Goal: Information Seeking & Learning: Find specific fact

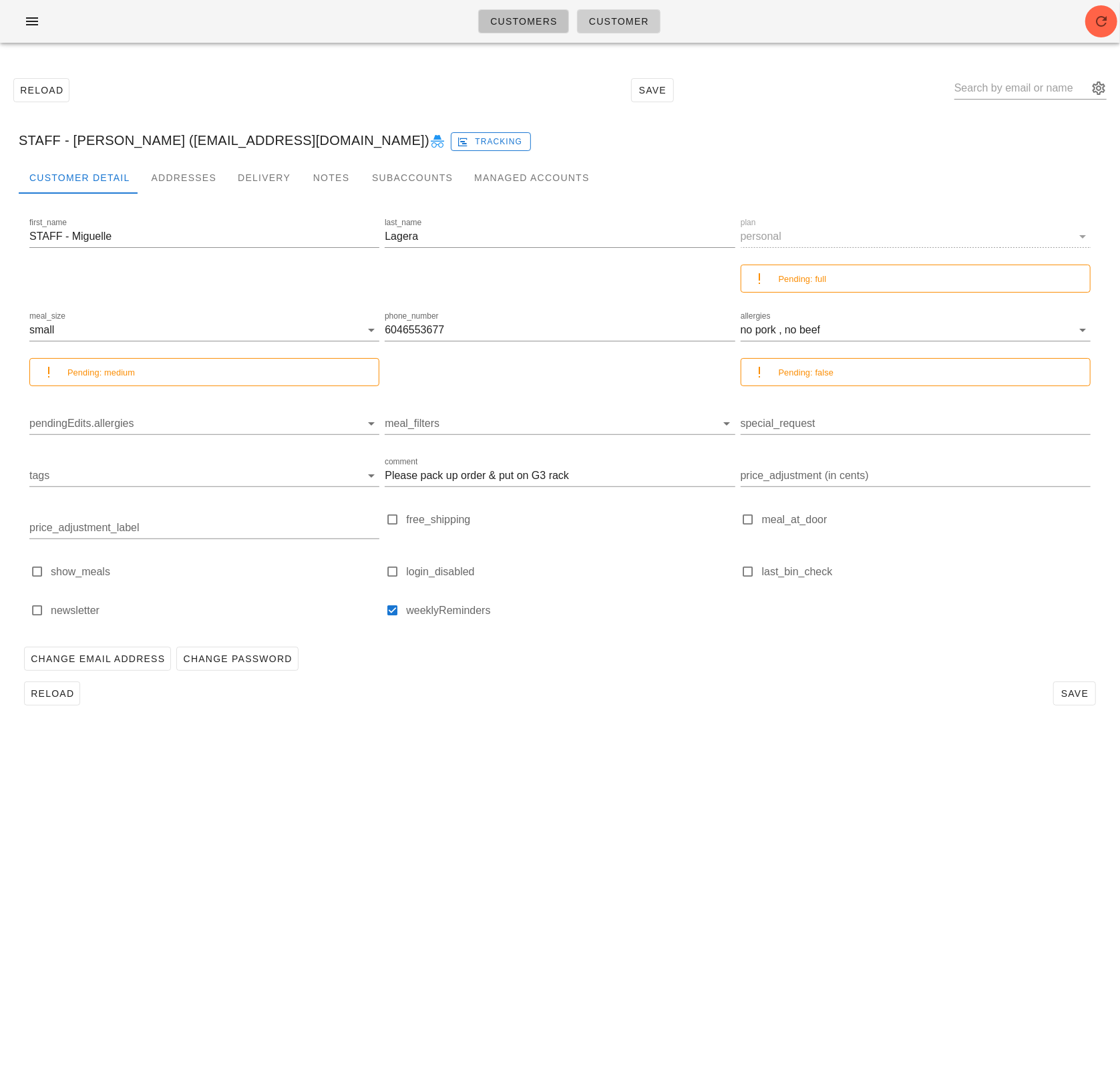
click at [515, 23] on span "Customers" at bounding box center [524, 21] width 68 height 11
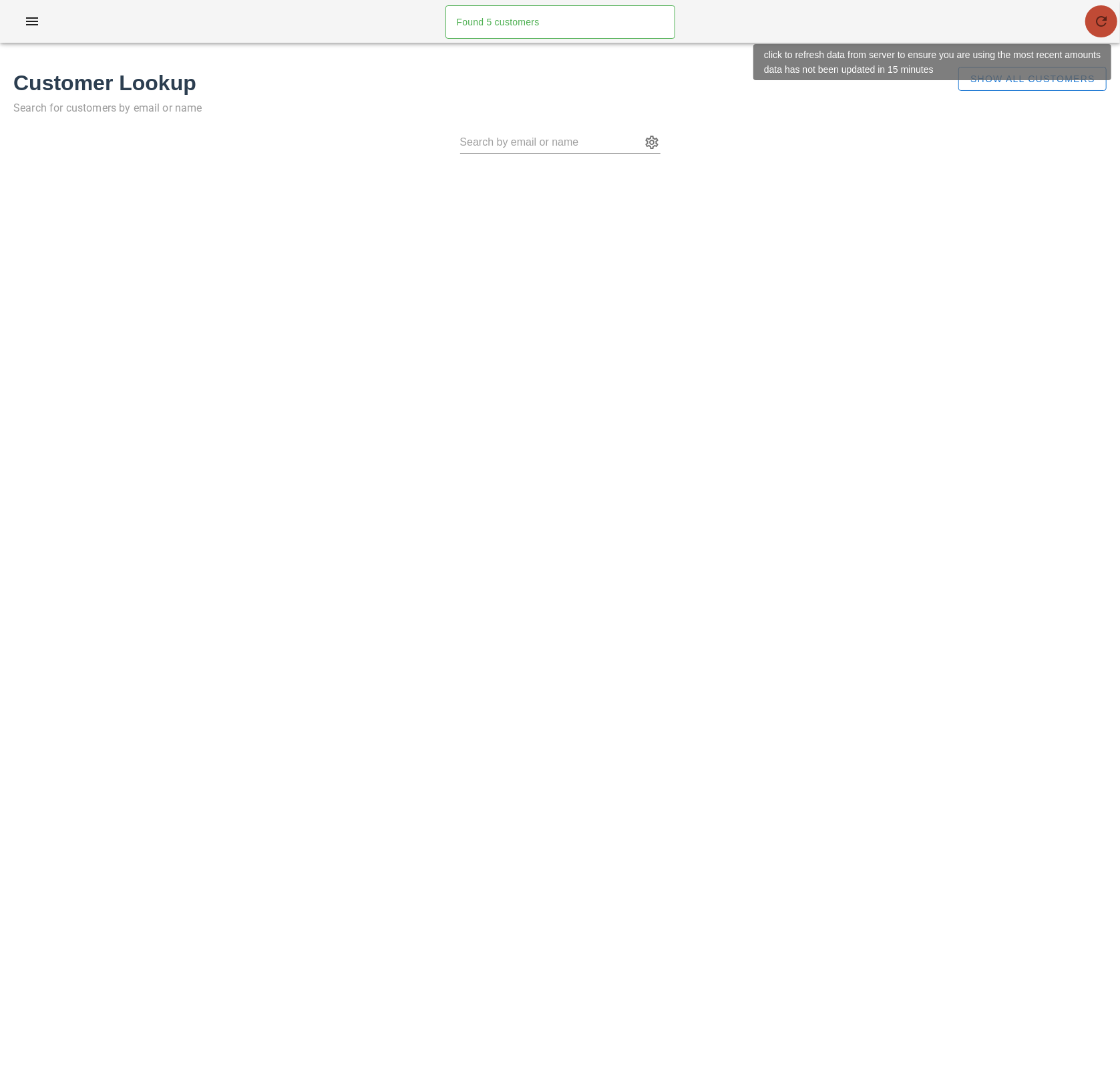
click at [1092, 31] on button "button" at bounding box center [1102, 22] width 32 height 32
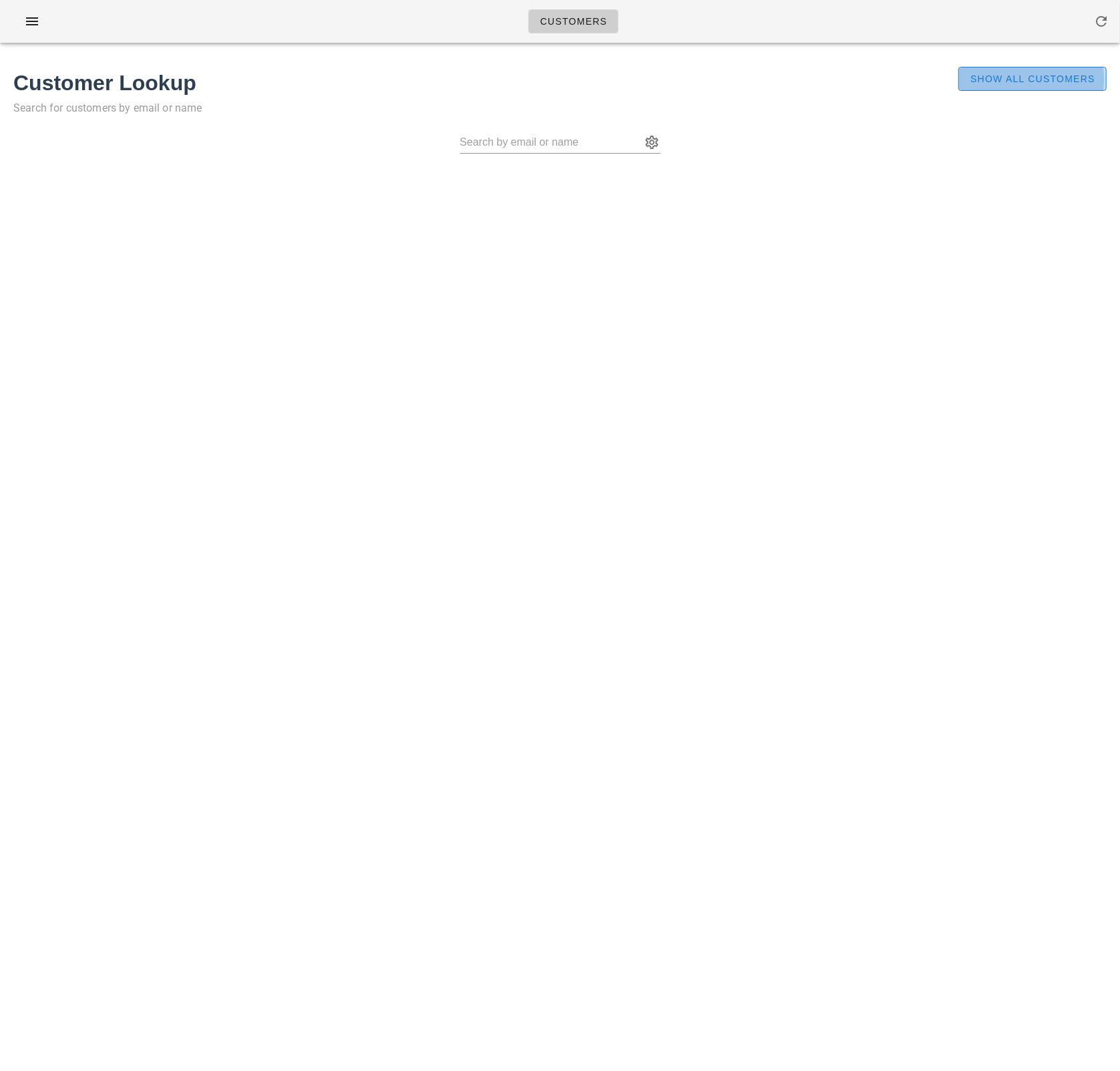
click at [990, 79] on span "Show All Customers" at bounding box center [1033, 79] width 125 height 11
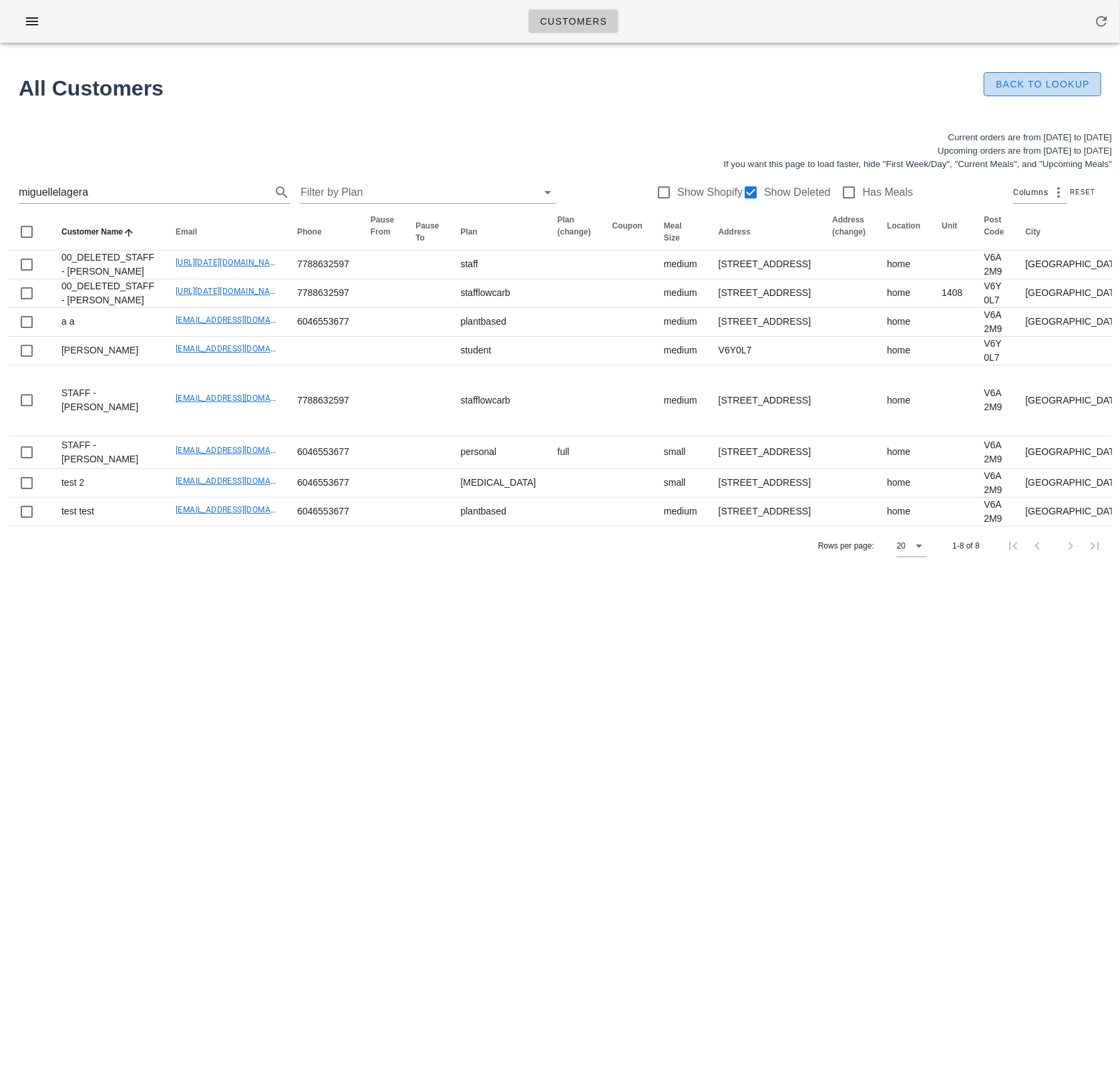
click at [1047, 83] on span "Back to Lookup" at bounding box center [1042, 83] width 95 height 11
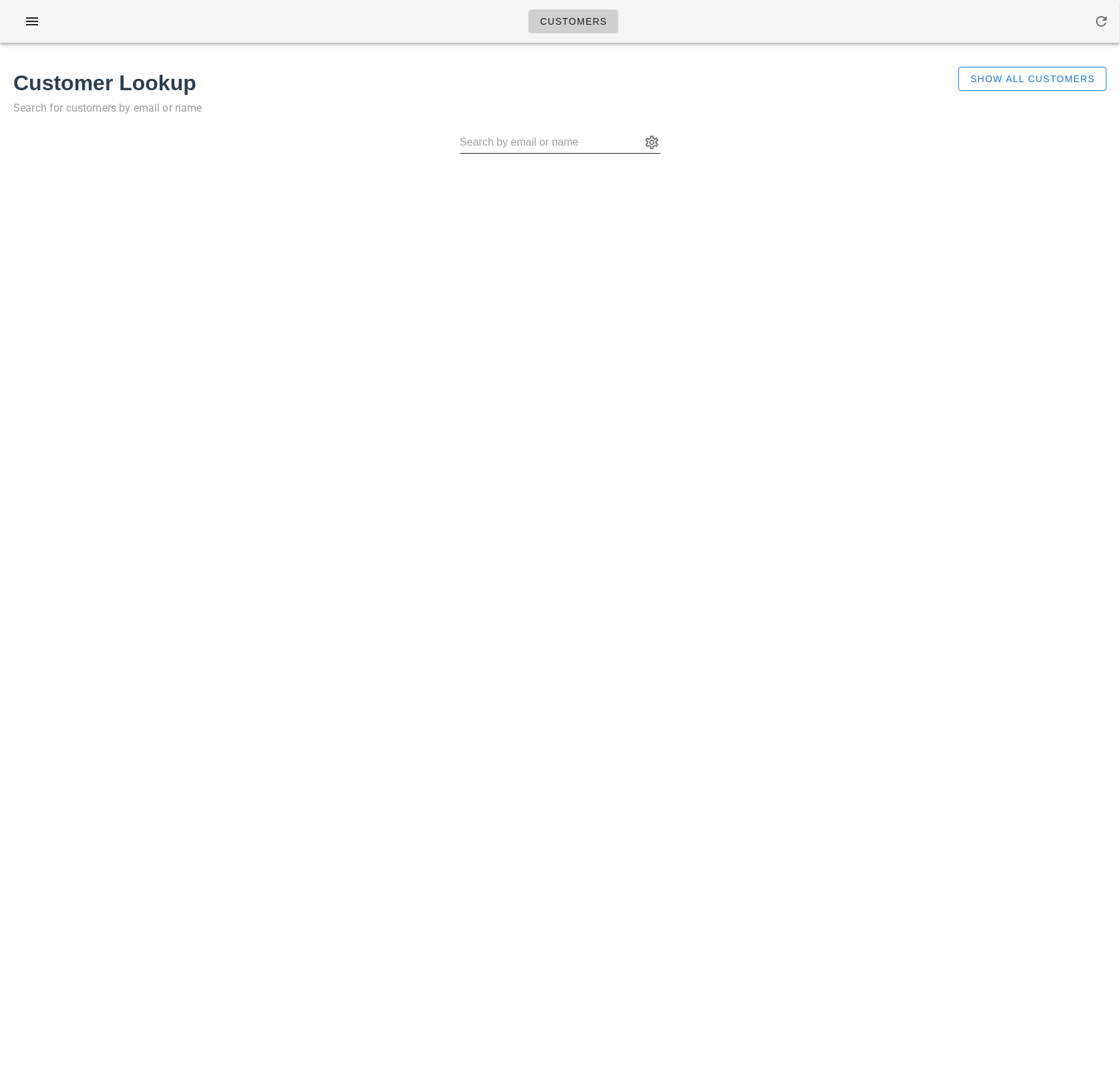
click at [566, 137] on input "text" at bounding box center [551, 142] width 182 height 21
paste input "hambaky@hotmail.com"
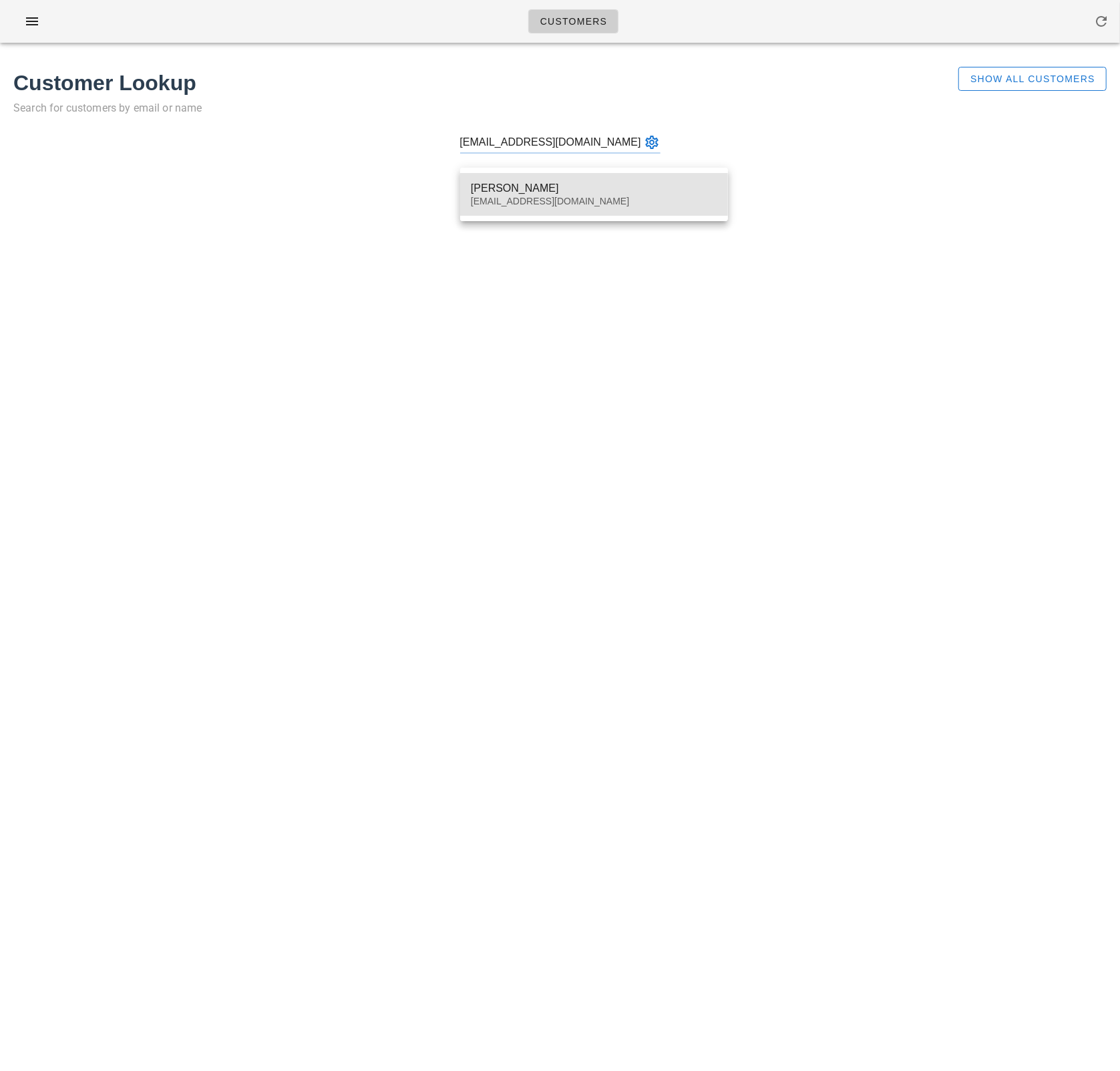
click at [601, 197] on div "hambaky@hotmail.com" at bounding box center [594, 202] width 247 height 11
type input "Abdulrahman Almodahka (hambaky@hotmail.com)"
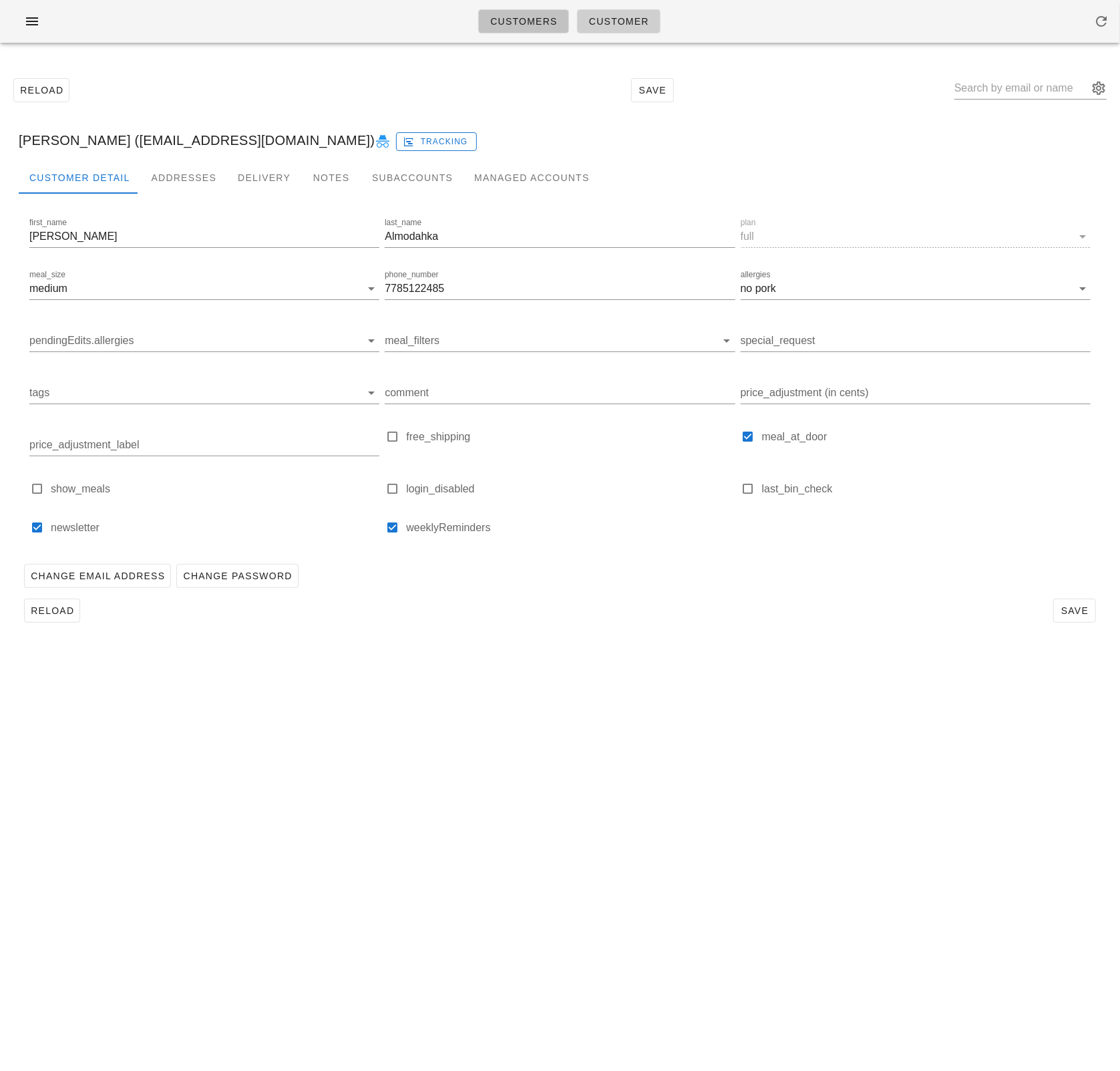
click at [504, 17] on span "Customers" at bounding box center [524, 21] width 68 height 11
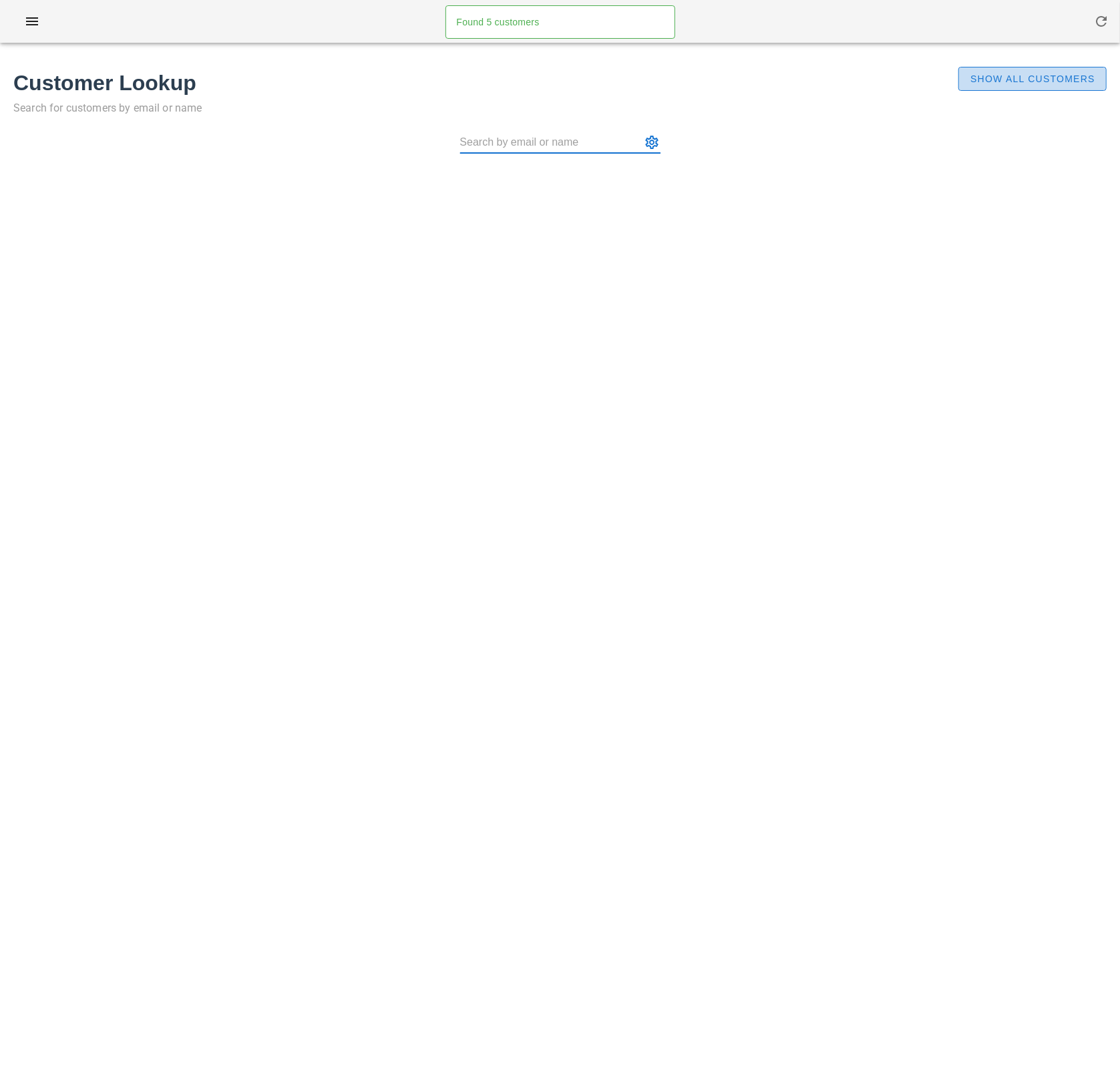
click at [1008, 70] on button "Show All Customers" at bounding box center [1033, 79] width 148 height 24
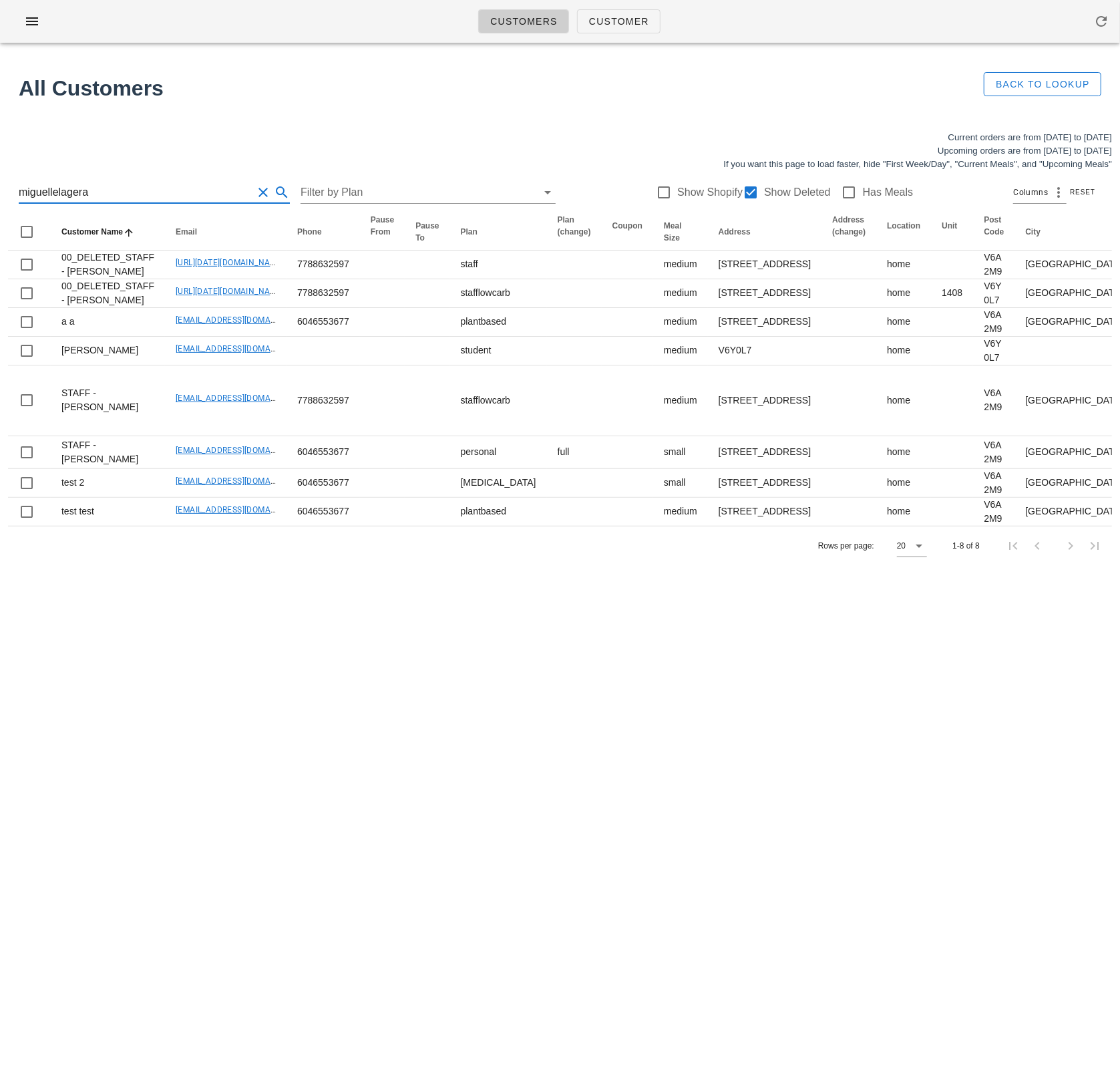
drag, startPoint x: 72, startPoint y: 195, endPoint x: -28, endPoint y: 187, distance: 100.3
click at [0, 187] on html "Customers Customer Found 5 customers All Customers Back to Lookup Current order…" at bounding box center [560, 535] width 1120 height 1071
paste input "hambaky@hotmail.com"
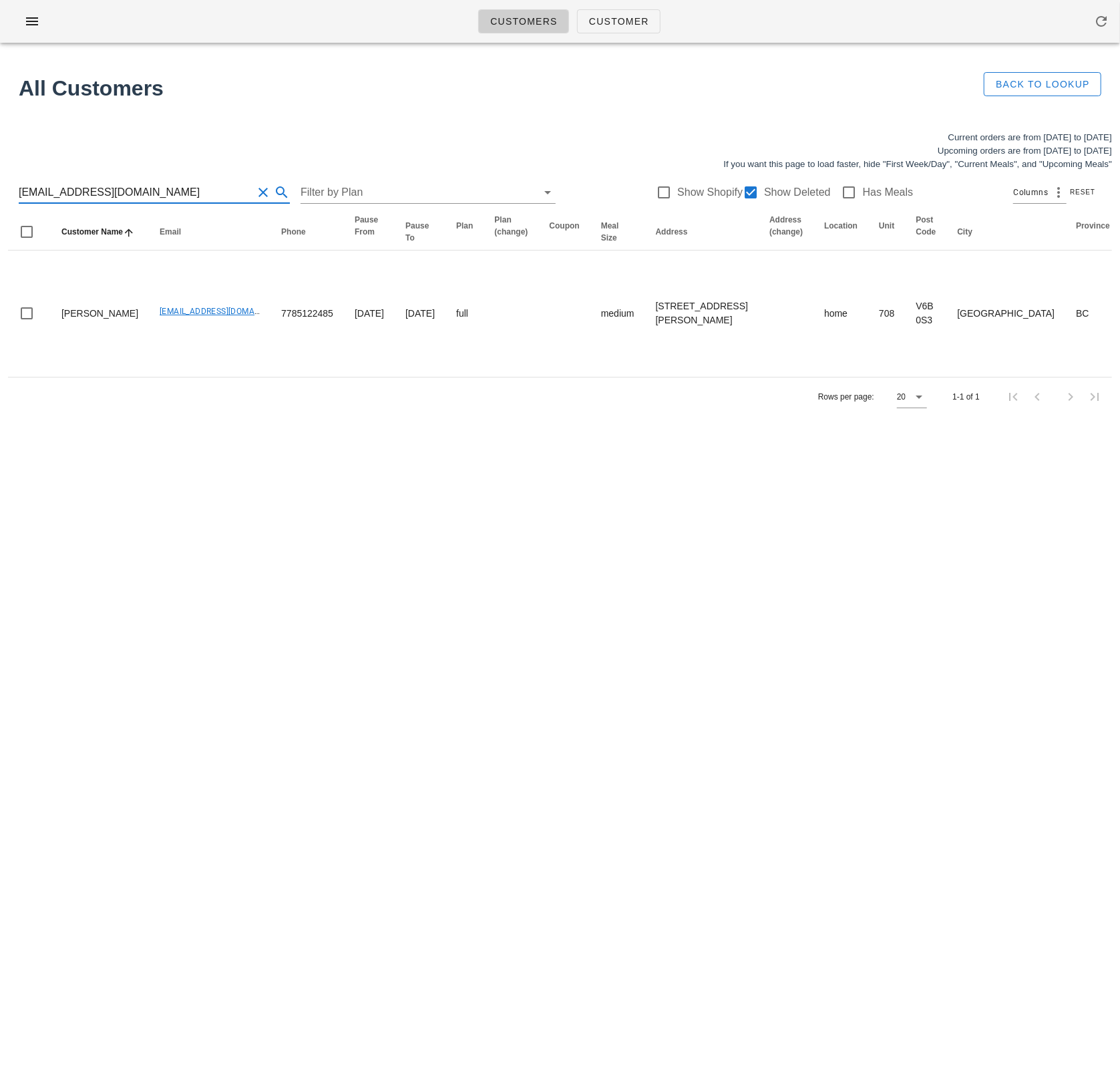
click at [206, 498] on div "Customers Customer Found 5 customers All Customers Back to Lookup Current order…" at bounding box center [560, 535] width 1120 height 1071
drag, startPoint x: 305, startPoint y: 472, endPoint x: 308, endPoint y: 437, distance: 35.1
click at [306, 470] on div "Customers Customer Found 5 customers All Customers Back to Lookup Current order…" at bounding box center [560, 535] width 1120 height 1071
drag, startPoint x: 134, startPoint y: 189, endPoint x: -40, endPoint y: 171, distance: 174.9
click at [0, 171] on html "Customers Customer Found 5 customers All Customers Back to Lookup Current order…" at bounding box center [560, 535] width 1120 height 1071
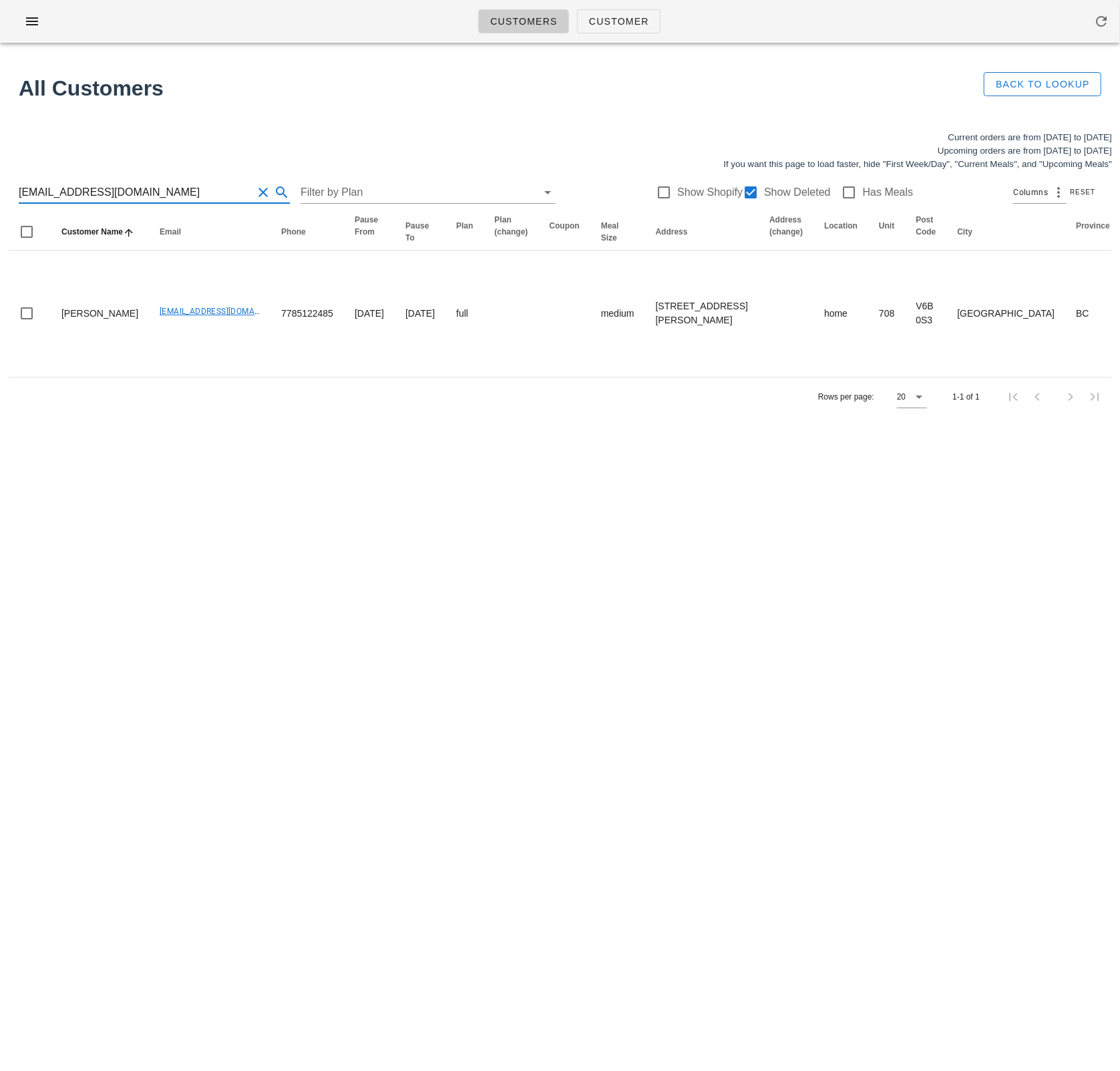
paste input "bodyposipower@g"
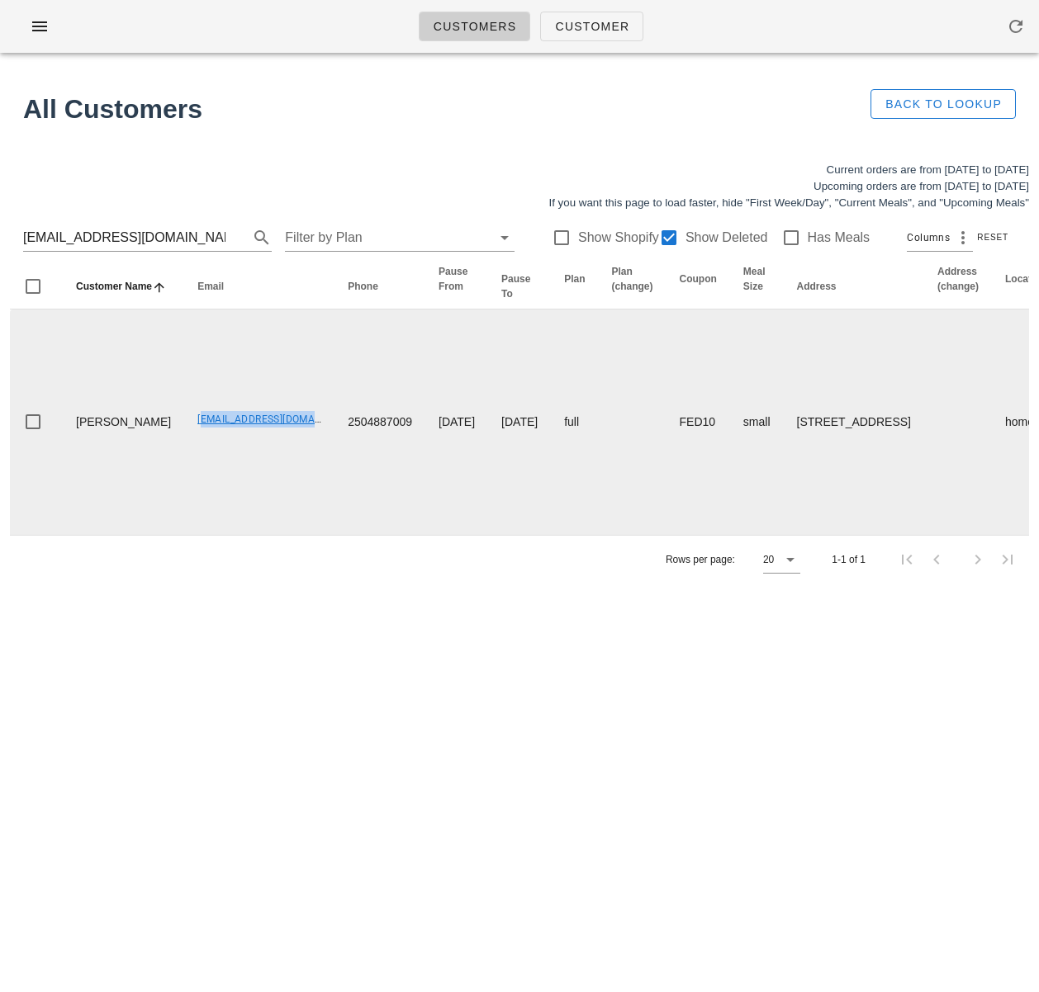
drag, startPoint x: 140, startPoint y: 437, endPoint x: 267, endPoint y: 447, distance: 127.6
click at [267, 447] on td "Bodyposipower@gmail.com" at bounding box center [259, 422] width 150 height 225
copy link "Bodyposipower@gmail.com"
click at [187, 506] on td "Bodyposipower@gmail.com" at bounding box center [259, 422] width 150 height 225
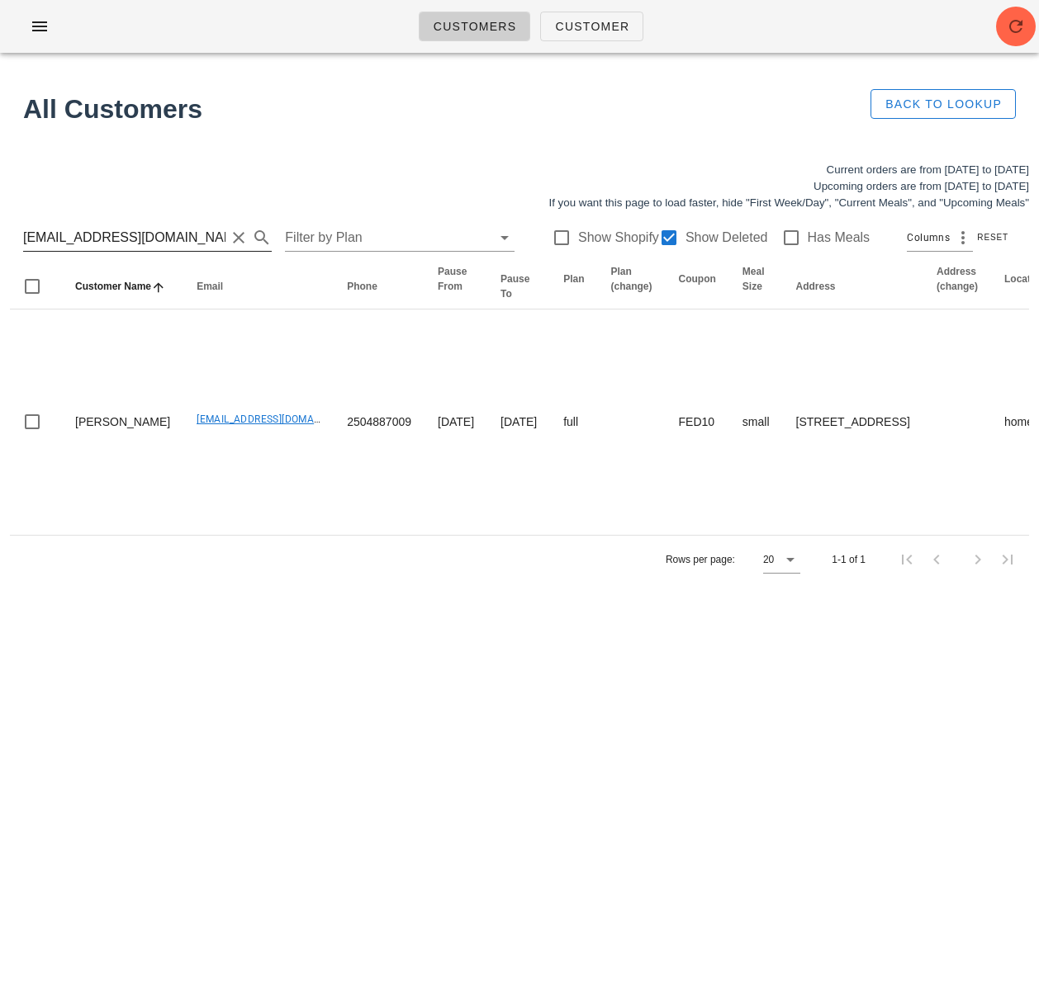
click at [133, 239] on input "bodyposipower@gmail.com" at bounding box center [124, 238] width 202 height 26
paste input "tomeee@gmail.com"
click at [134, 239] on input "bodyposipower@gtomeee@gmail.commail.com" at bounding box center [124, 238] width 202 height 26
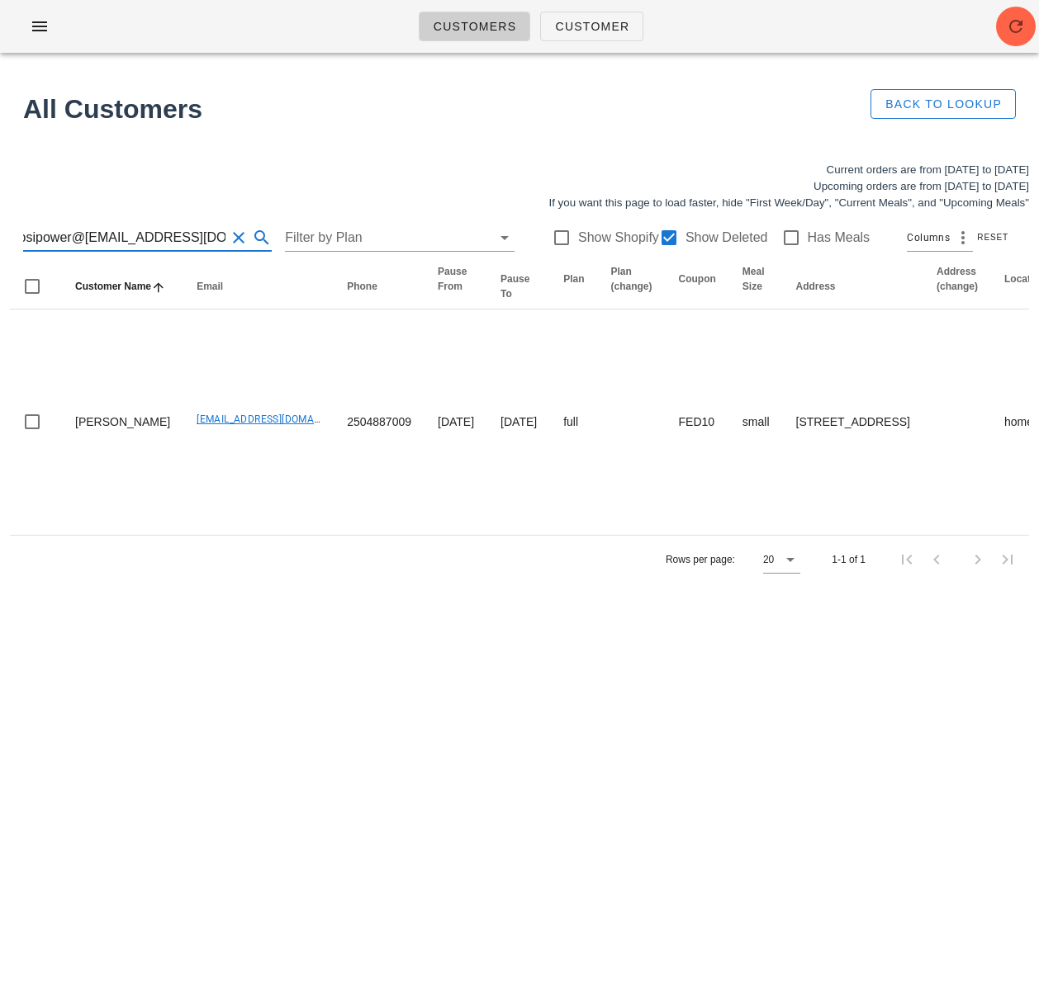
click at [134, 239] on input "bodyposipower@gtomeee@gmail.commail.com" at bounding box center [124, 238] width 202 height 26
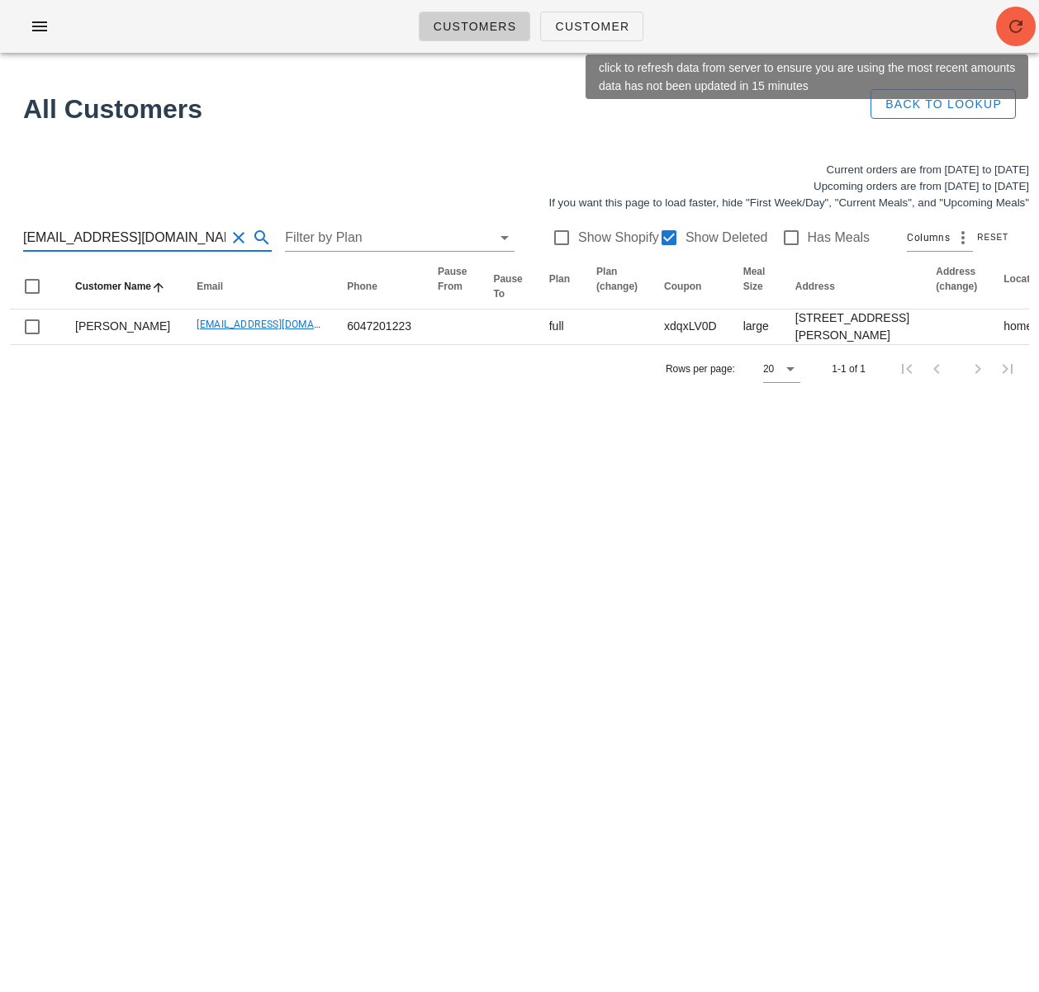
type input "tomeee@gmail.com"
click at [1006, 26] on icon "button" at bounding box center [1016, 27] width 20 height 20
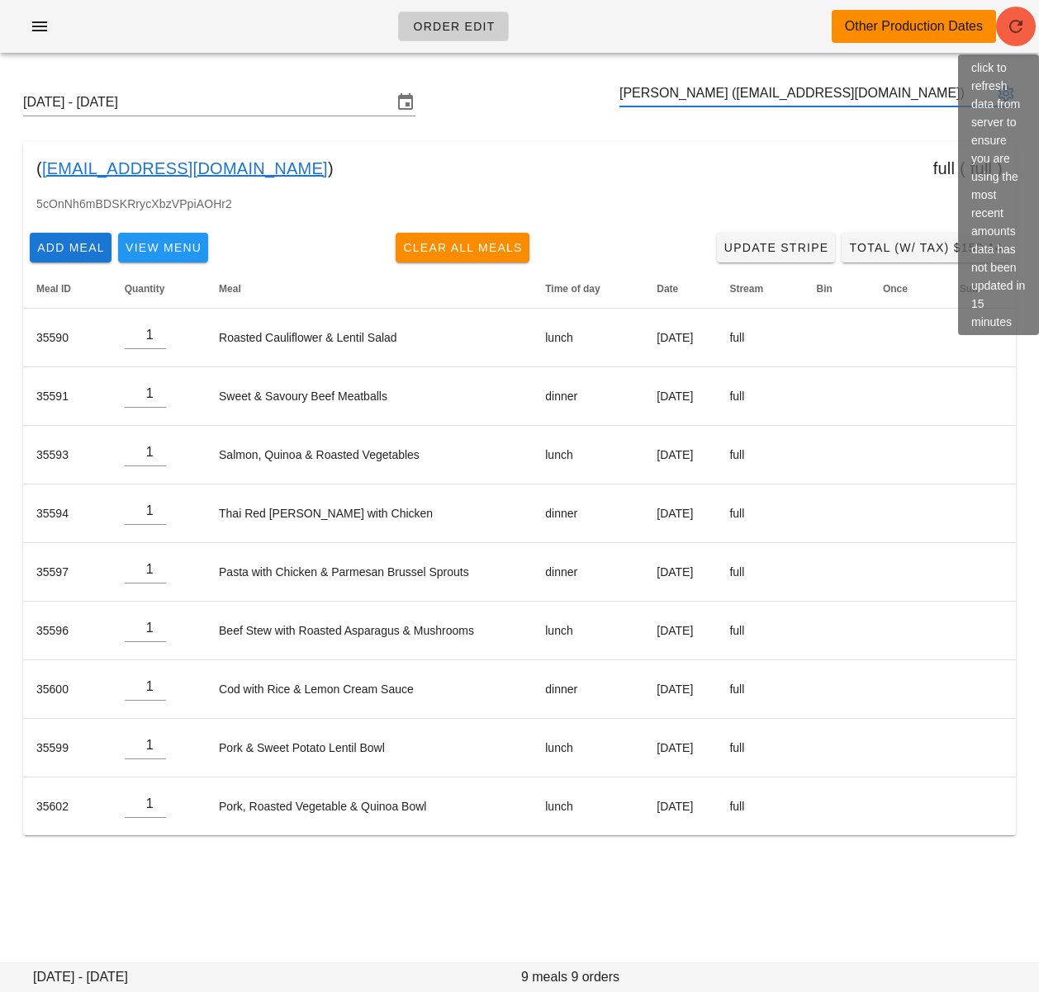
type input "Michelle Rogers (Bodyposipower@gmail.com)"
click at [1020, 21] on icon "button" at bounding box center [1016, 27] width 20 height 20
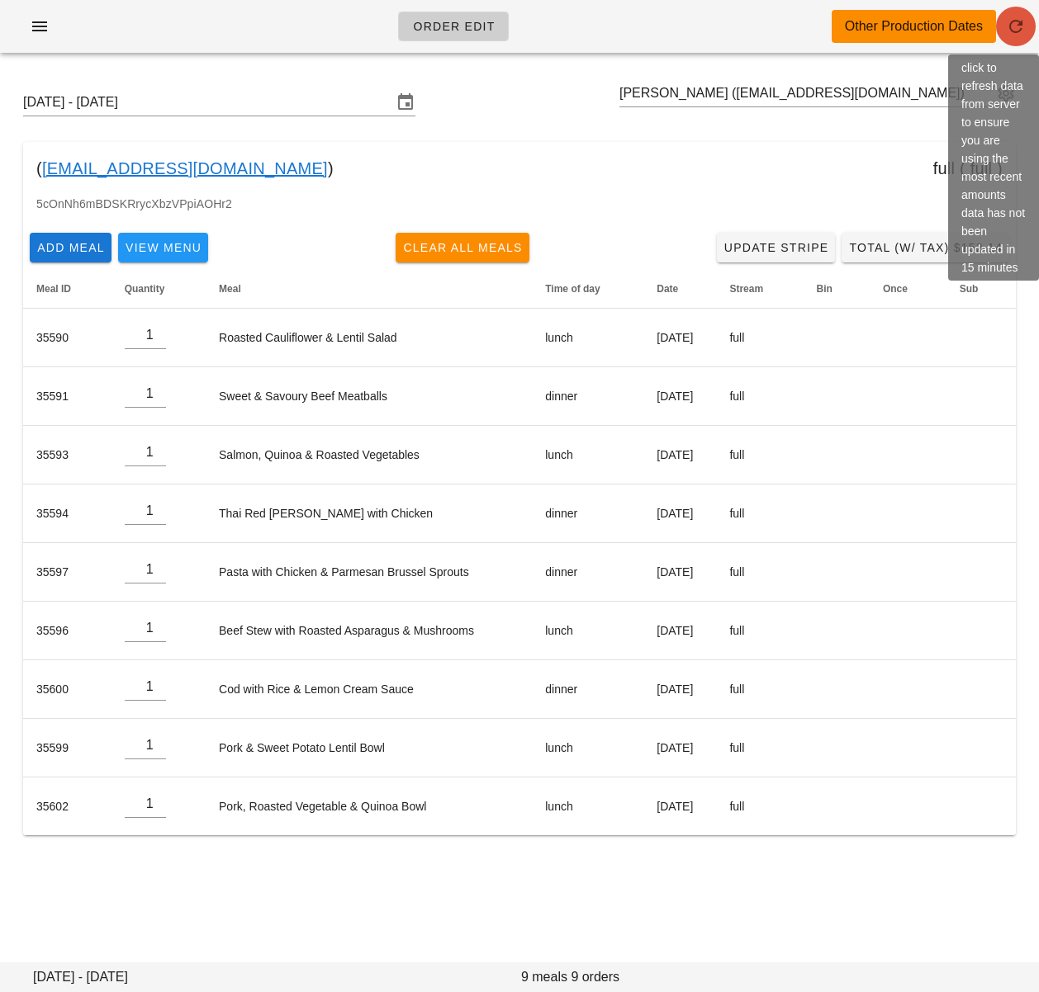
drag, startPoint x: 1023, startPoint y: 23, endPoint x: 1013, endPoint y: 21, distance: 10.0
click at [1023, 23] on icon "button" at bounding box center [1016, 27] width 20 height 20
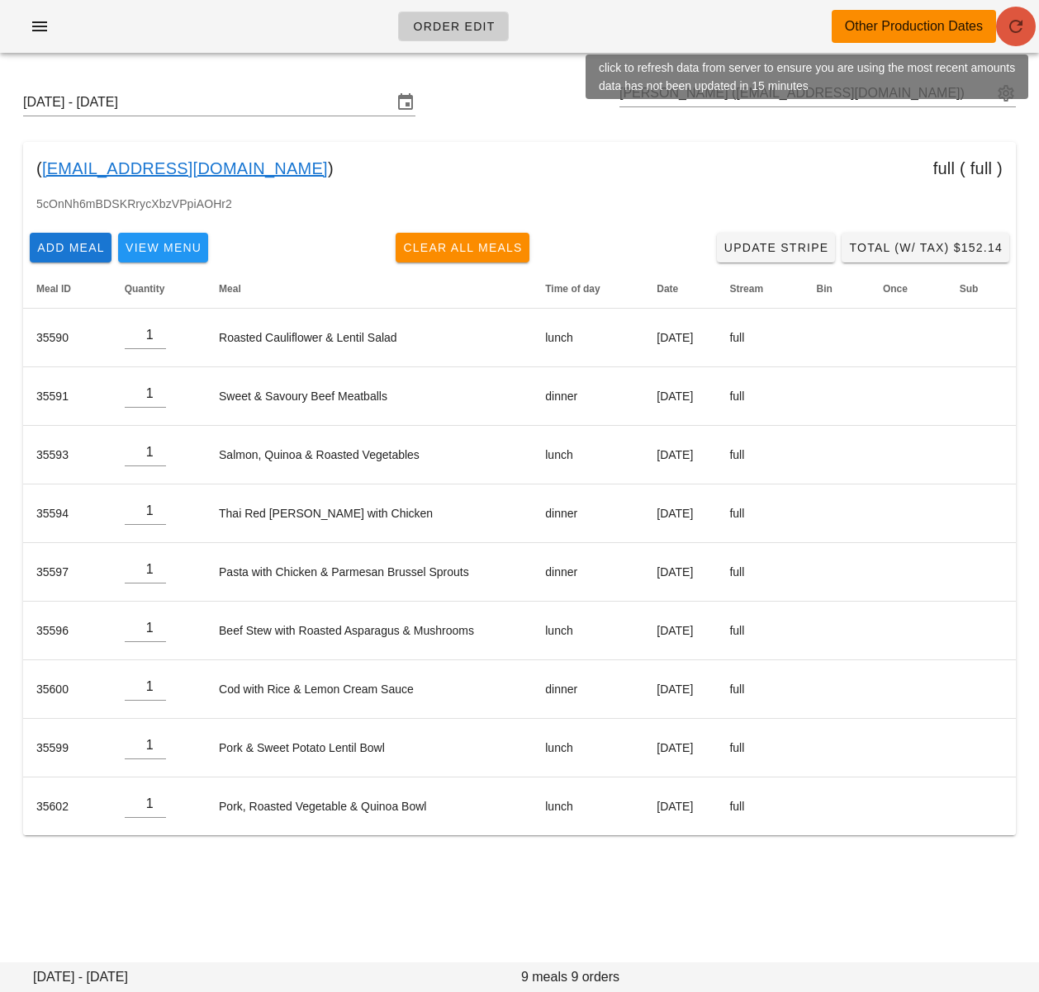
drag, startPoint x: 1012, startPoint y: 29, endPoint x: 1037, endPoint y: 40, distance: 27.0
click at [1012, 29] on icon "button" at bounding box center [1016, 27] width 20 height 20
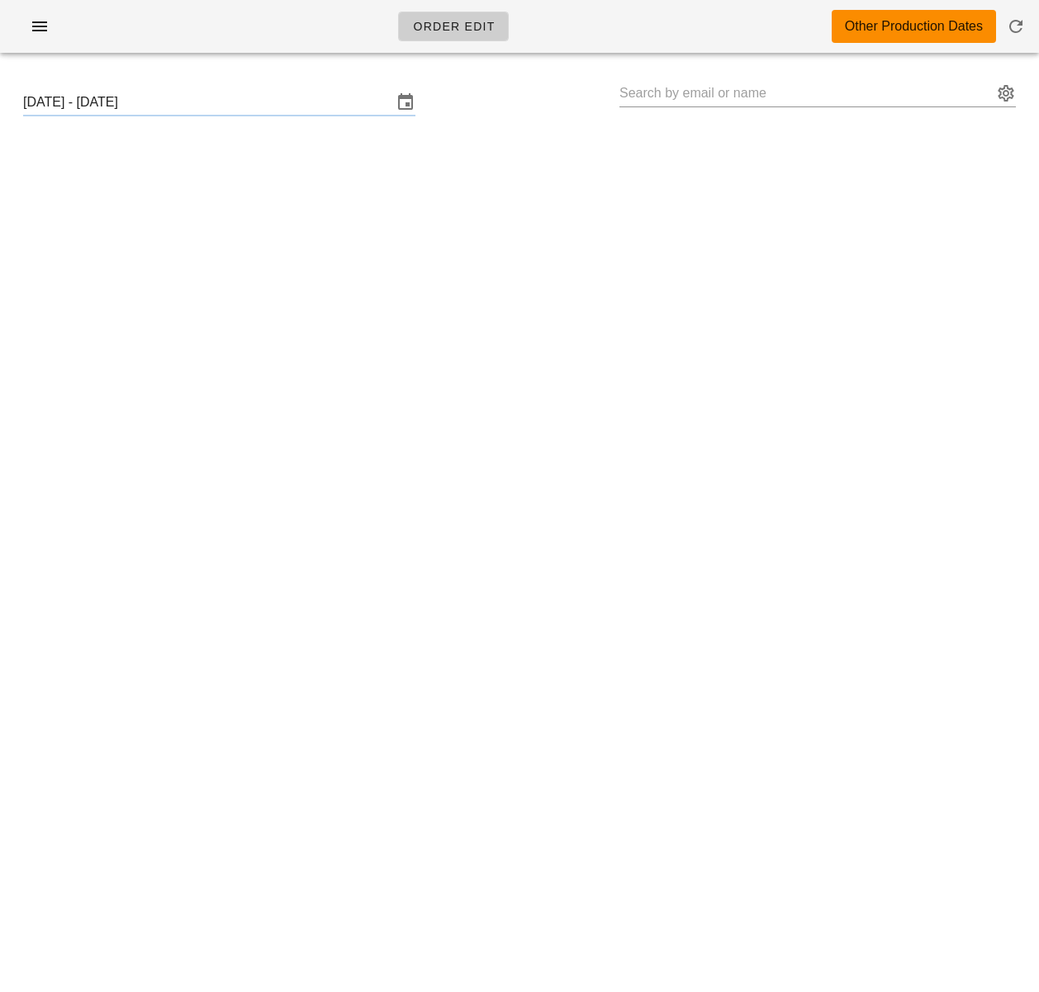
type input "[PERSON_NAME] ([EMAIL_ADDRESS][DOMAIN_NAME])"
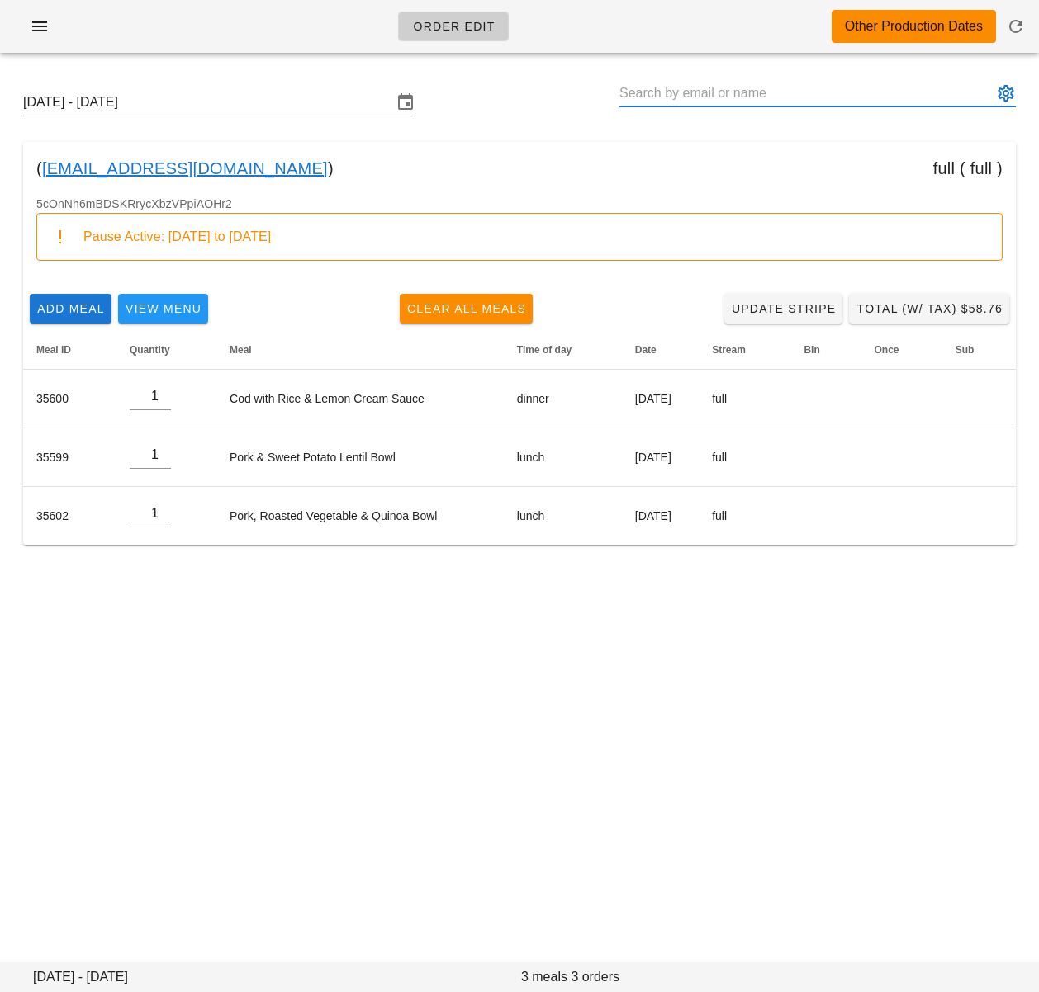
click at [689, 92] on input "text" at bounding box center [805, 93] width 373 height 26
paste input "[PERSON_NAME][EMAIL_ADDRESS][DOMAIN_NAME]"
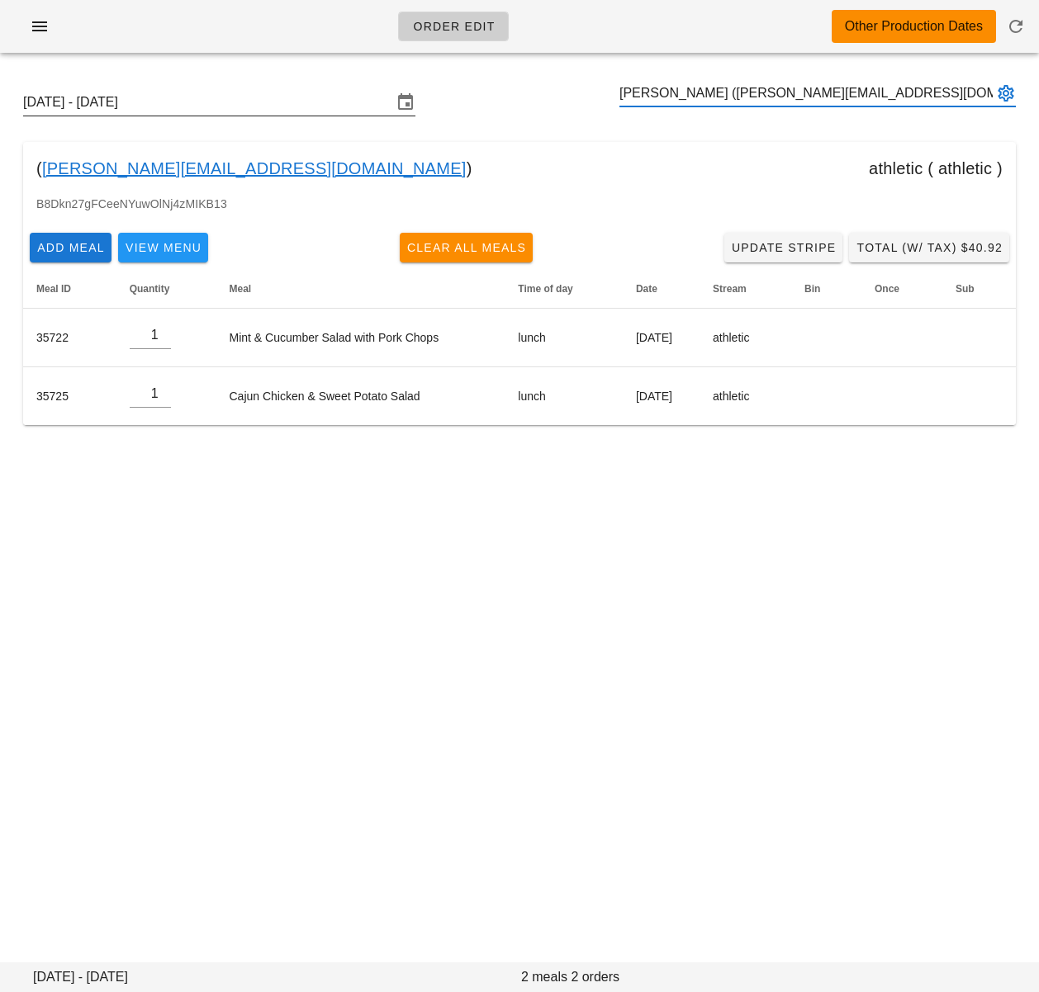
type input "Newsha Siouffi (Kim_McCurley@vancity.com)"
click at [233, 102] on input "Sunday October 12 - Saturday October 18" at bounding box center [207, 102] width 369 height 26
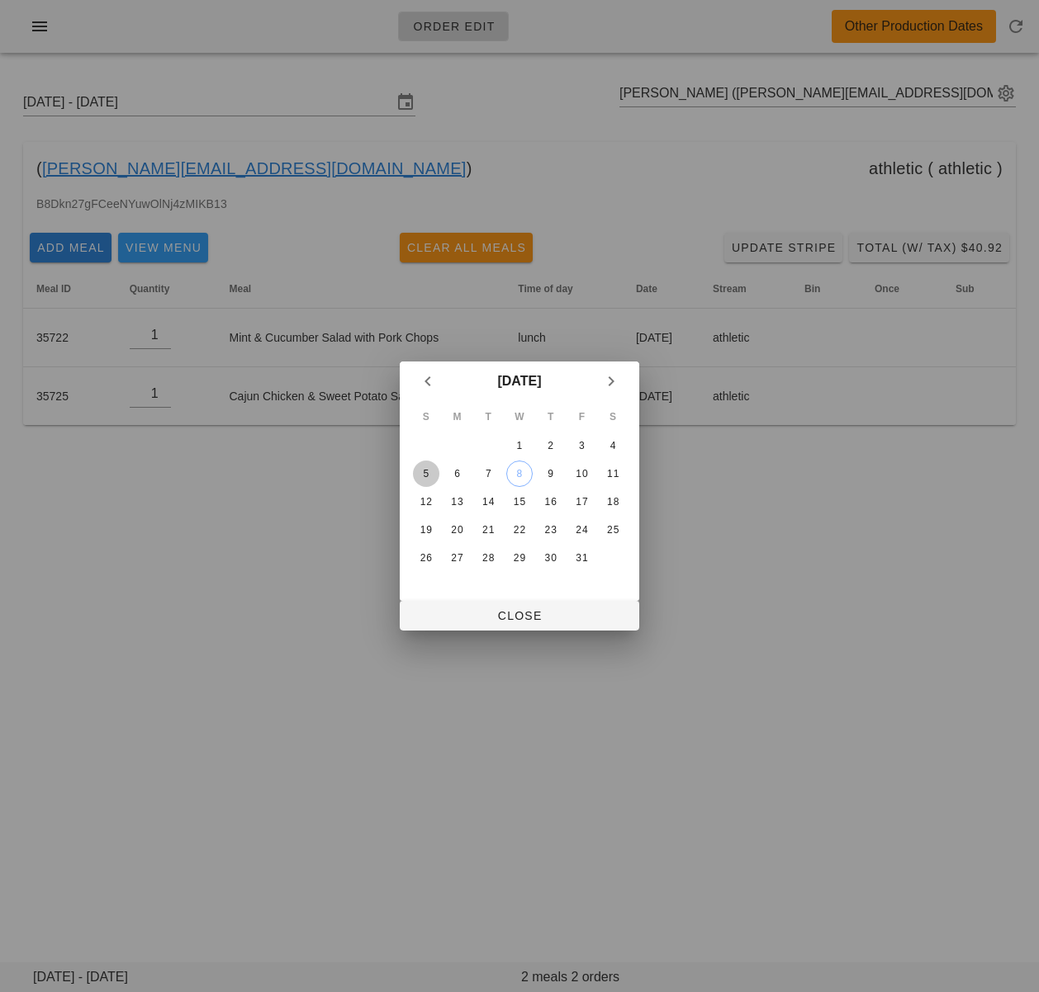
click at [428, 471] on div "5" at bounding box center [426, 474] width 26 height 12
click at [489, 612] on span "Close" at bounding box center [519, 615] width 213 height 13
type input "[DATE] - [DATE]"
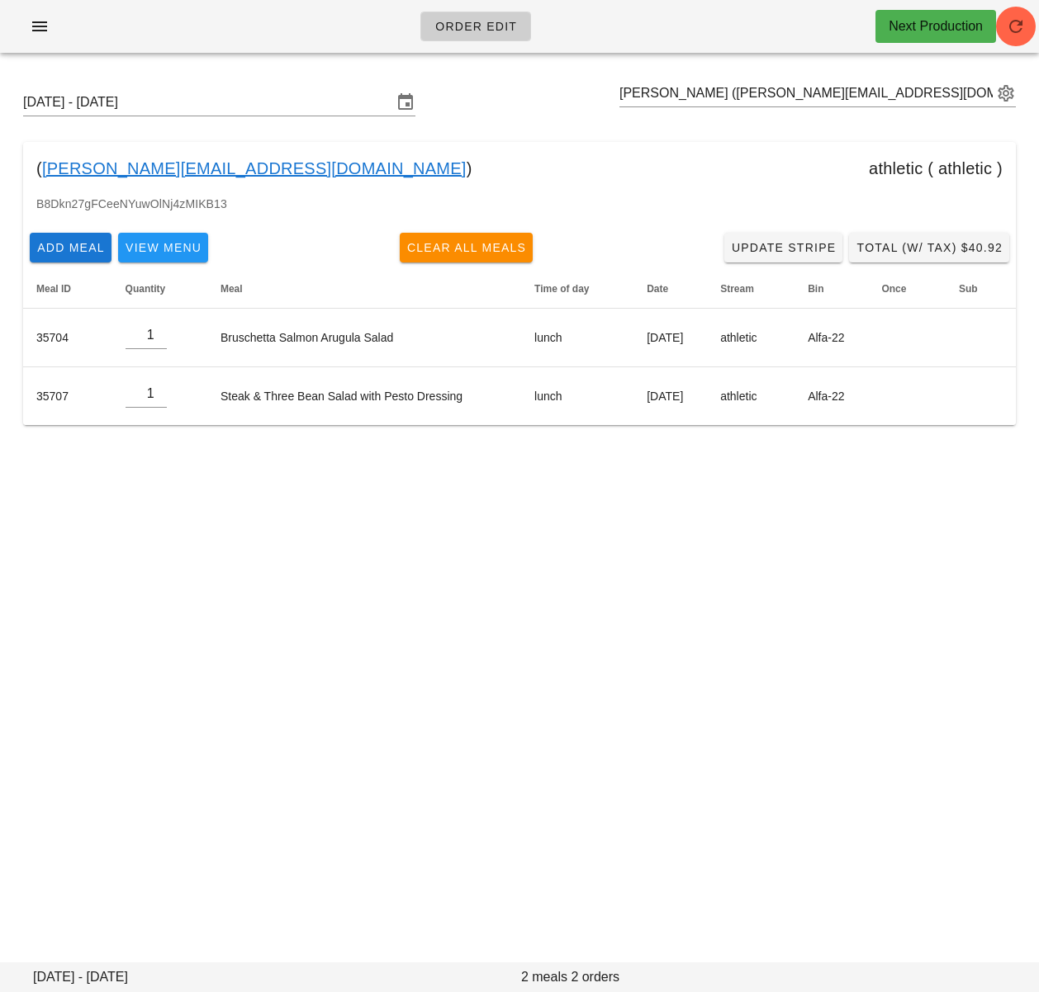
click at [273, 35] on div "Order Edit Next Production" at bounding box center [519, 26] width 1039 height 53
click at [751, 99] on input "text" at bounding box center [805, 93] width 373 height 26
paste input "[EMAIL_ADDRESS][DOMAIN_NAME]"
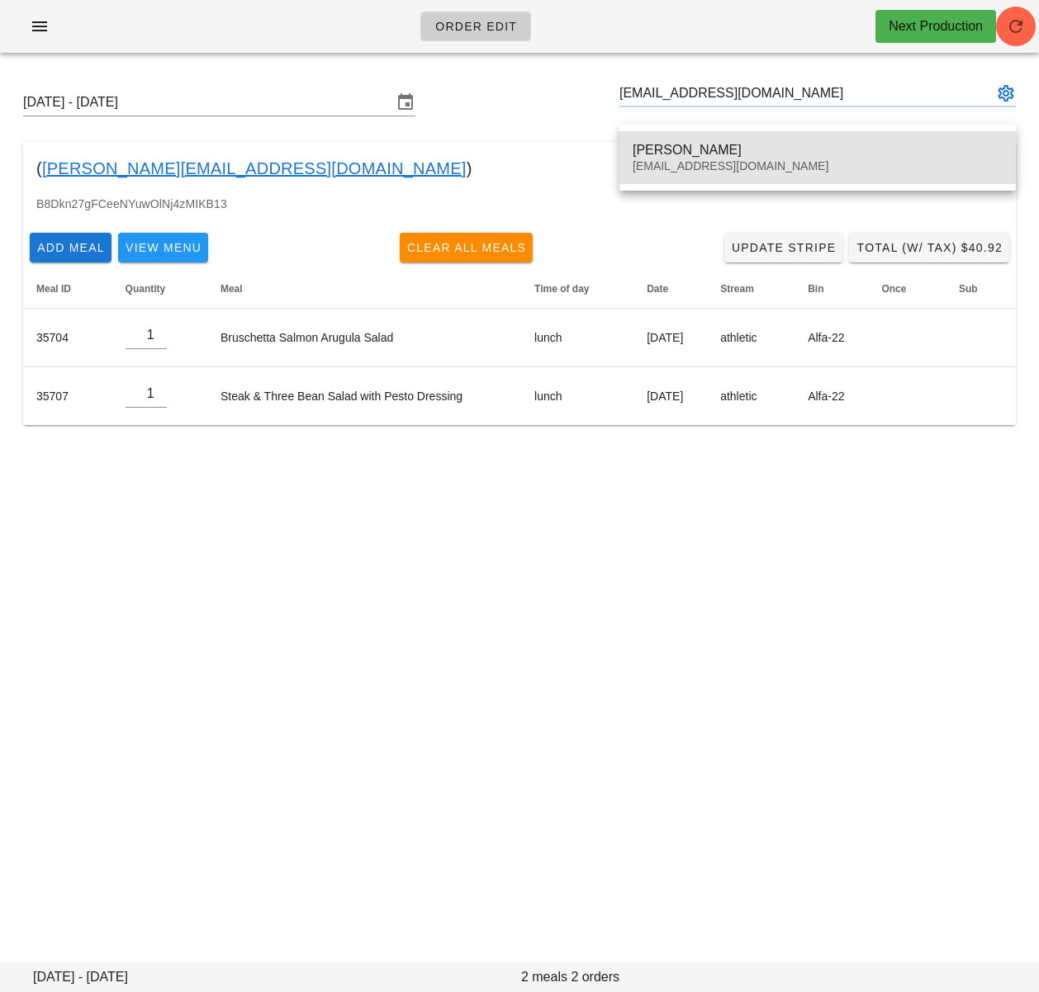
click at [723, 164] on div "[EMAIL_ADDRESS][DOMAIN_NAME]" at bounding box center [817, 166] width 370 height 14
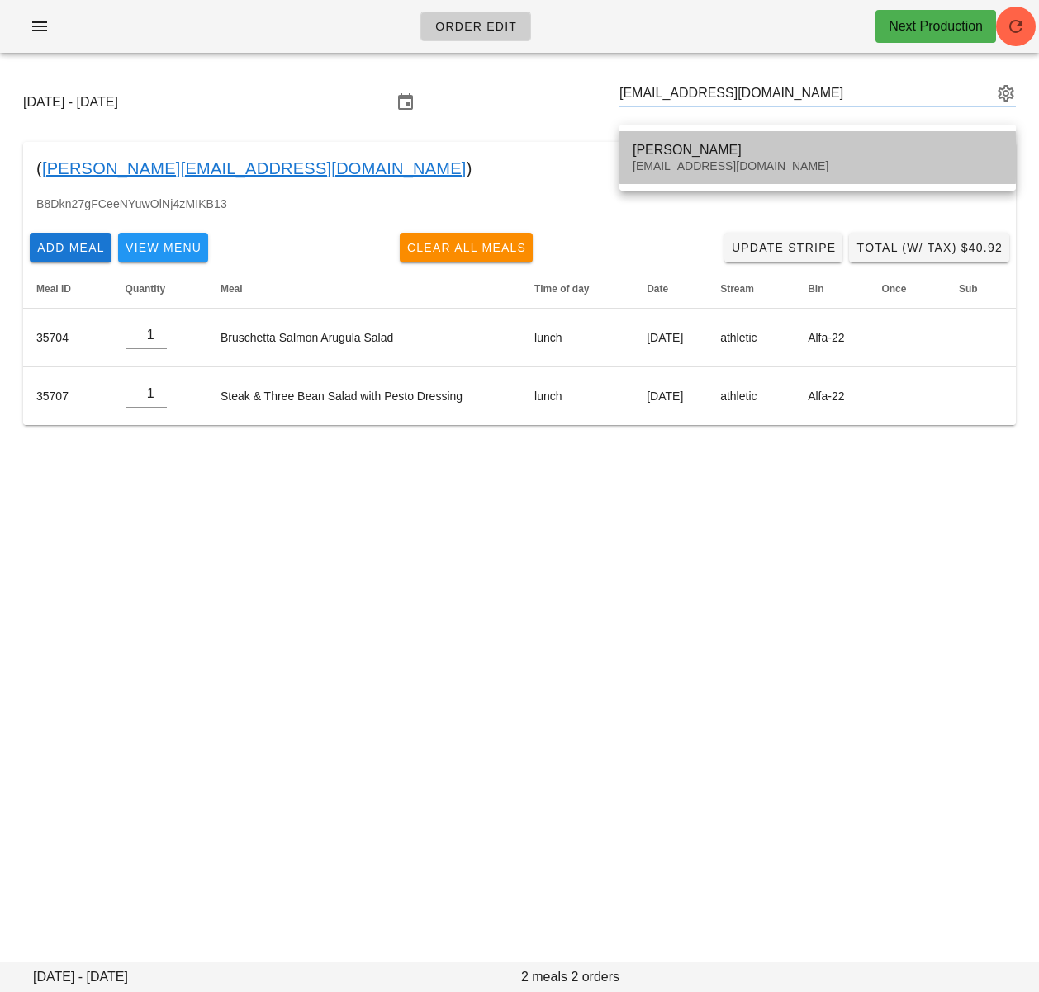
type input "[PERSON_NAME] ([EMAIL_ADDRESS][DOMAIN_NAME])"
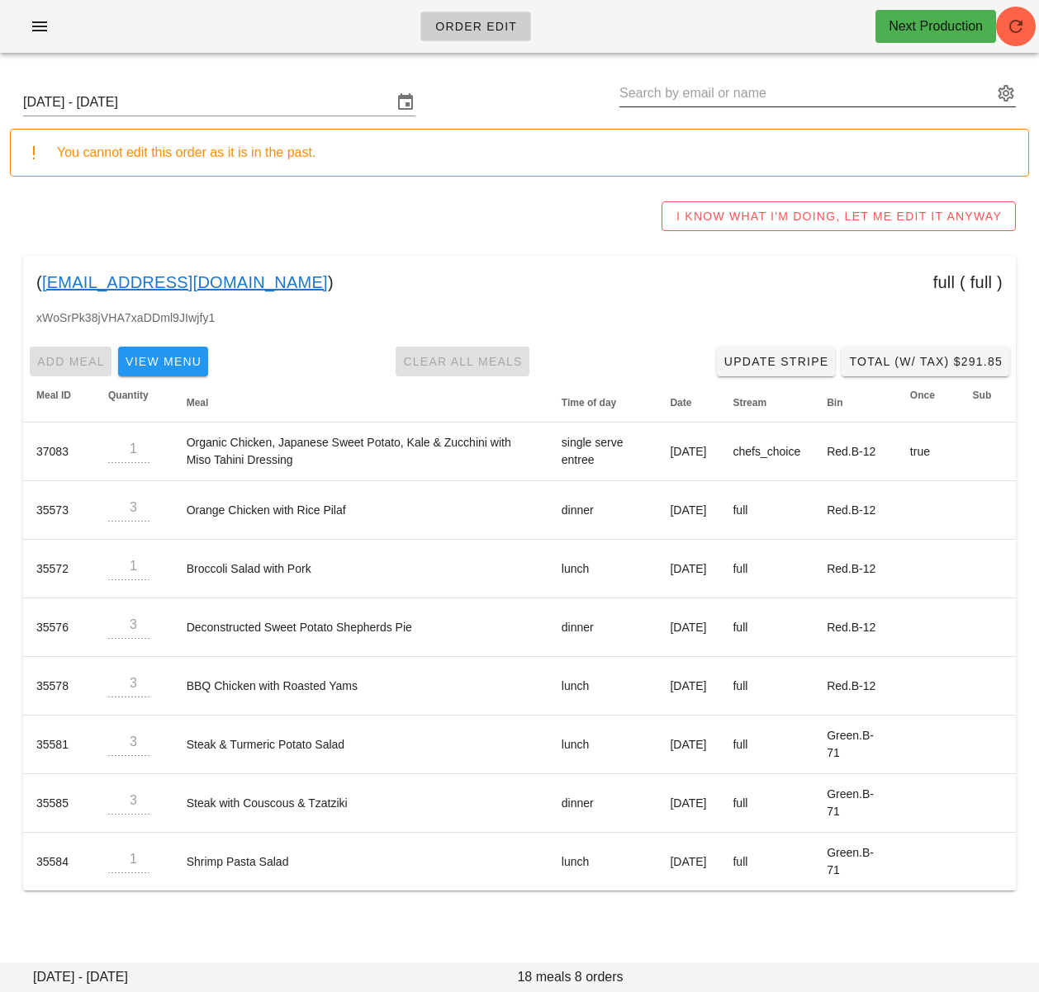
click at [666, 92] on input "text" at bounding box center [805, 93] width 373 height 26
paste input "[EMAIL_ADDRESS][DOMAIN_NAME]"
type input "[PERSON_NAME] ([EMAIL_ADDRESS][DOMAIN_NAME])"
click at [1004, 37] on button "button" at bounding box center [1016, 27] width 40 height 40
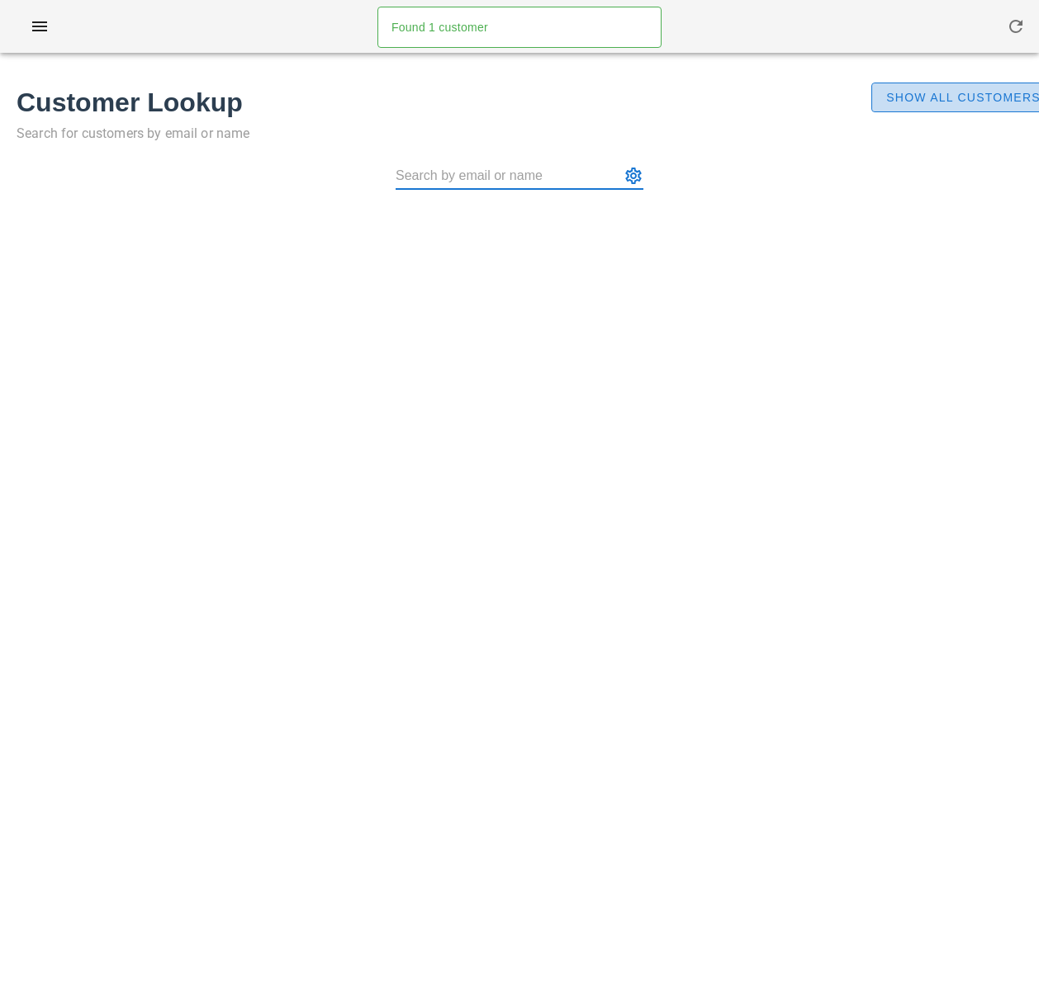
click at [955, 100] on span "Show All Customers" at bounding box center [962, 97] width 155 height 13
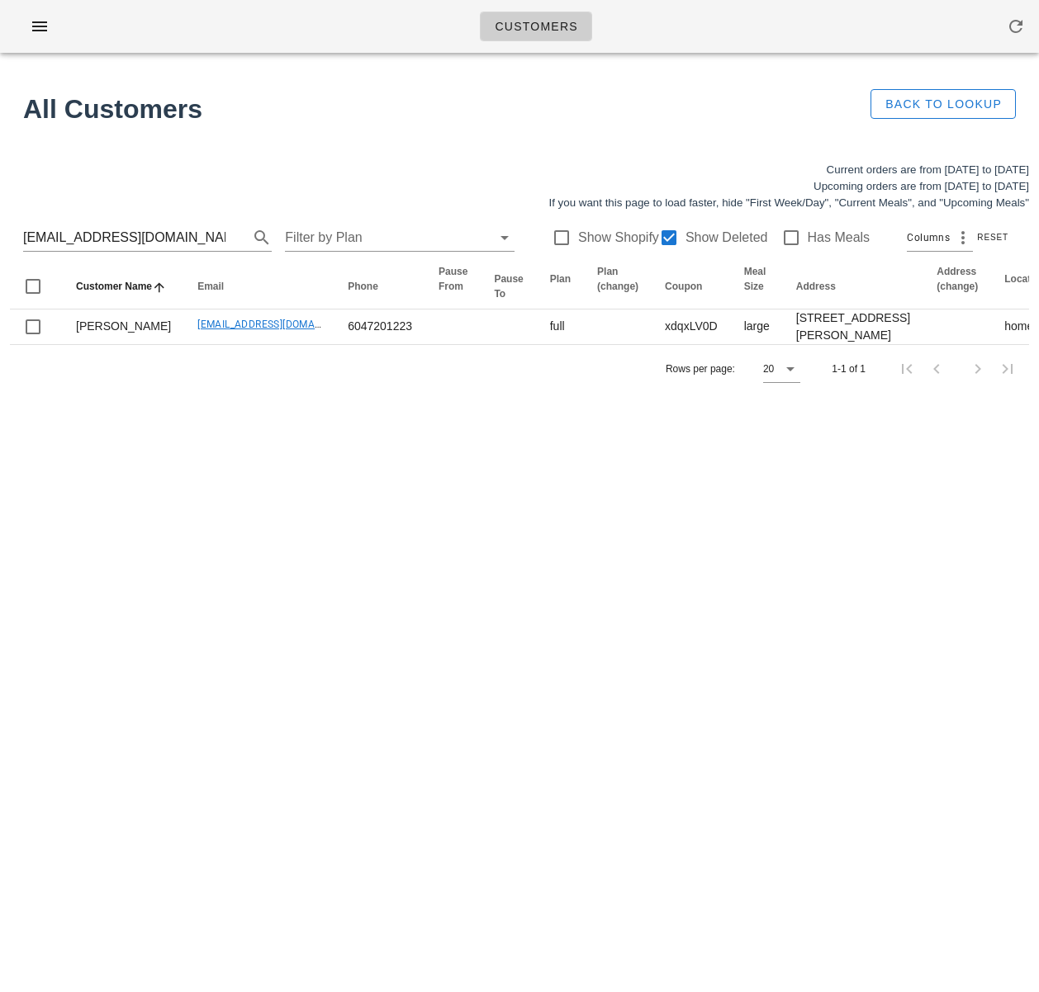
click at [459, 499] on div "Customers Found 1 customer All Customers Back to Lookup Current orders are from…" at bounding box center [519, 496] width 1039 height 992
click at [188, 244] on input "[EMAIL_ADDRESS][DOMAIN_NAME]" at bounding box center [124, 238] width 202 height 26
drag, startPoint x: 282, startPoint y: 513, endPoint x: 289, endPoint y: 495, distance: 18.6
click at [282, 512] on div "Customers Found 1 customer All Customers Back to Lookup Current orders are from…" at bounding box center [519, 496] width 1039 height 992
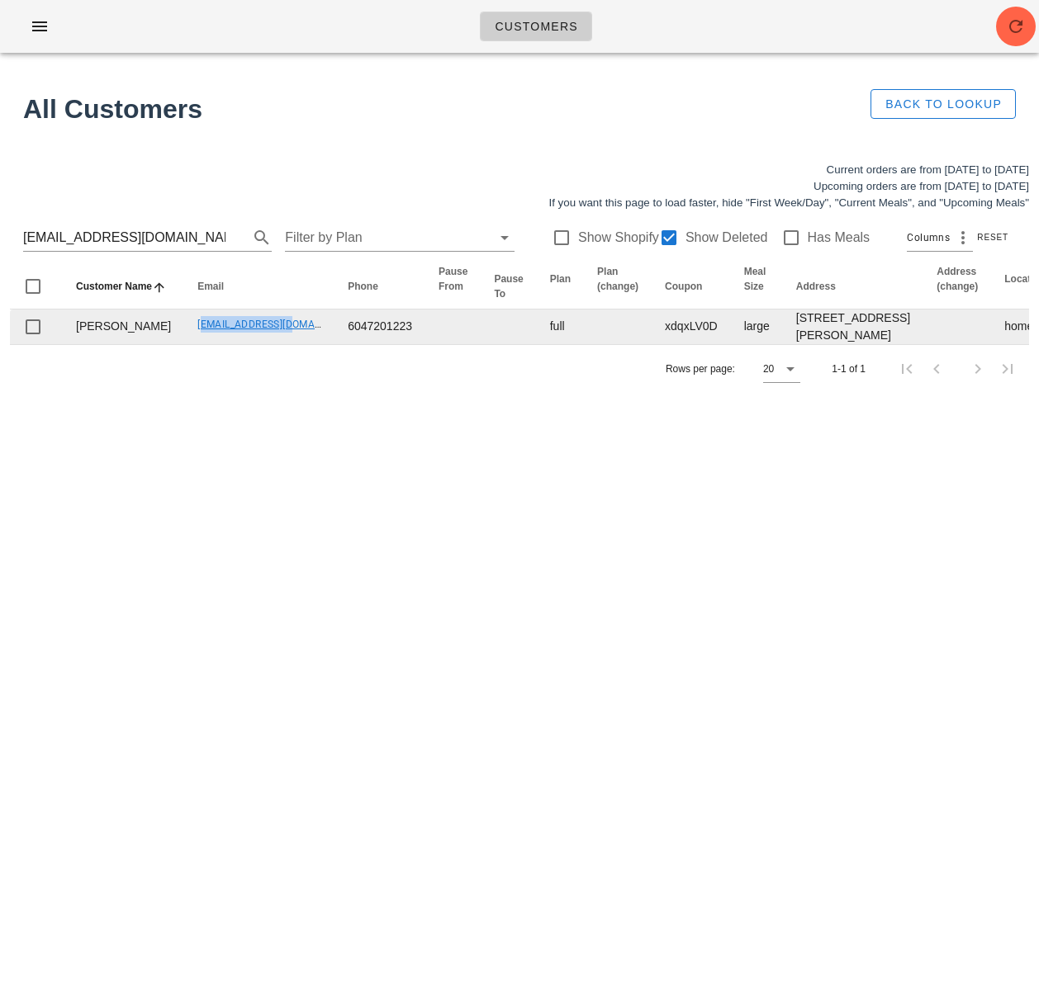
drag, startPoint x: 154, startPoint y: 365, endPoint x: 291, endPoint y: 326, distance: 142.4
click at [253, 344] on td "[EMAIL_ADDRESS][DOMAIN_NAME]" at bounding box center [259, 327] width 150 height 35
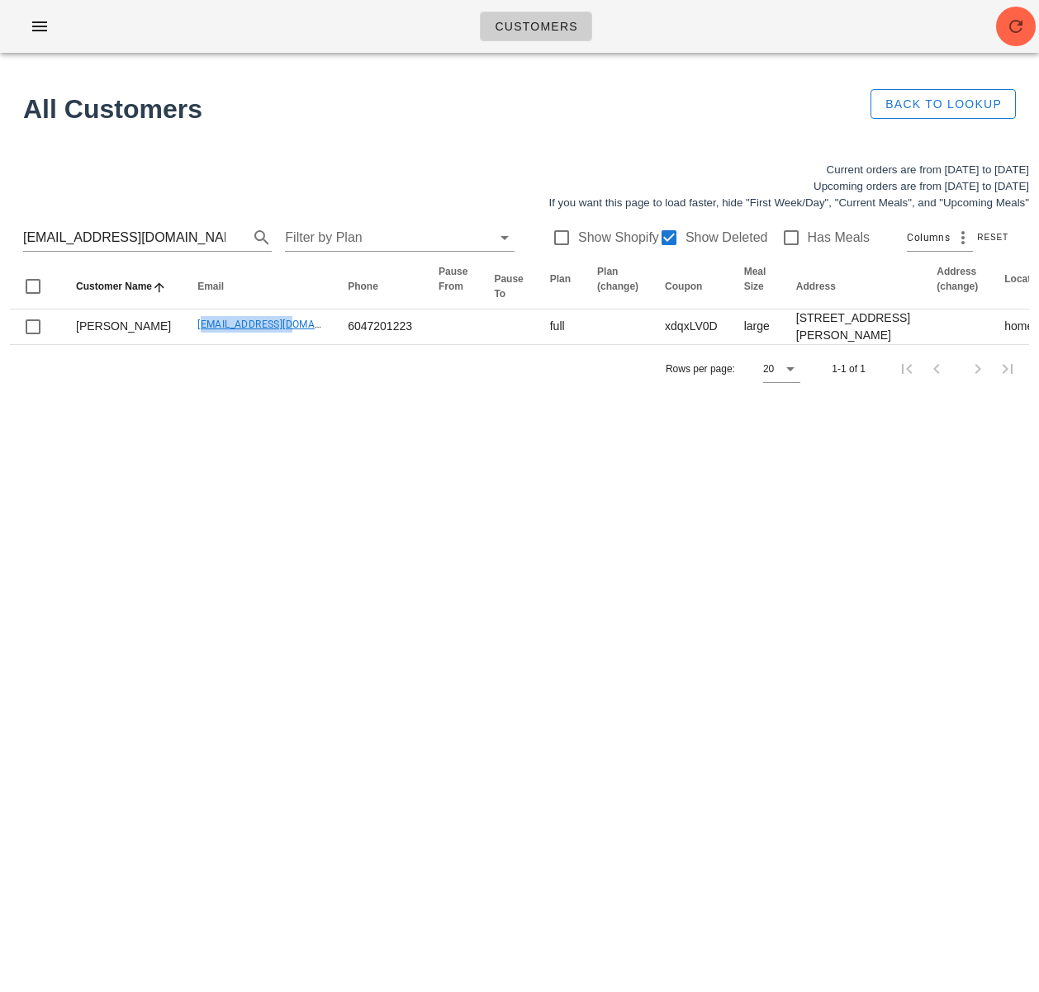
copy link "[EMAIL_ADDRESS][DOMAIN_NAME]"
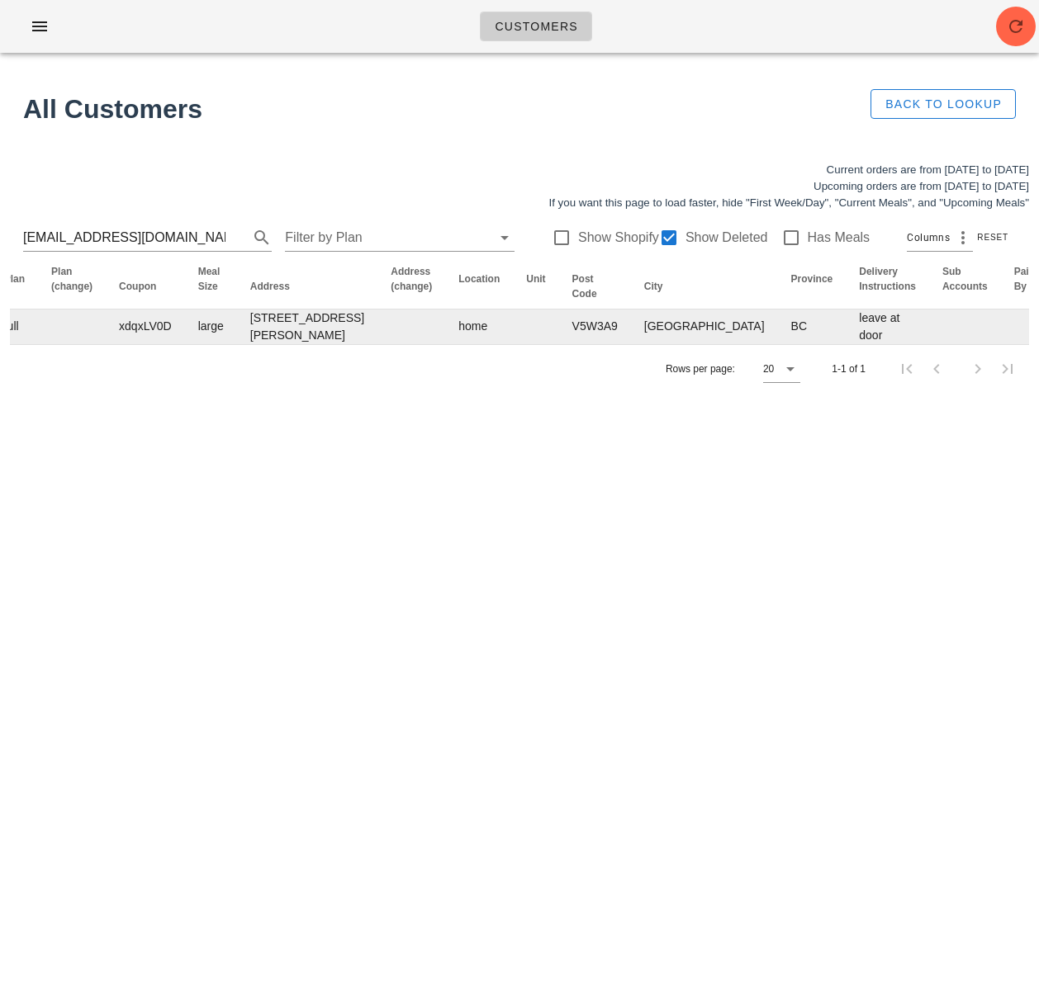
scroll to position [0, 1028]
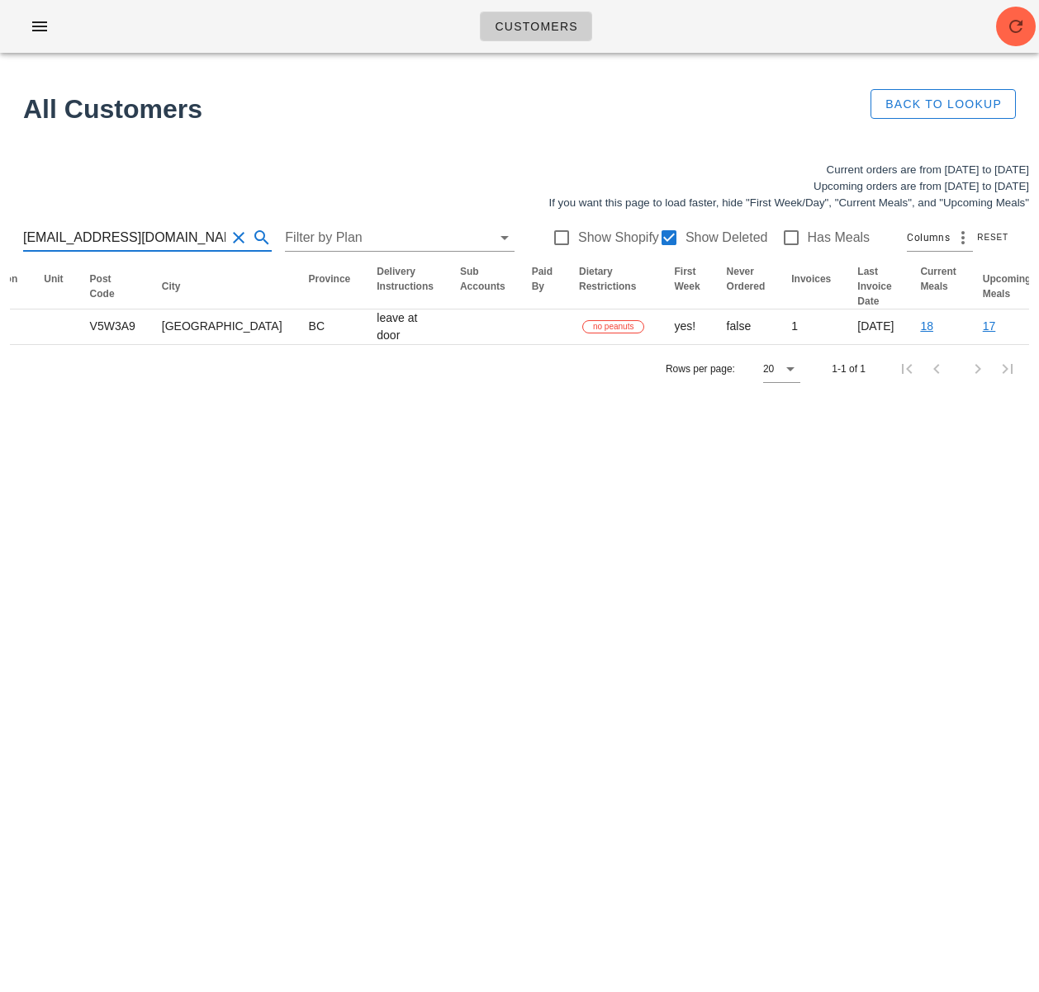
drag, startPoint x: 160, startPoint y: 232, endPoint x: -114, endPoint y: 215, distance: 274.6
click at [0, 215] on html "Customers Found 1 customer All Customers Back to Lookup Current orders are from…" at bounding box center [519, 496] width 1039 height 992
paste input "wallaceparo"
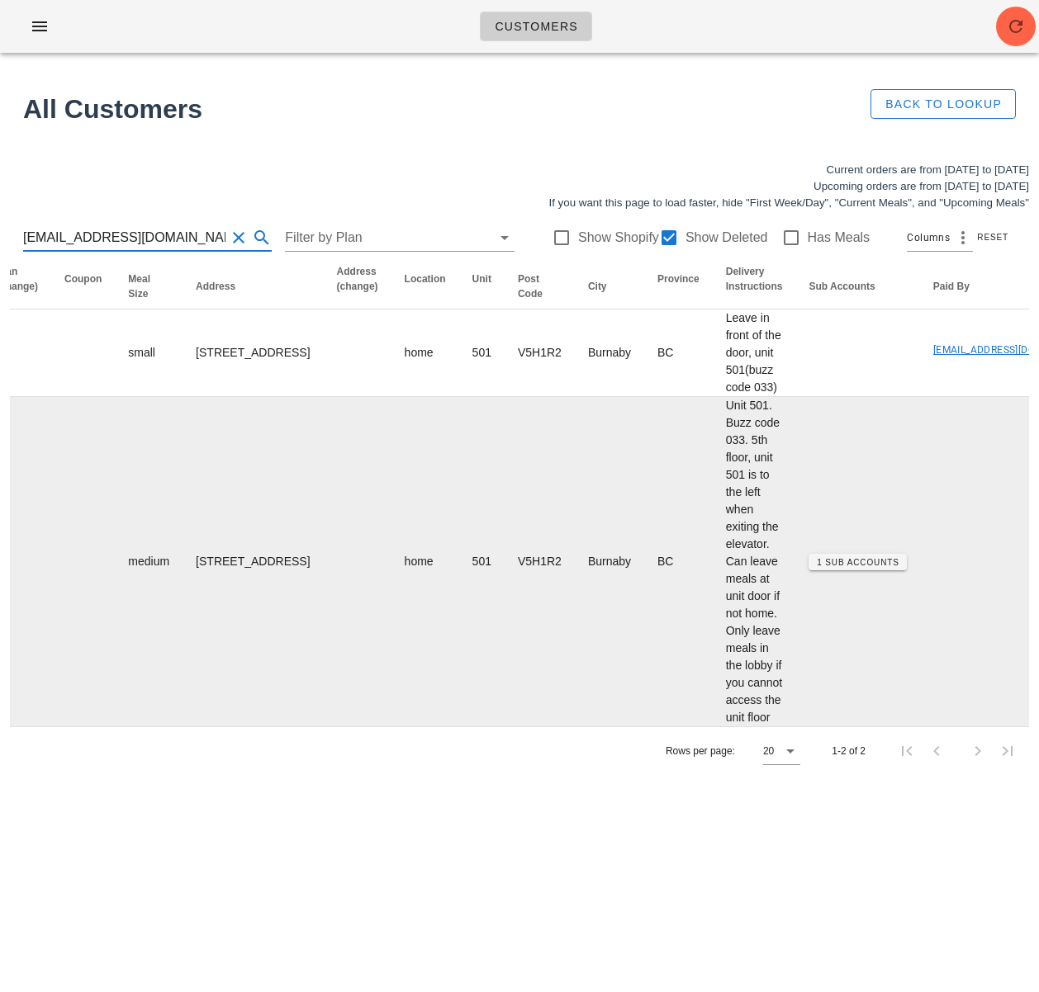
scroll to position [0, 1233]
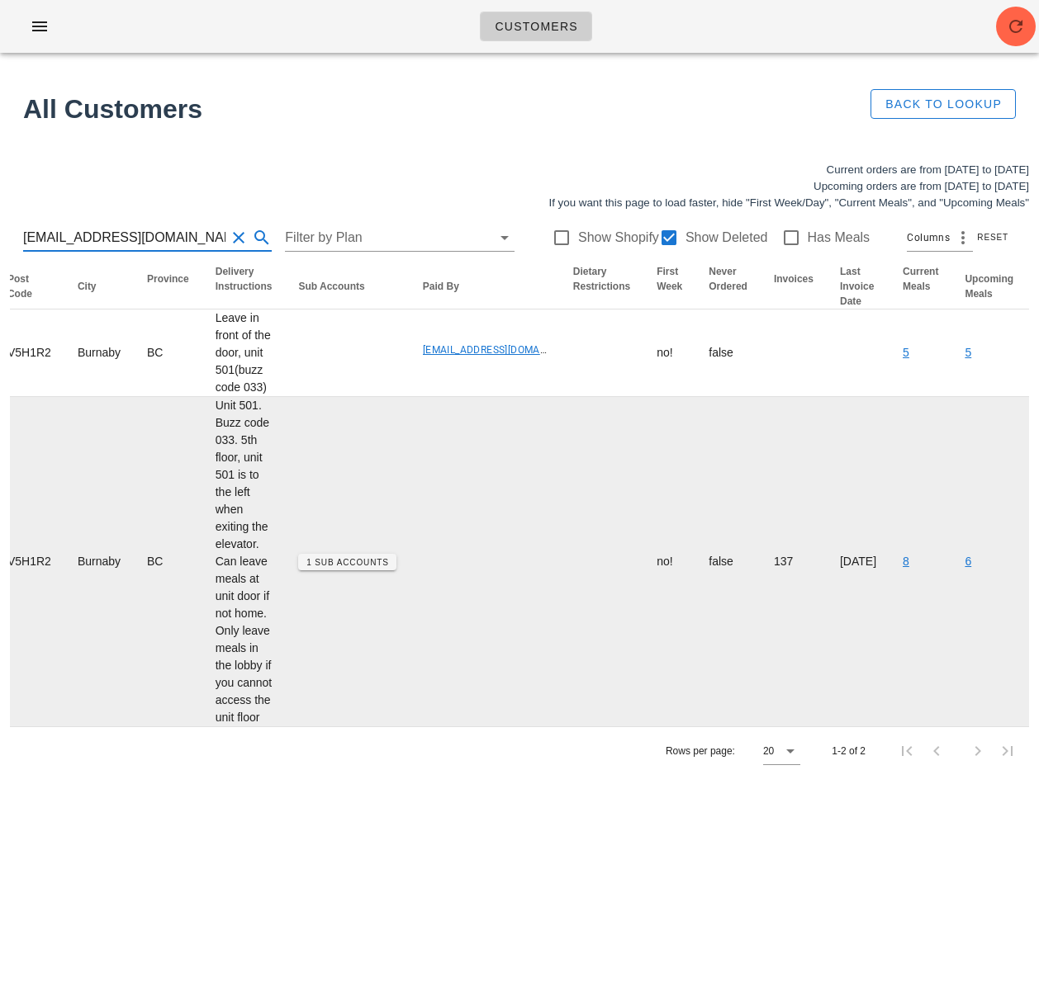
type input "[EMAIL_ADDRESS][DOMAIN_NAME]"
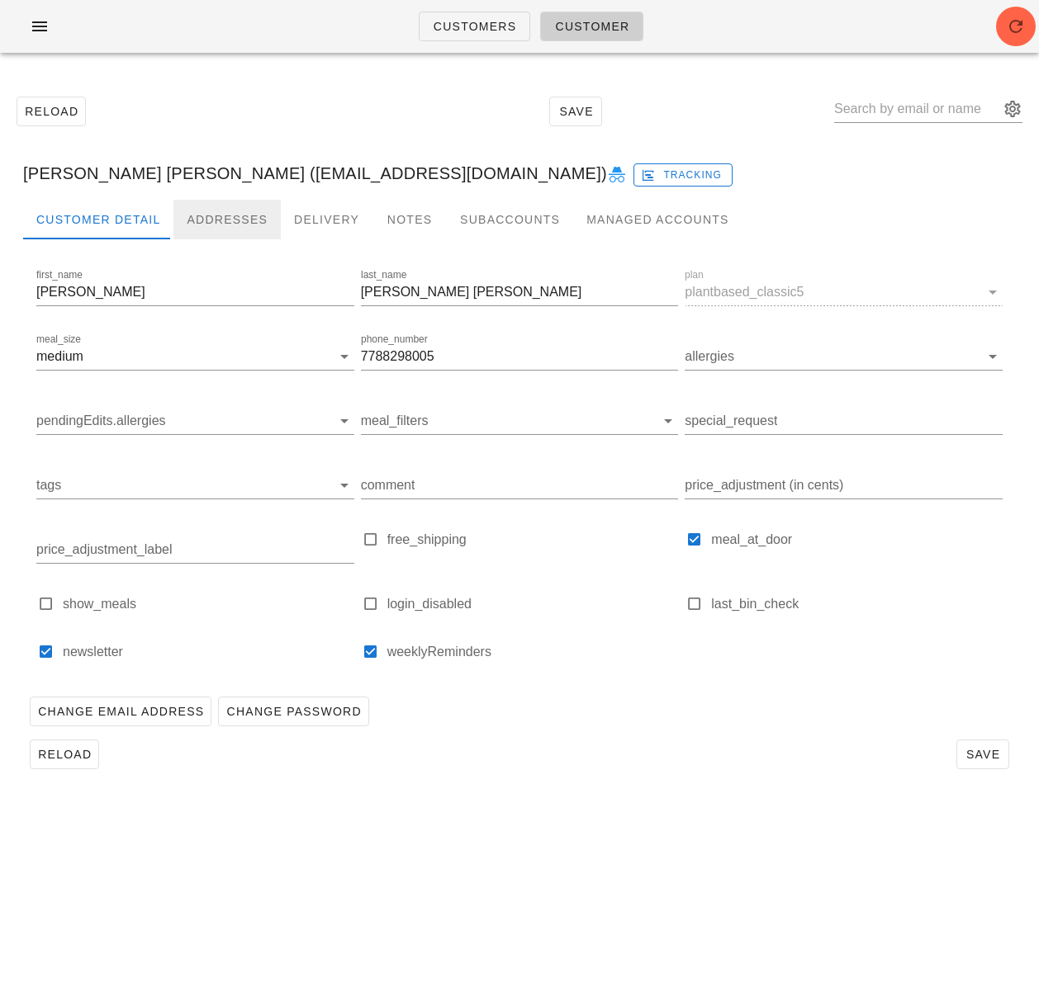
click at [211, 212] on div "Addresses" at bounding box center [226, 220] width 107 height 40
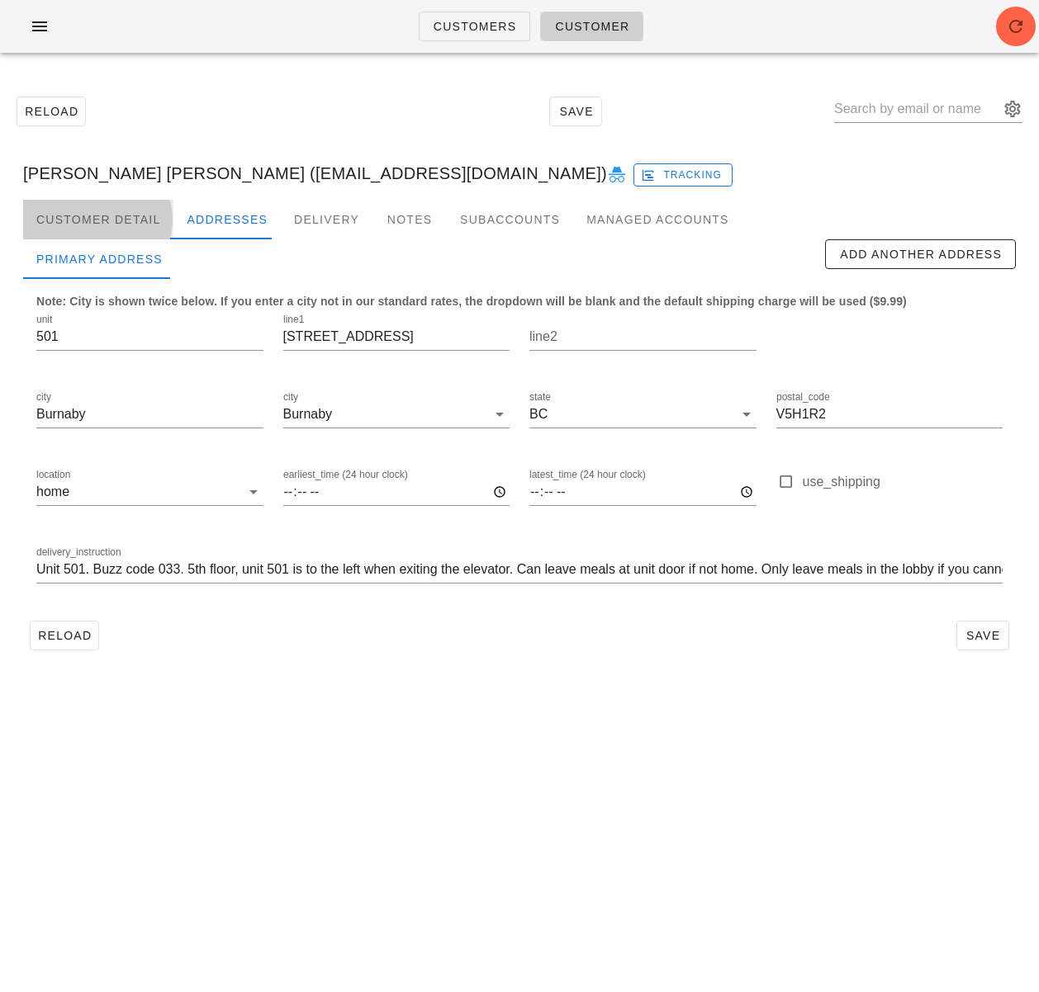
drag, startPoint x: 121, startPoint y: 215, endPoint x: 152, endPoint y: 59, distance: 159.0
click at [121, 215] on div "Customer Detail" at bounding box center [98, 220] width 150 height 40
click at [485, 26] on span "Customers" at bounding box center [475, 26] width 84 height 13
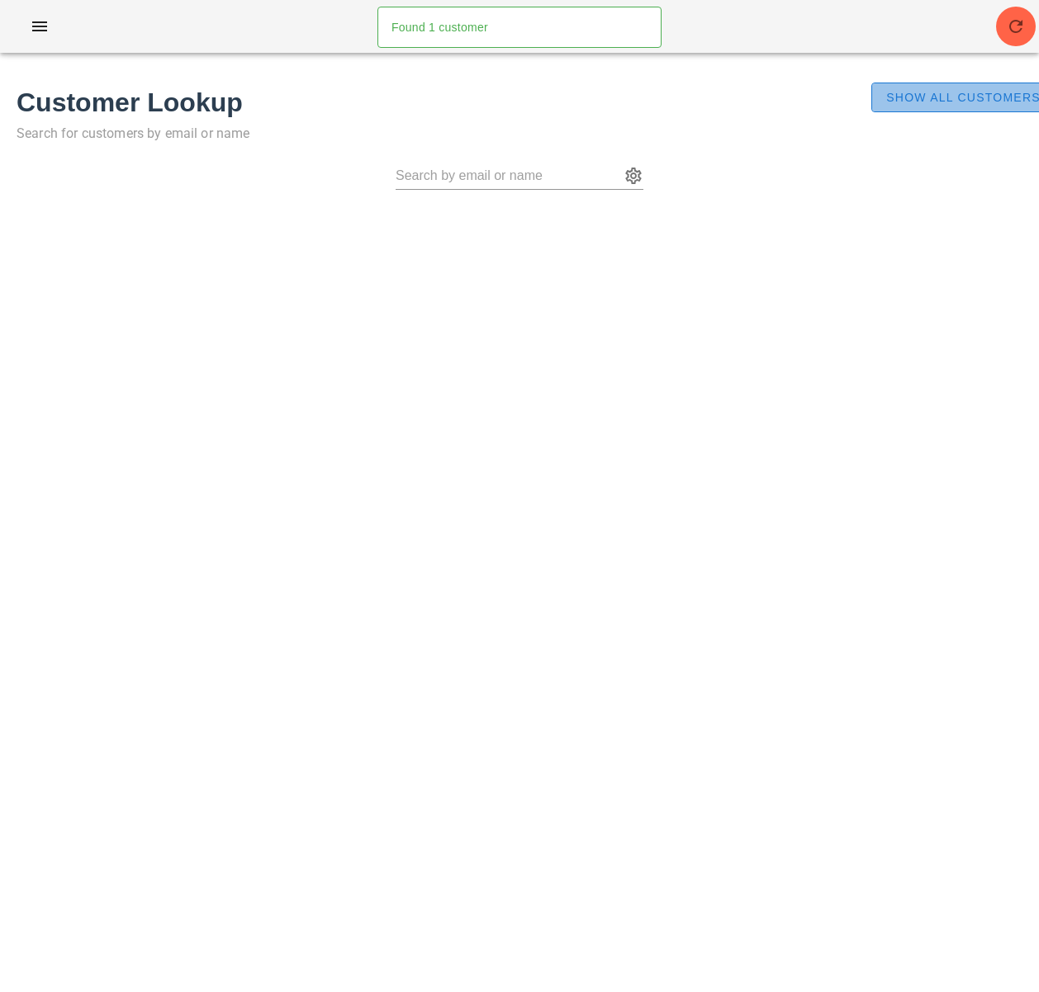
click at [953, 100] on span "Show All Customers" at bounding box center [962, 97] width 155 height 13
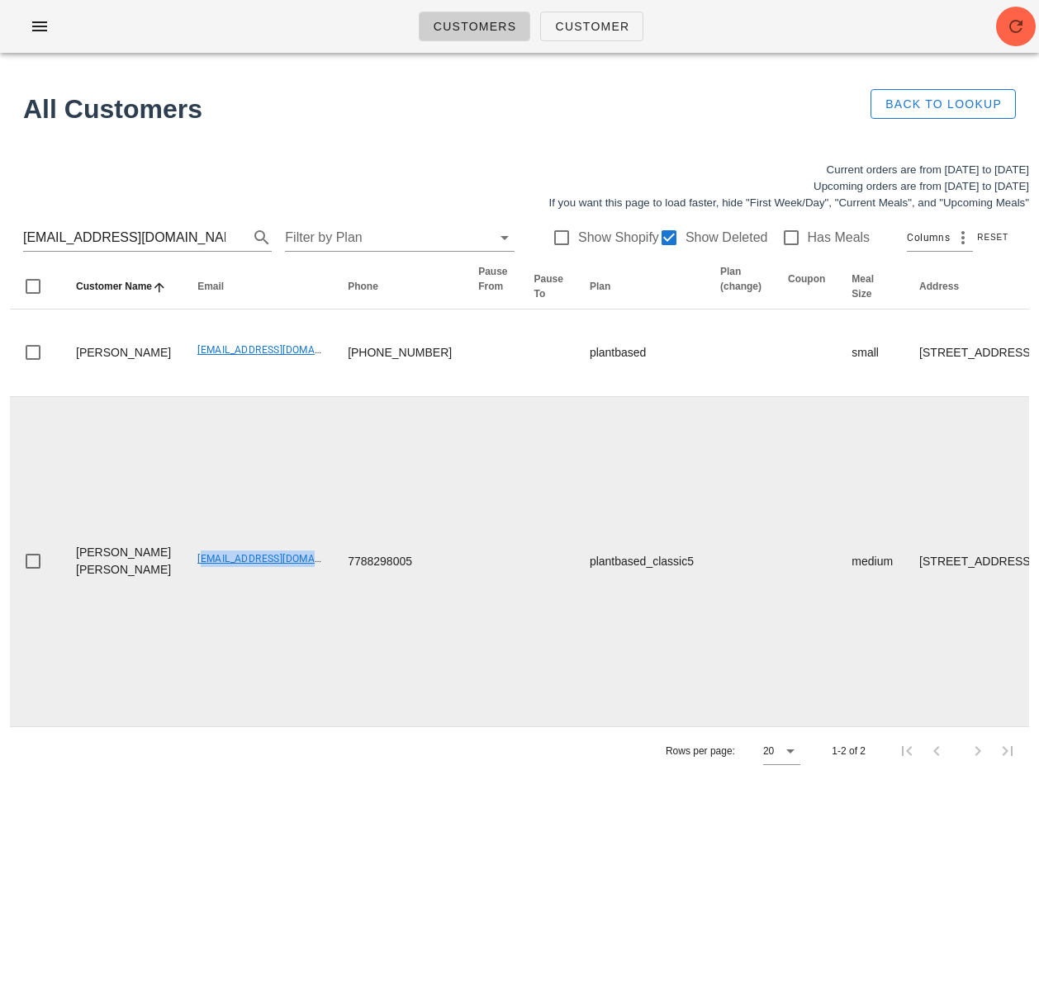
drag, startPoint x: 145, startPoint y: 628, endPoint x: 269, endPoint y: 626, distance: 123.9
click at [269, 626] on td "wallaceparo@gmail.com" at bounding box center [259, 561] width 150 height 329
copy link "wallaceparo@gmail.com"
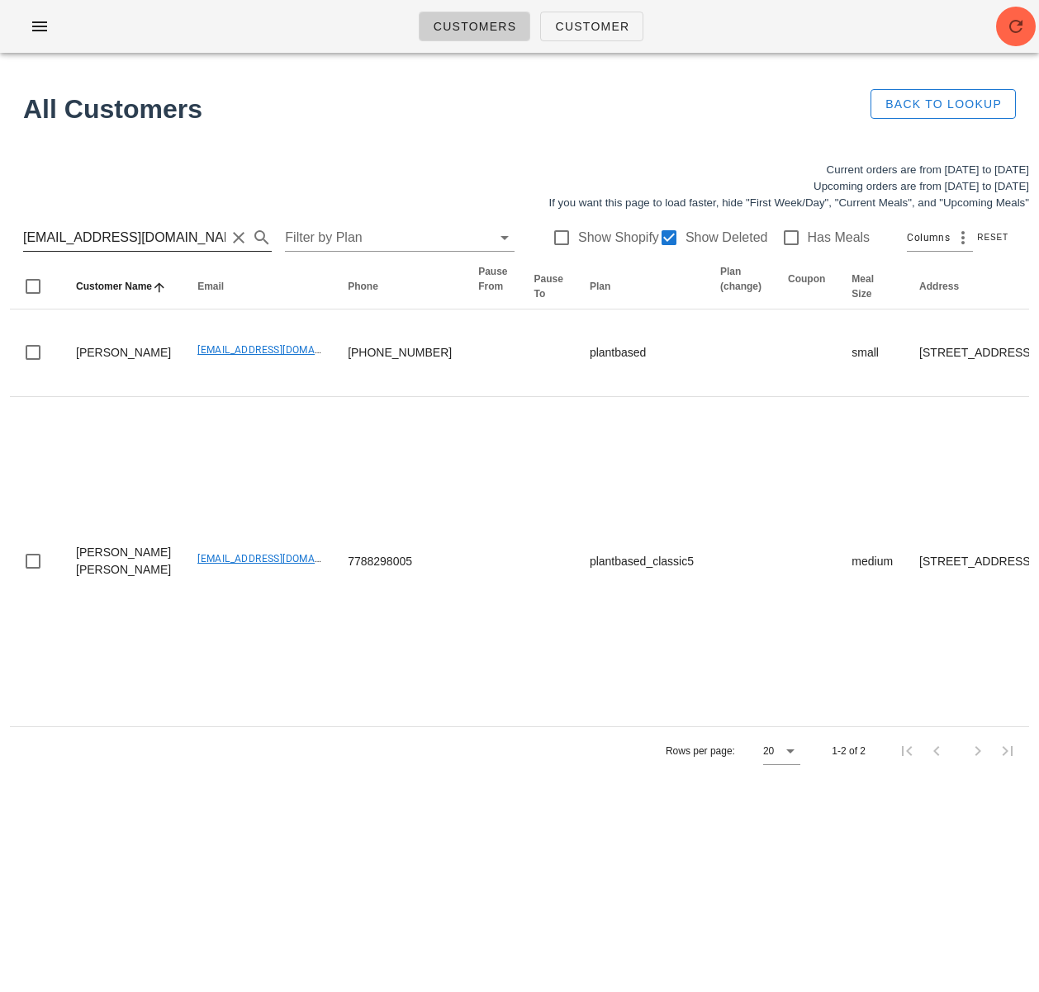
click at [184, 231] on input "wallaceparo@gmail.com" at bounding box center [124, 238] width 202 height 26
drag, startPoint x: 1, startPoint y: 229, endPoint x: -21, endPoint y: 228, distance: 21.5
click at [0, 228] on html "Customers Customer Found 1 customer All Customers Back to Lookup Current orders…" at bounding box center [519, 496] width 1039 height 992
paste input "roneel.prasad08"
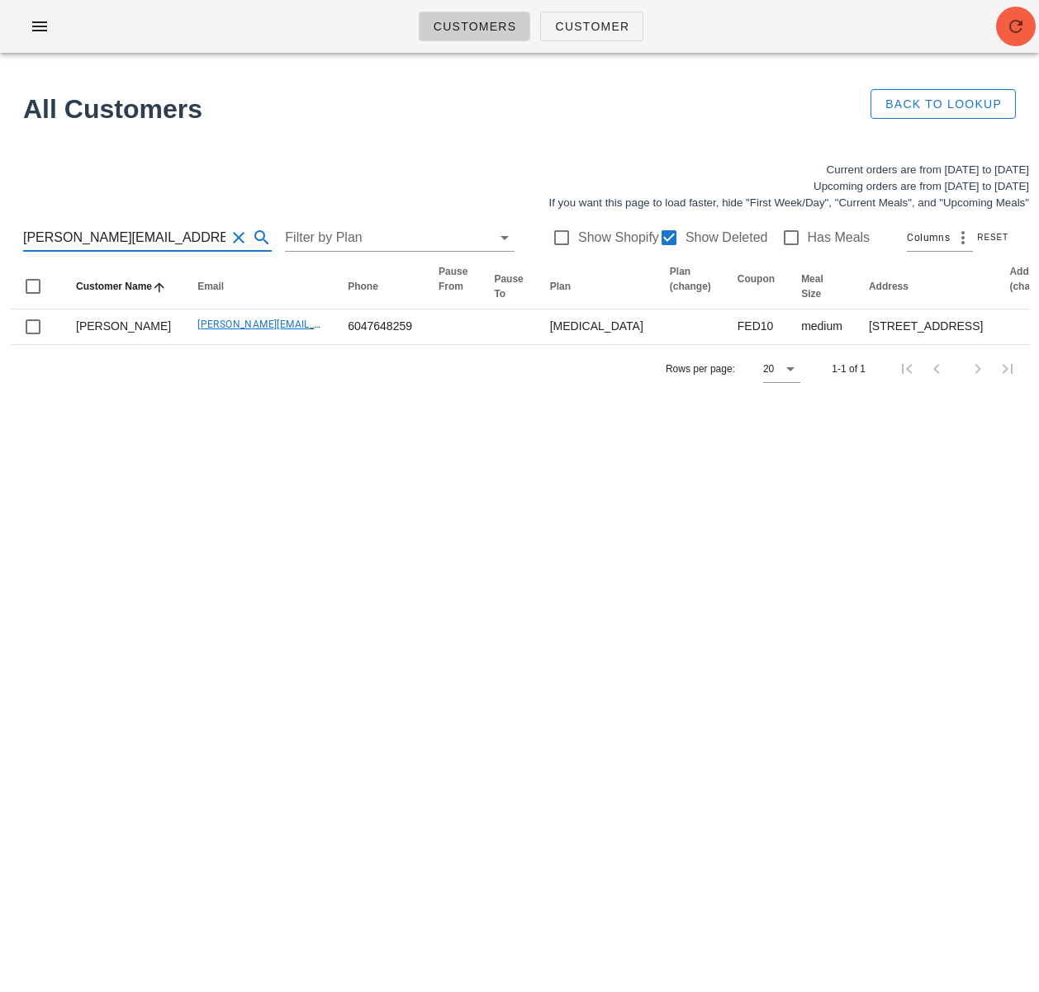
type input "roneel.prasad08@gmail.com"
click at [1015, 30] on icon "button" at bounding box center [1016, 27] width 20 height 20
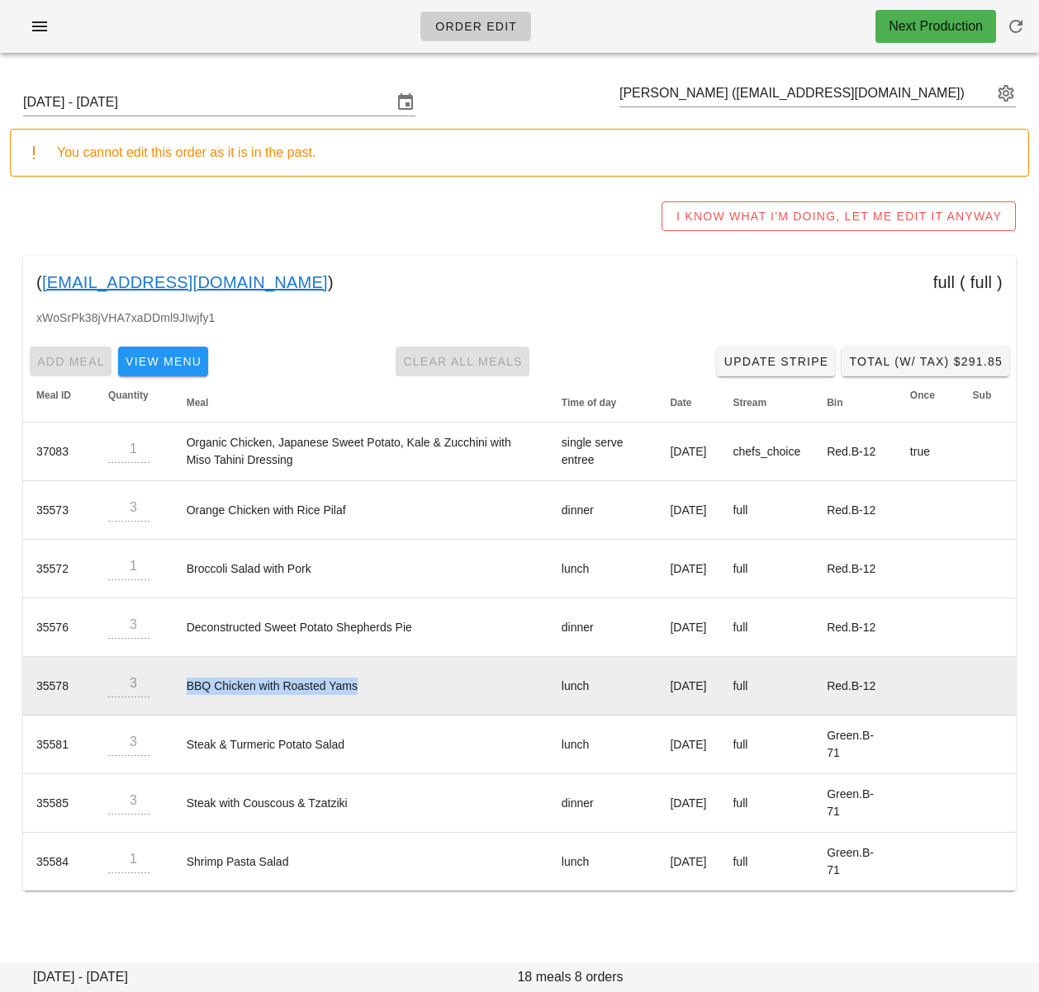
drag, startPoint x: 181, startPoint y: 681, endPoint x: 361, endPoint y: 686, distance: 180.0
click at [353, 690] on td "BBQ Chicken with Roasted Yams" at bounding box center [360, 686] width 375 height 59
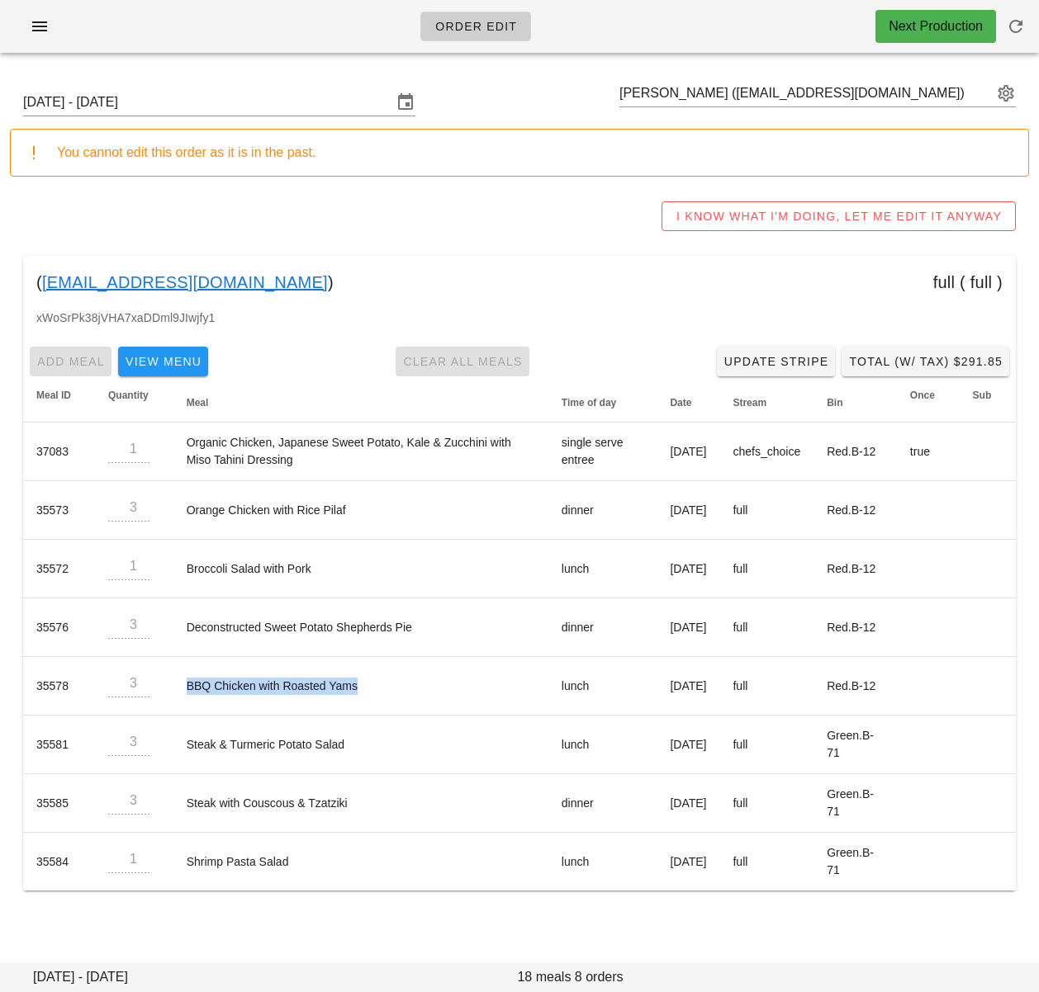
copy td "BBQ Chicken with Roasted Yams"
click at [674, 92] on input "text" at bounding box center [805, 93] width 373 height 26
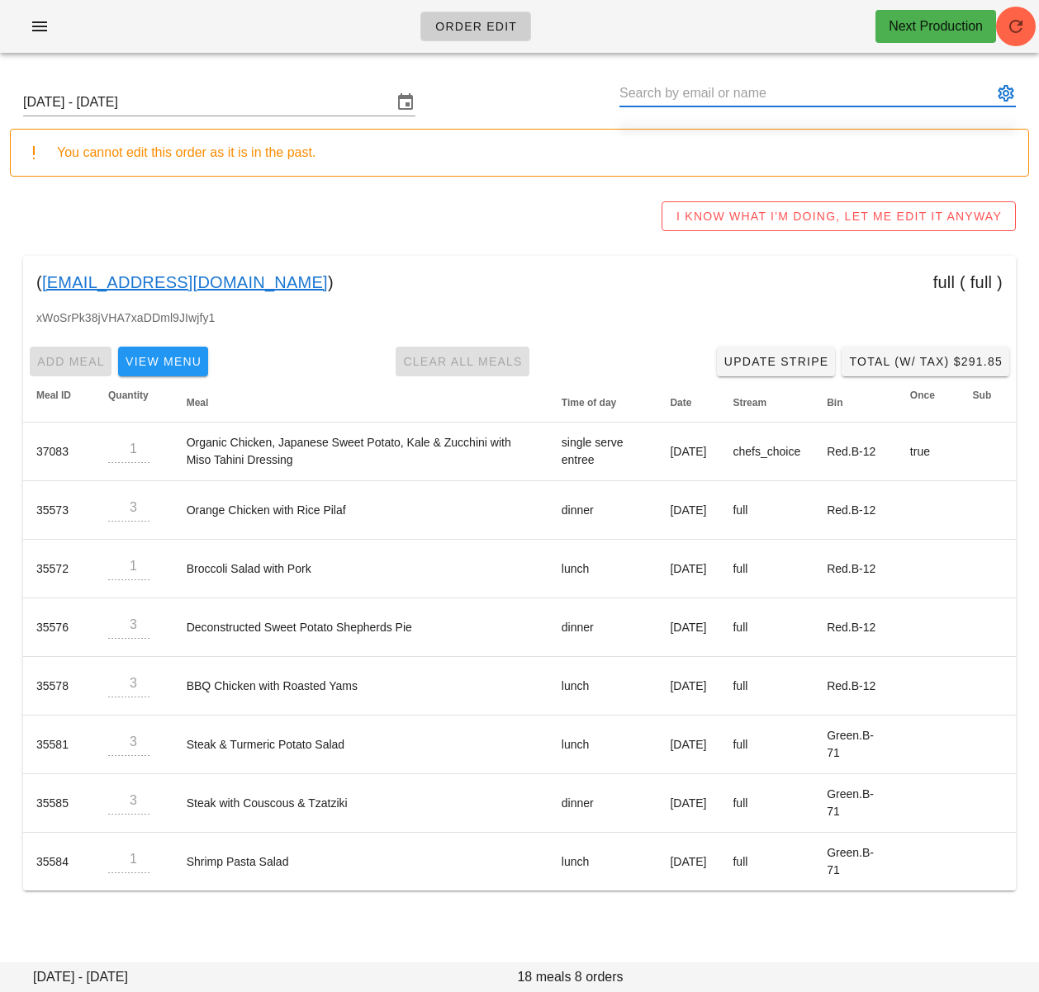
paste input "[EMAIL_ADDRESS][DOMAIN_NAME]"
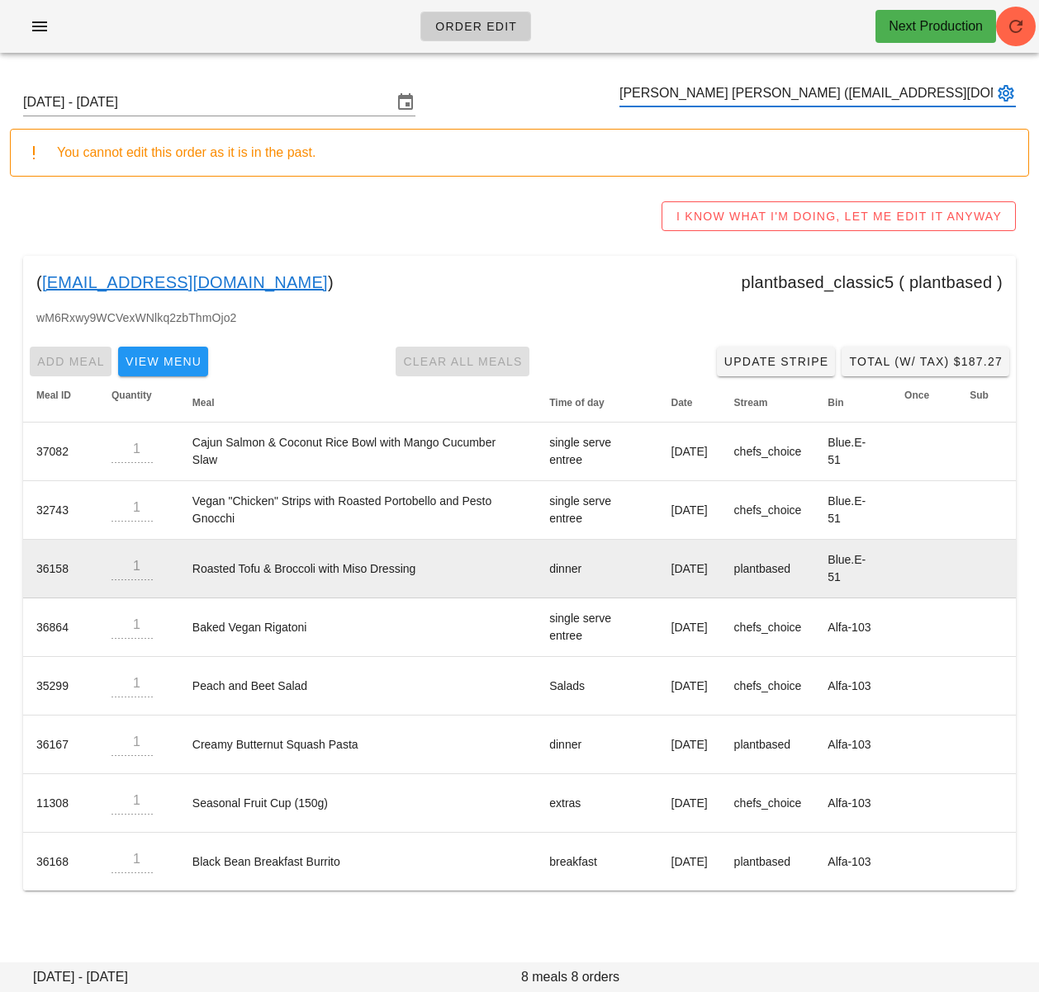
type input "[PERSON_NAME] [PERSON_NAME] ([EMAIL_ADDRESS][DOMAIN_NAME])"
drag, startPoint x: 189, startPoint y: 566, endPoint x: 419, endPoint y: 570, distance: 229.6
click at [418, 570] on td "Roasted Tofu & Broccoli with Miso Dressing" at bounding box center [357, 569] width 357 height 59
copy td "Roasted Tofu & Broccoli with Miso Dressing"
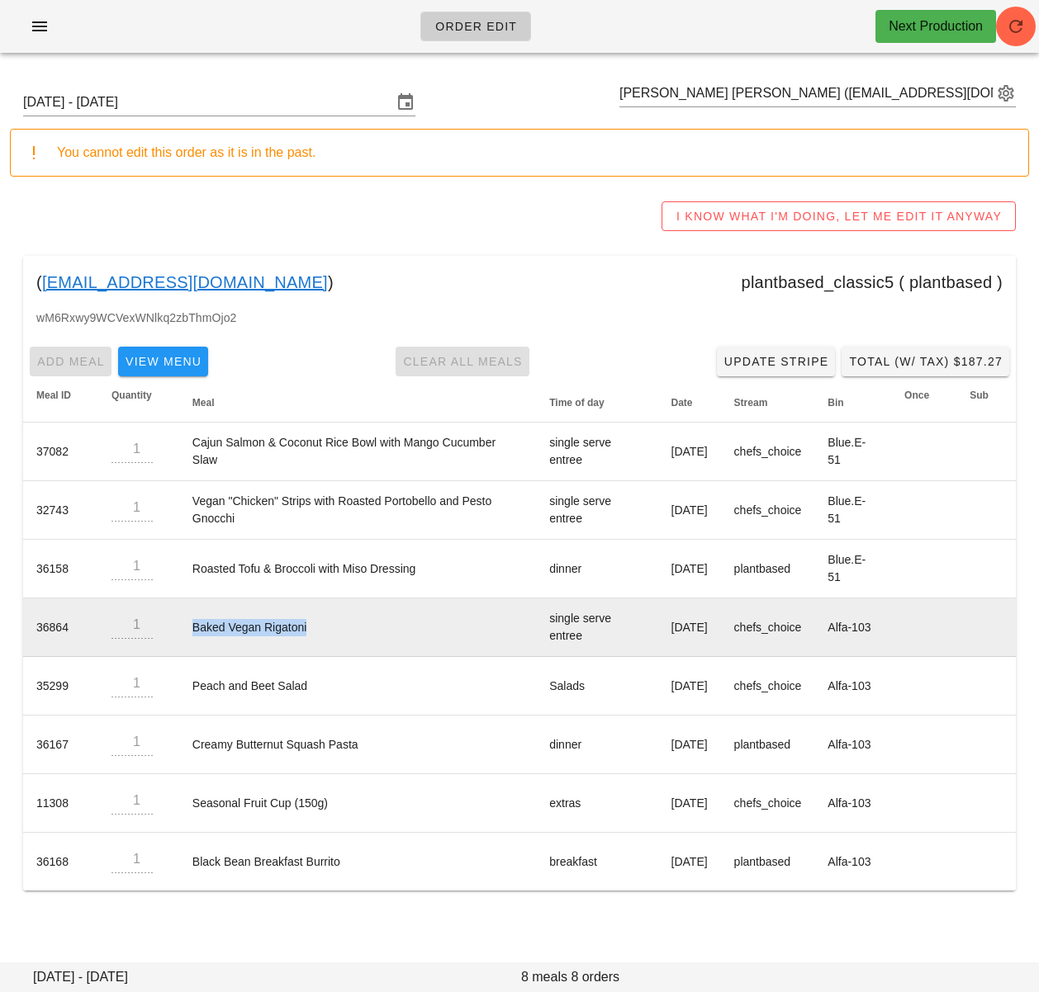
drag, startPoint x: 337, startPoint y: 632, endPoint x: 181, endPoint y: 626, distance: 156.1
click at [193, 624] on td "Baked Vegan Rigatoni" at bounding box center [357, 628] width 357 height 59
copy td "Baked Vegan Rigatoni"
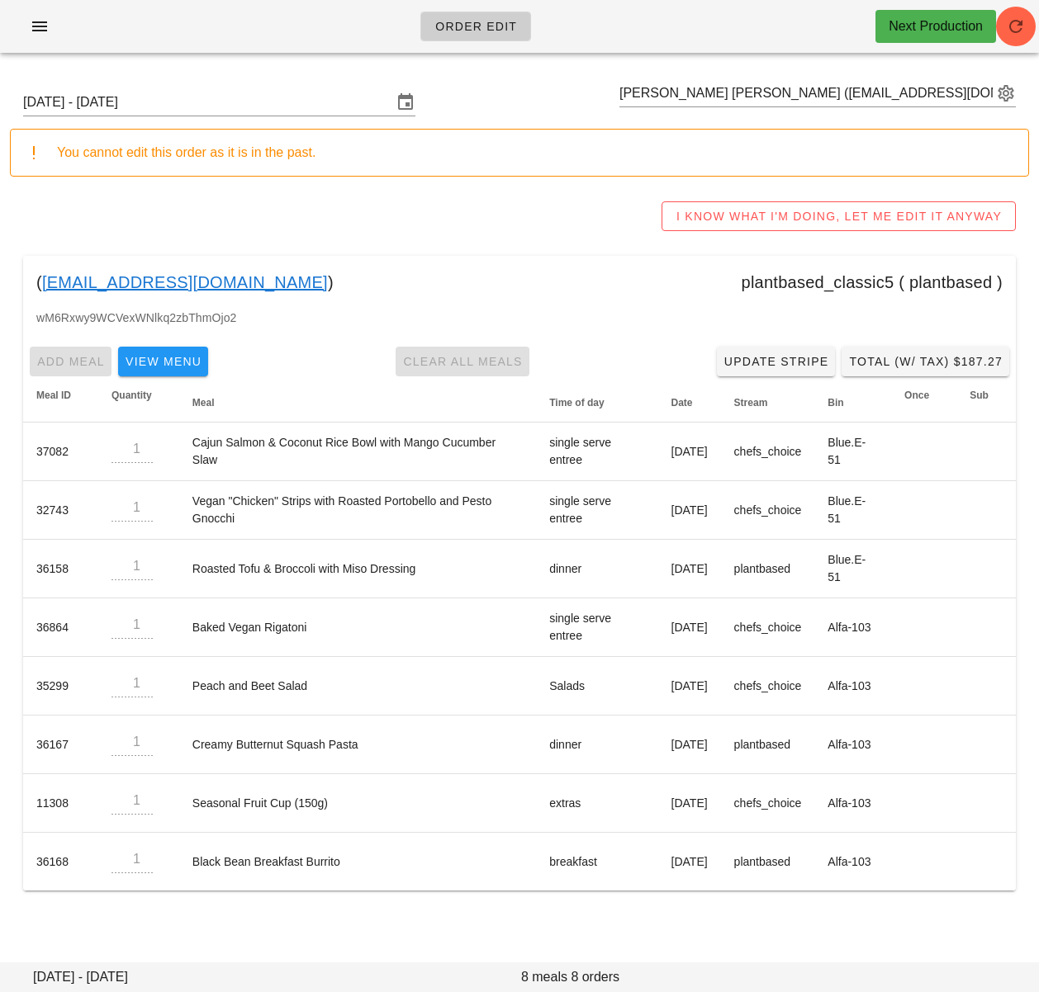
click at [517, 222] on div "I KNOW WHAT I'M DOING, LET ME EDIT IT ANYWAY" at bounding box center [519, 216] width 1019 height 53
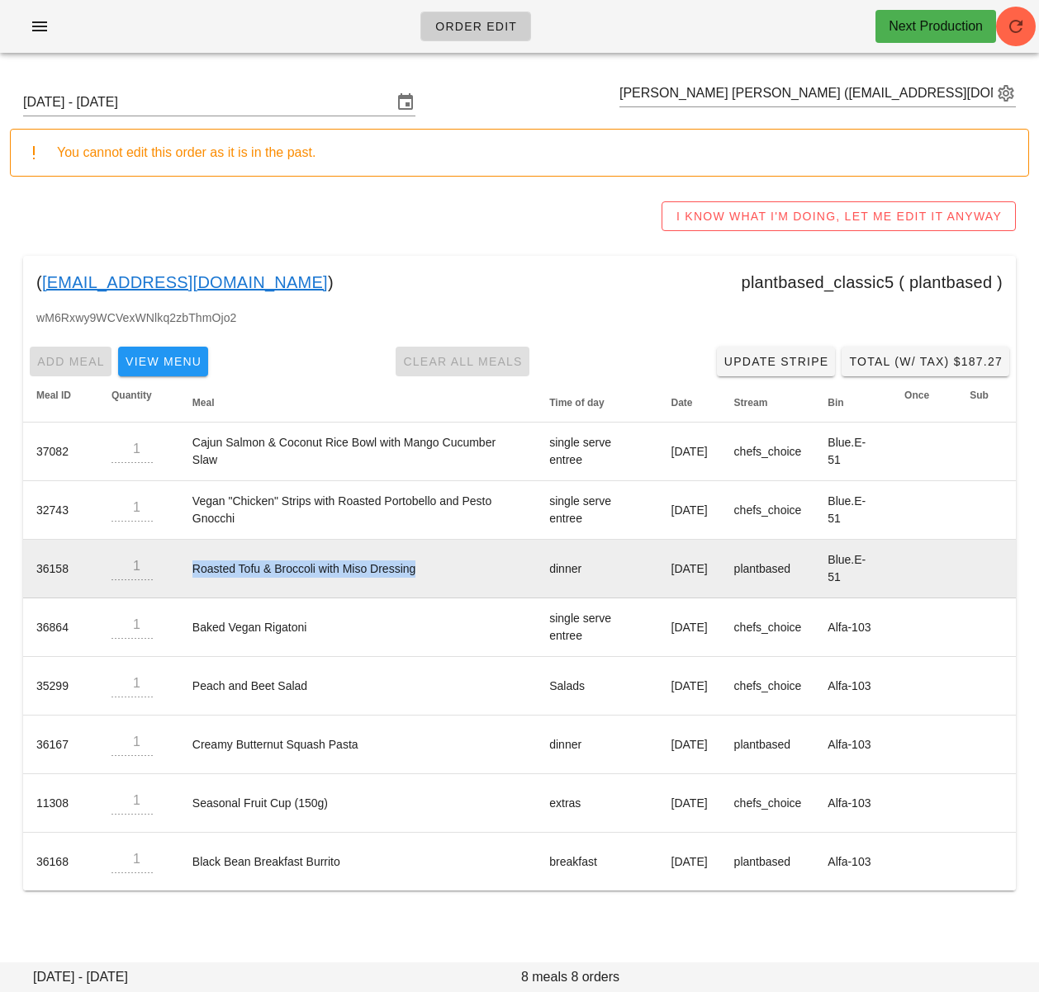
drag, startPoint x: 187, startPoint y: 569, endPoint x: 438, endPoint y: 568, distance: 251.0
click at [438, 568] on td "Roasted Tofu & Broccoli with Miso Dressing" at bounding box center [357, 569] width 357 height 59
copy td "Roasted Tofu & Broccoli with Miso Dressing"
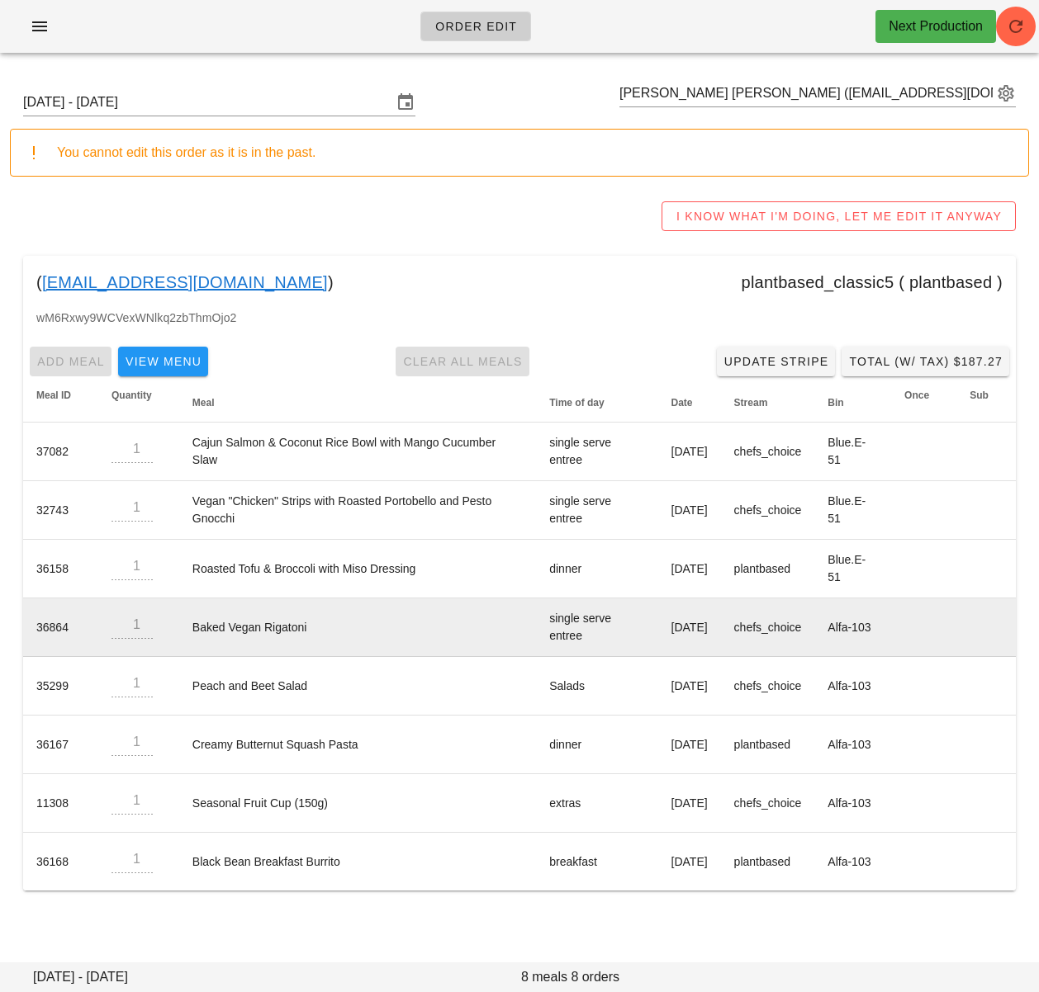
click at [309, 630] on td "Baked Vegan Rigatoni" at bounding box center [357, 628] width 357 height 59
drag, startPoint x: 230, startPoint y: 627, endPoint x: 181, endPoint y: 626, distance: 48.7
click at [179, 626] on td "Baked Vegan Rigatoni" at bounding box center [357, 628] width 357 height 59
copy td "Baked Vegan Rigatoni"
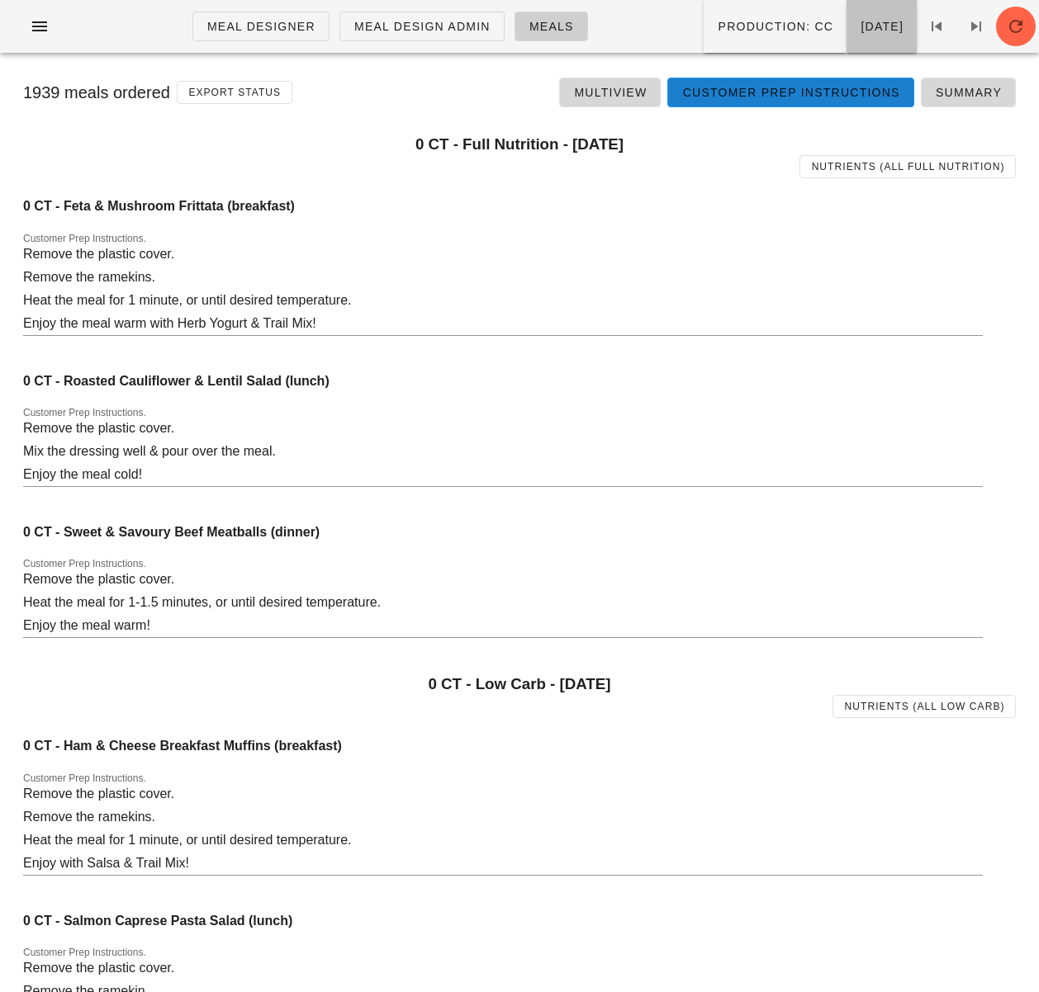
click at [859, 26] on span "[DATE]" at bounding box center [881, 26] width 44 height 13
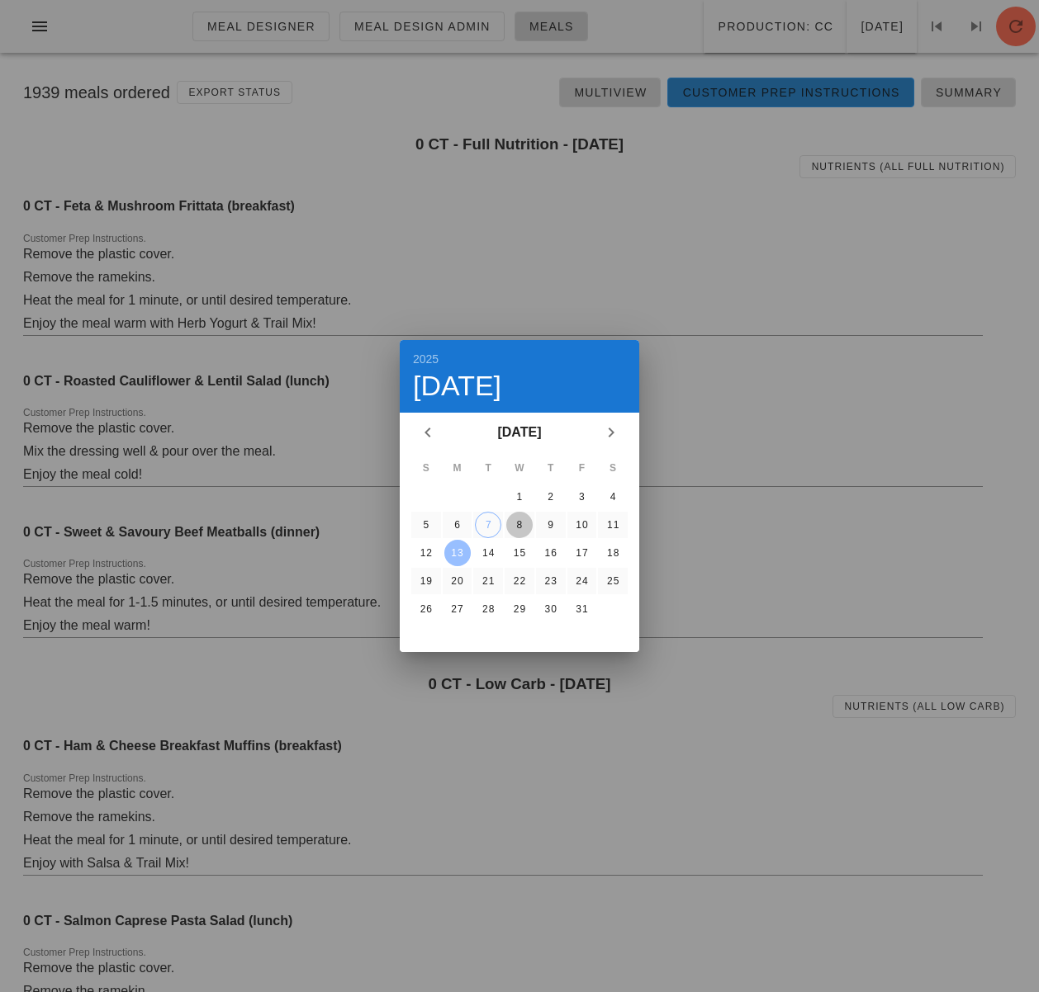
click at [523, 528] on div "8" at bounding box center [519, 525] width 26 height 12
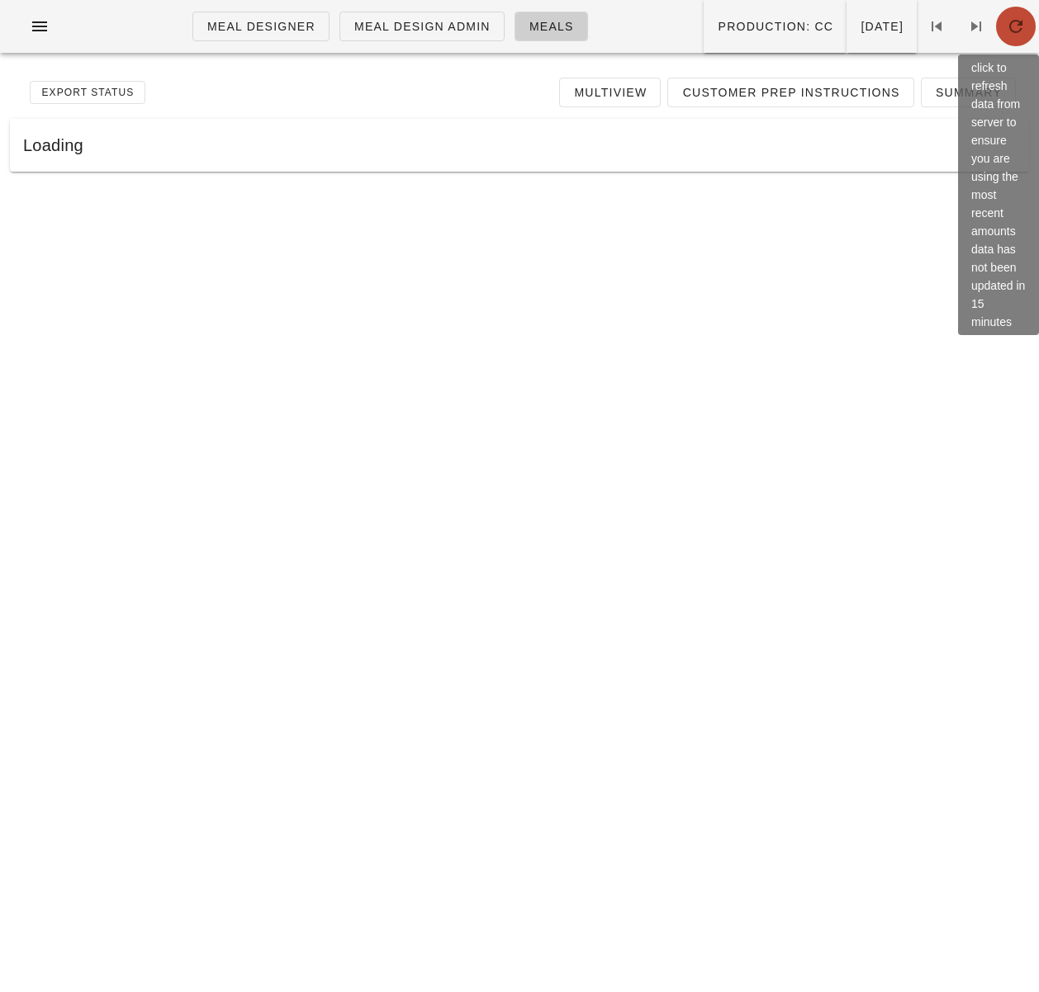
click at [1013, 40] on button "button" at bounding box center [1016, 27] width 40 height 40
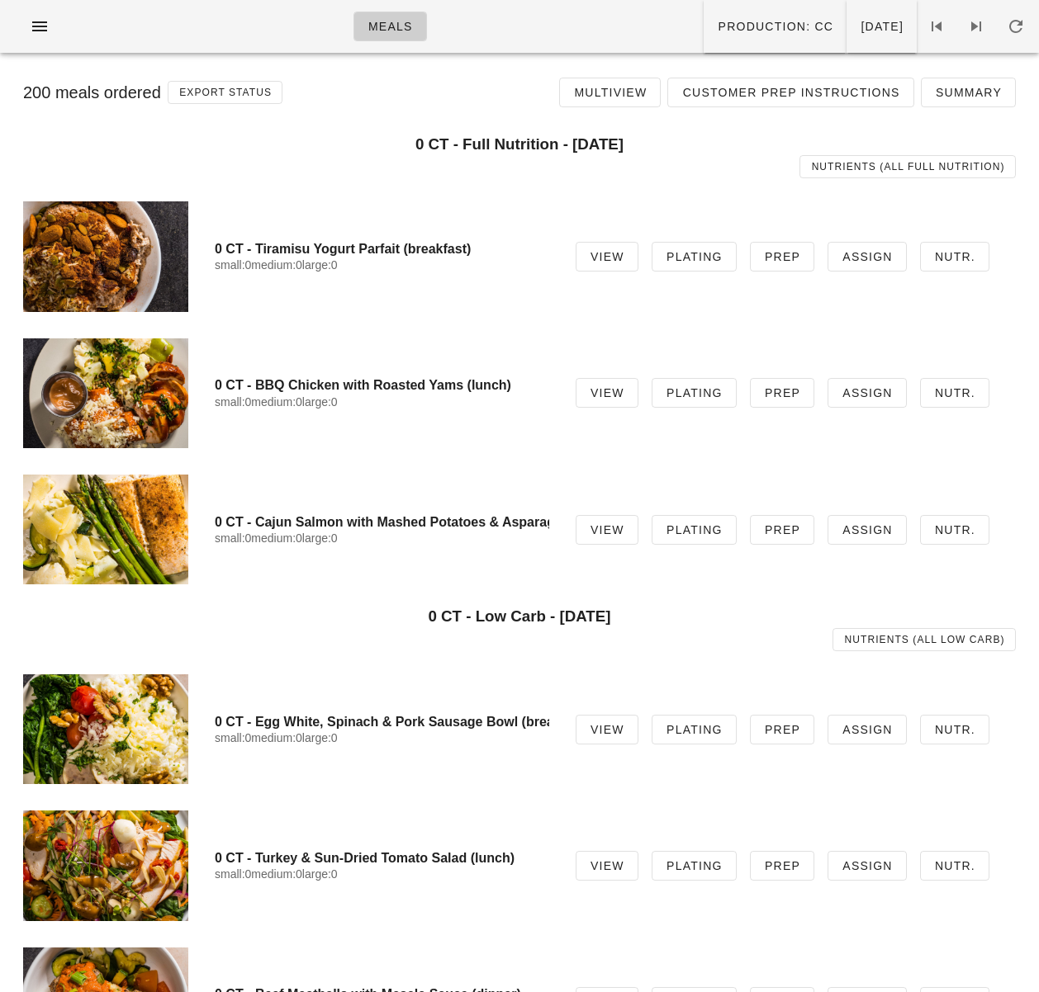
click at [272, 169] on div "Nutrients (all Full Nutrition)" at bounding box center [519, 166] width 1012 height 43
click at [611, 397] on span "View" at bounding box center [606, 392] width 35 height 13
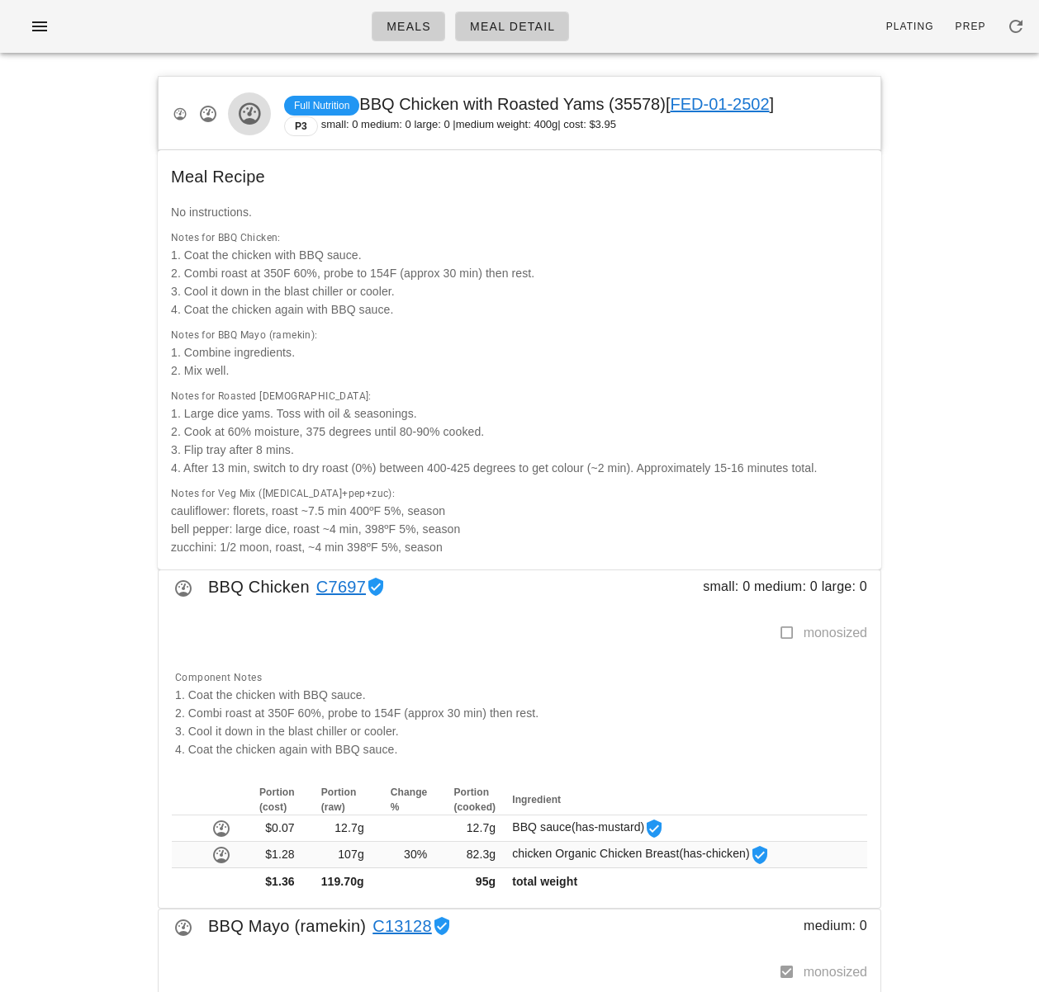
click at [244, 116] on icon "button" at bounding box center [249, 114] width 26 height 26
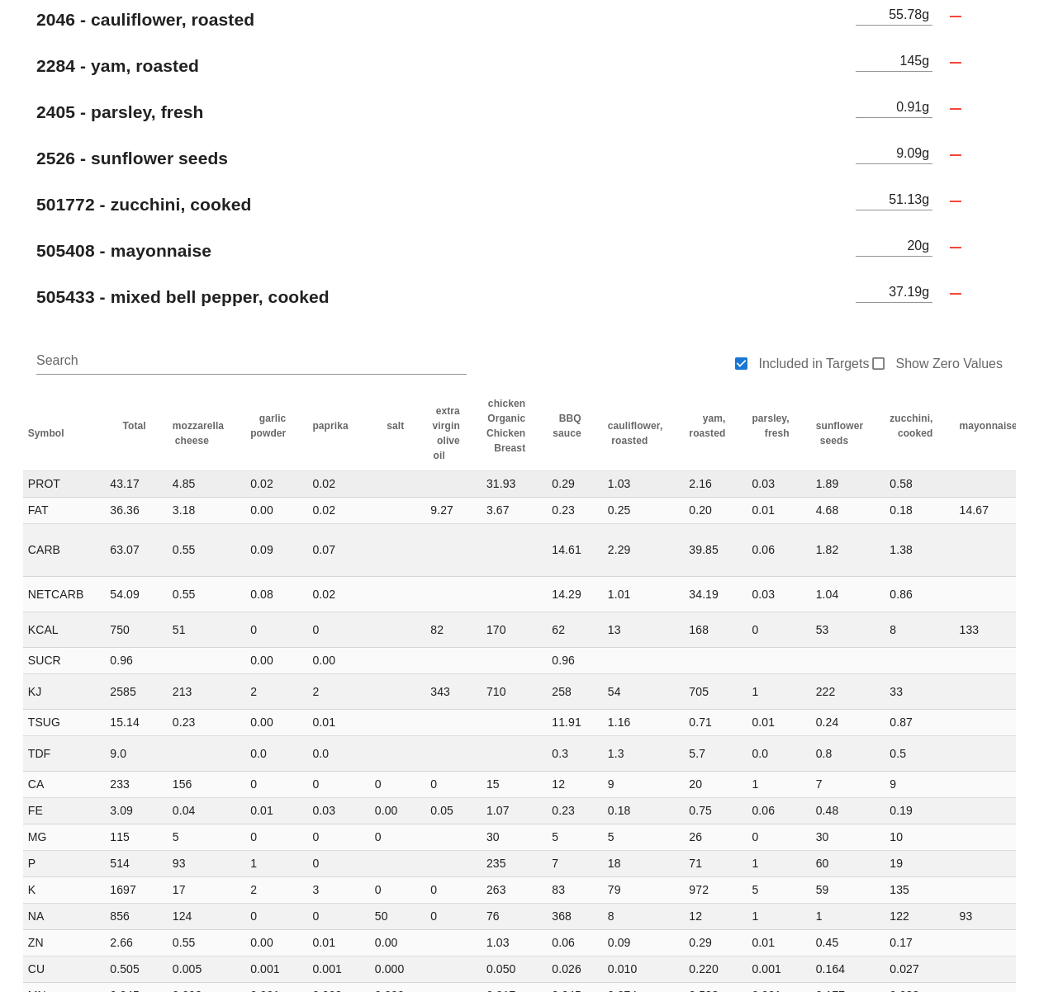
scroll to position [0, 206]
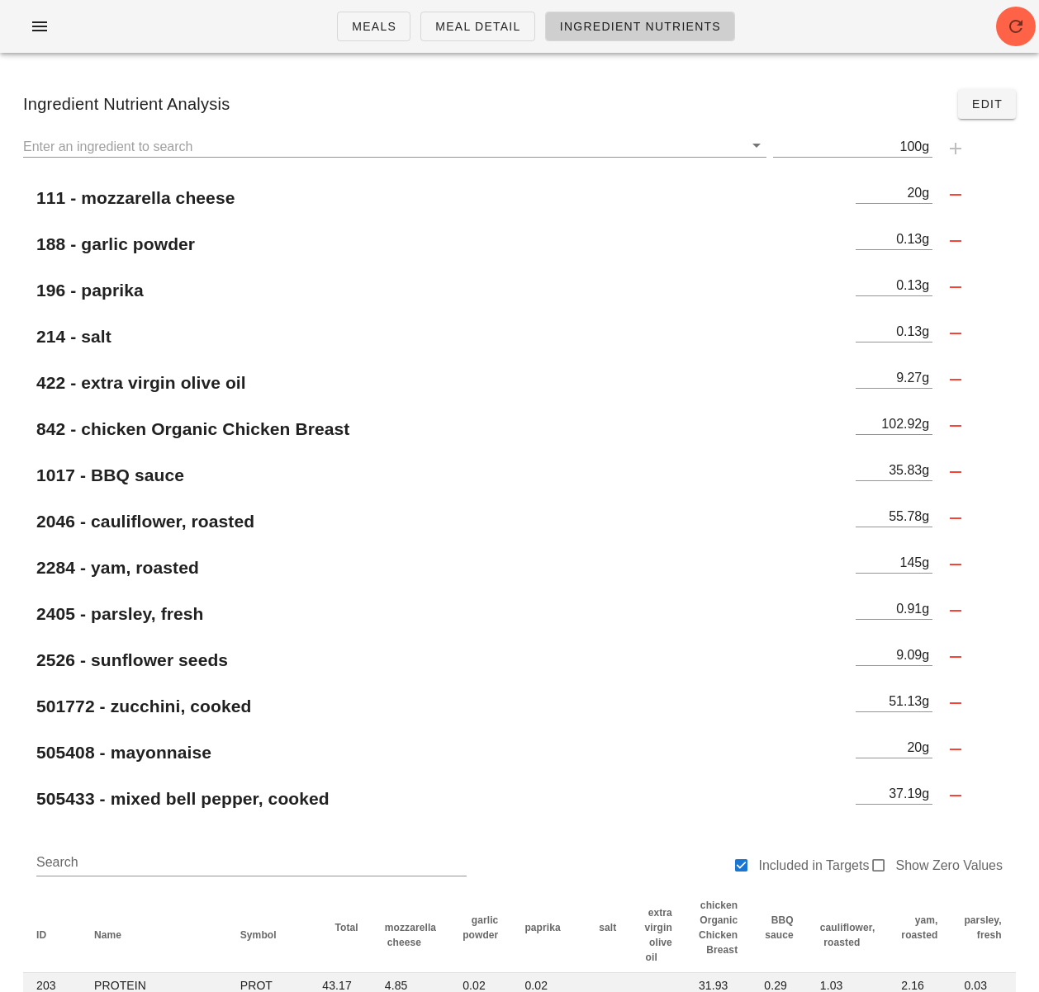
scroll to position [0, 206]
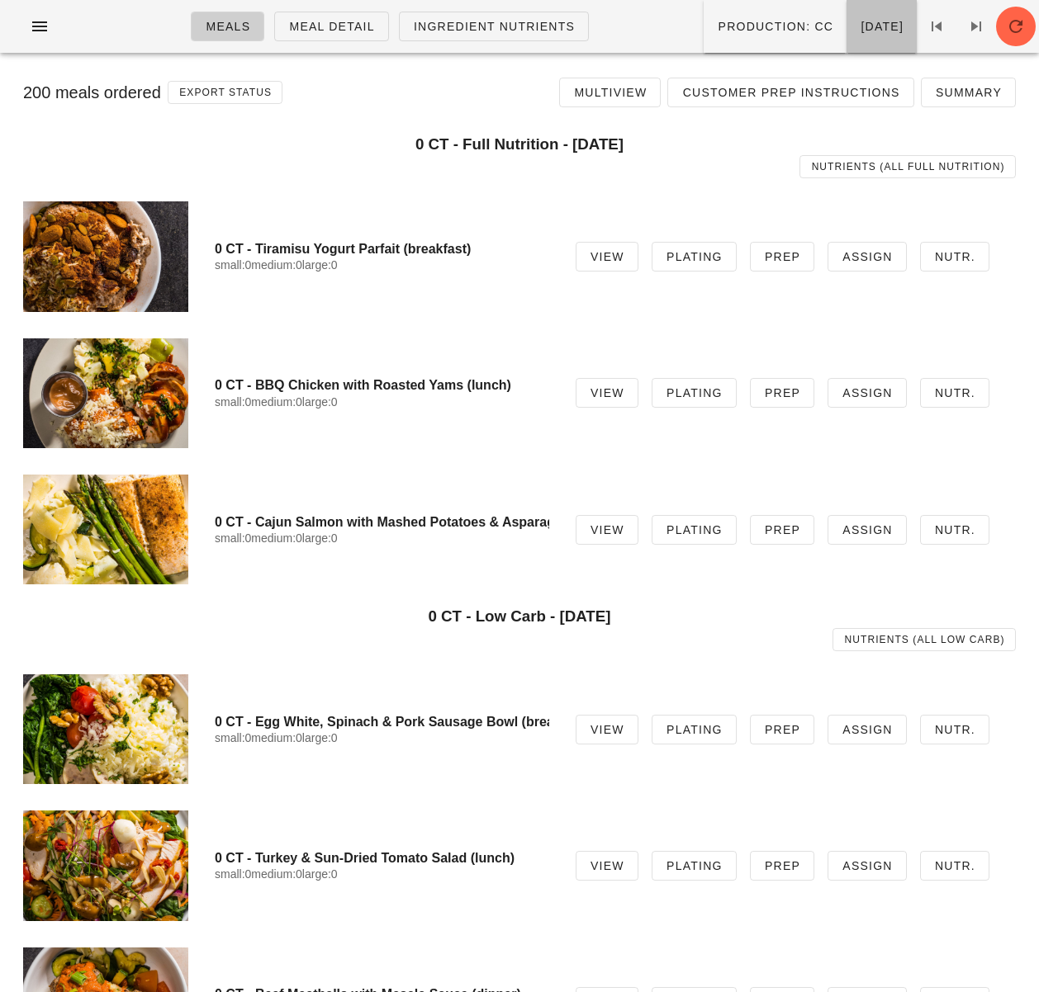
click at [846, 34] on button "[DATE]" at bounding box center [881, 26] width 70 height 53
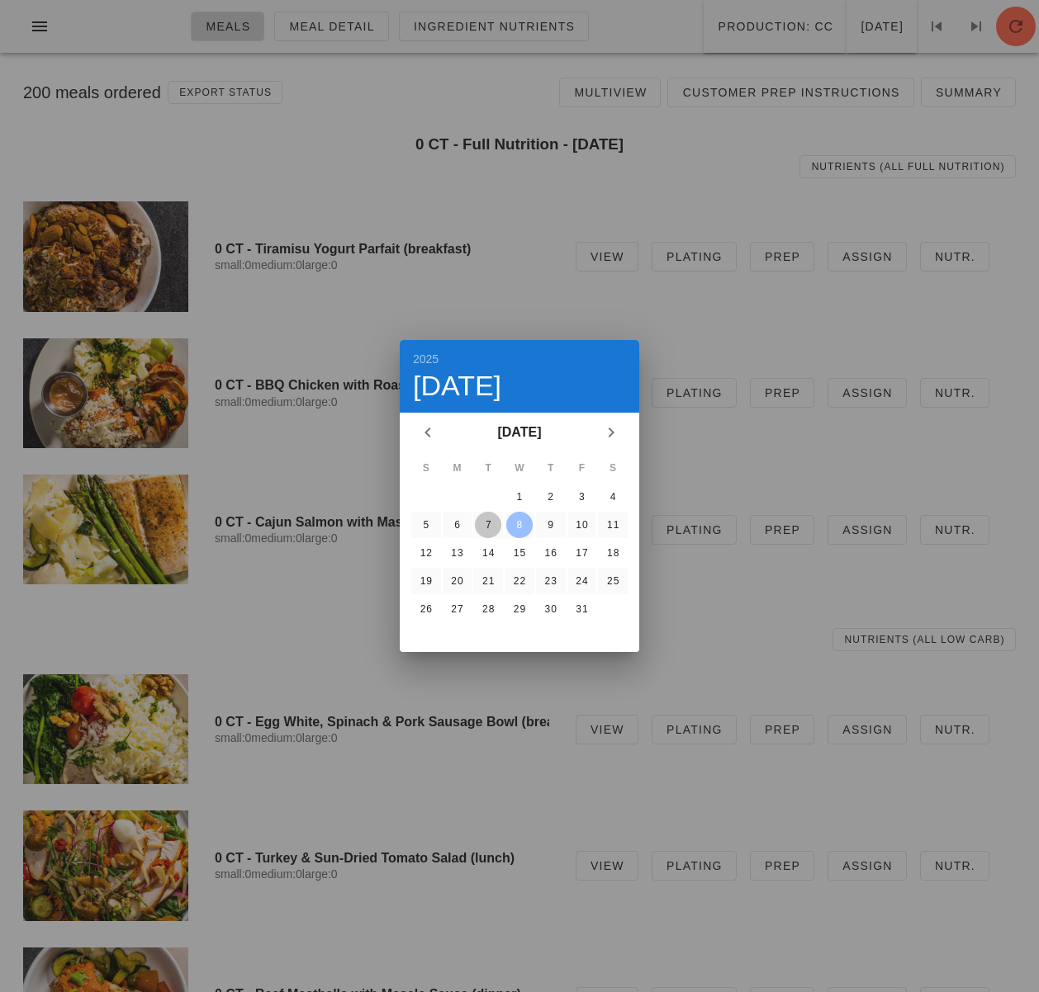
click at [493, 522] on div "7" at bounding box center [488, 525] width 26 height 12
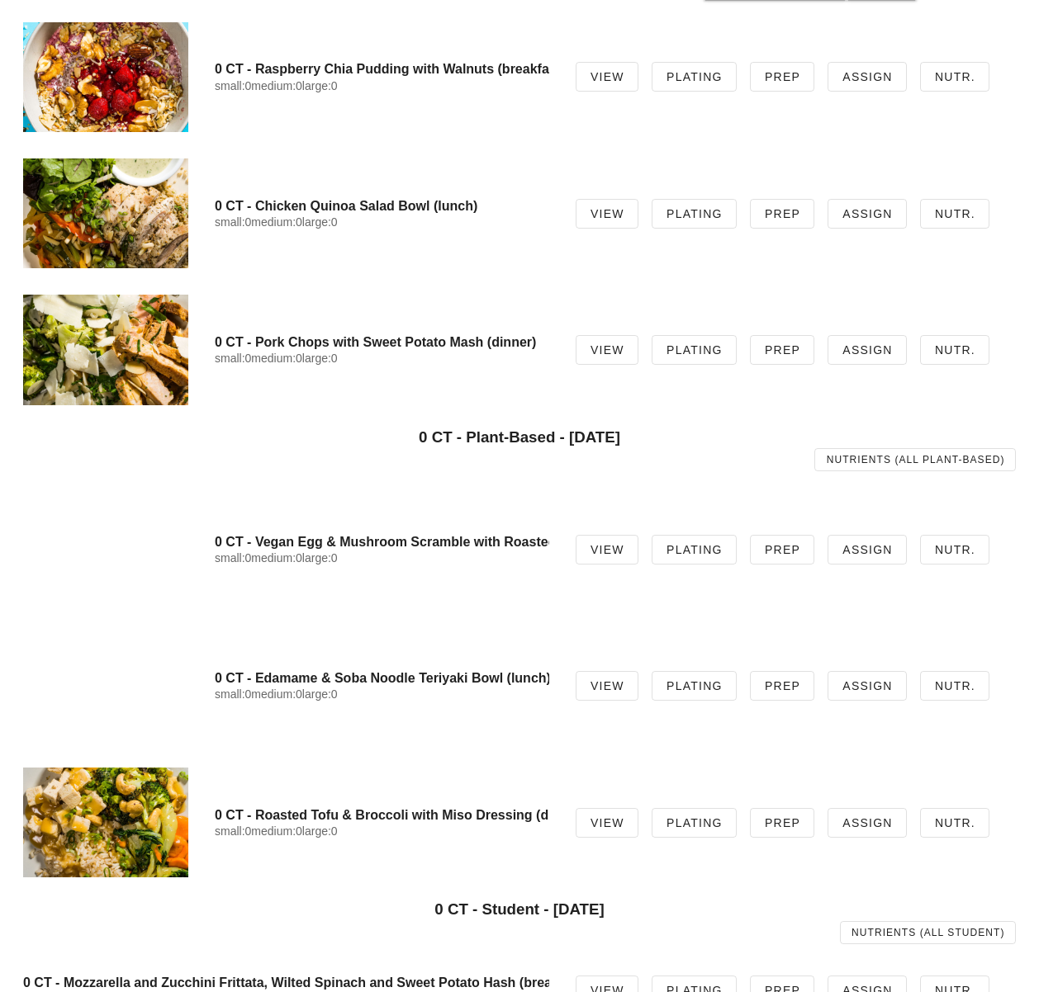
scroll to position [1596, 0]
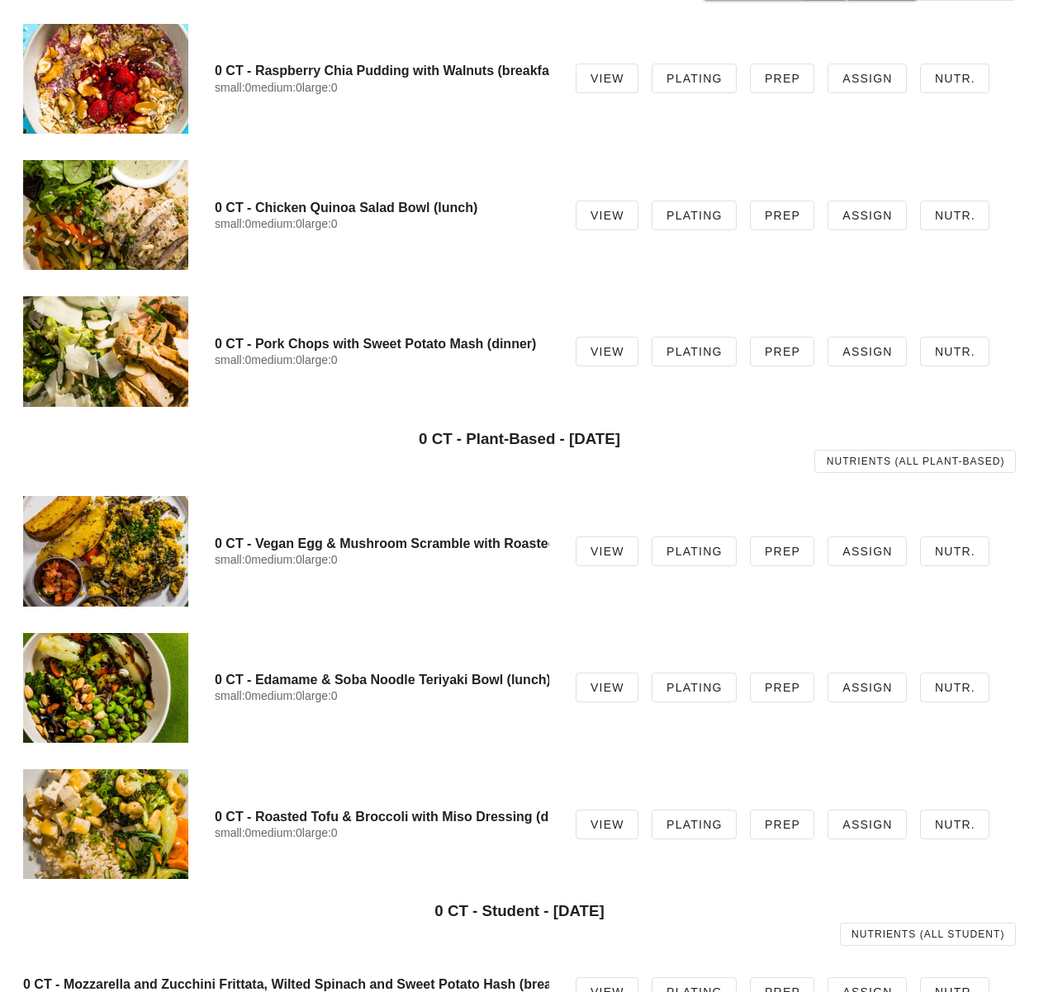
drag, startPoint x: 315, startPoint y: 880, endPoint x: 380, endPoint y: 802, distance: 100.8
click at [316, 880] on div "0 CT - Roasted Tofu & Broccoli with Miso Dressing (dinner) small:0 medium:0 lar…" at bounding box center [519, 824] width 1019 height 136
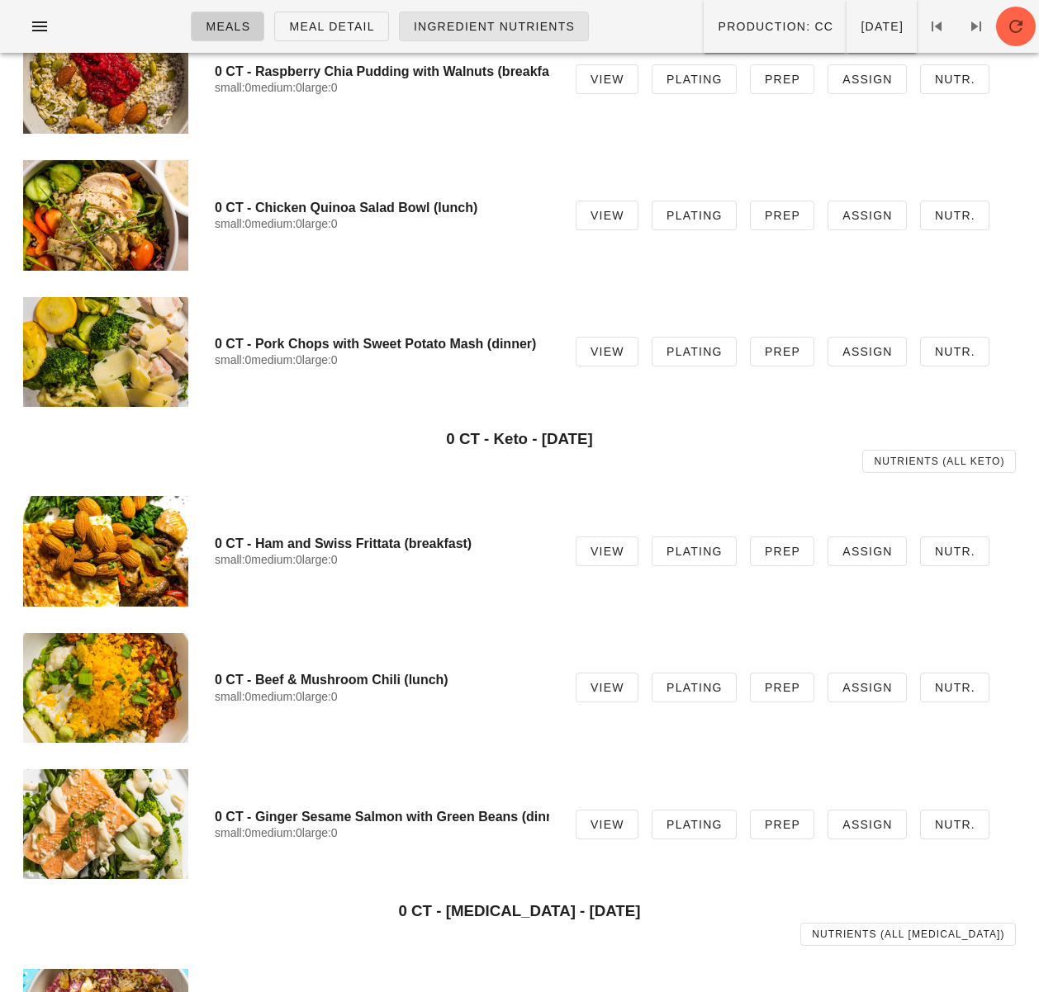
scroll to position [33, 0]
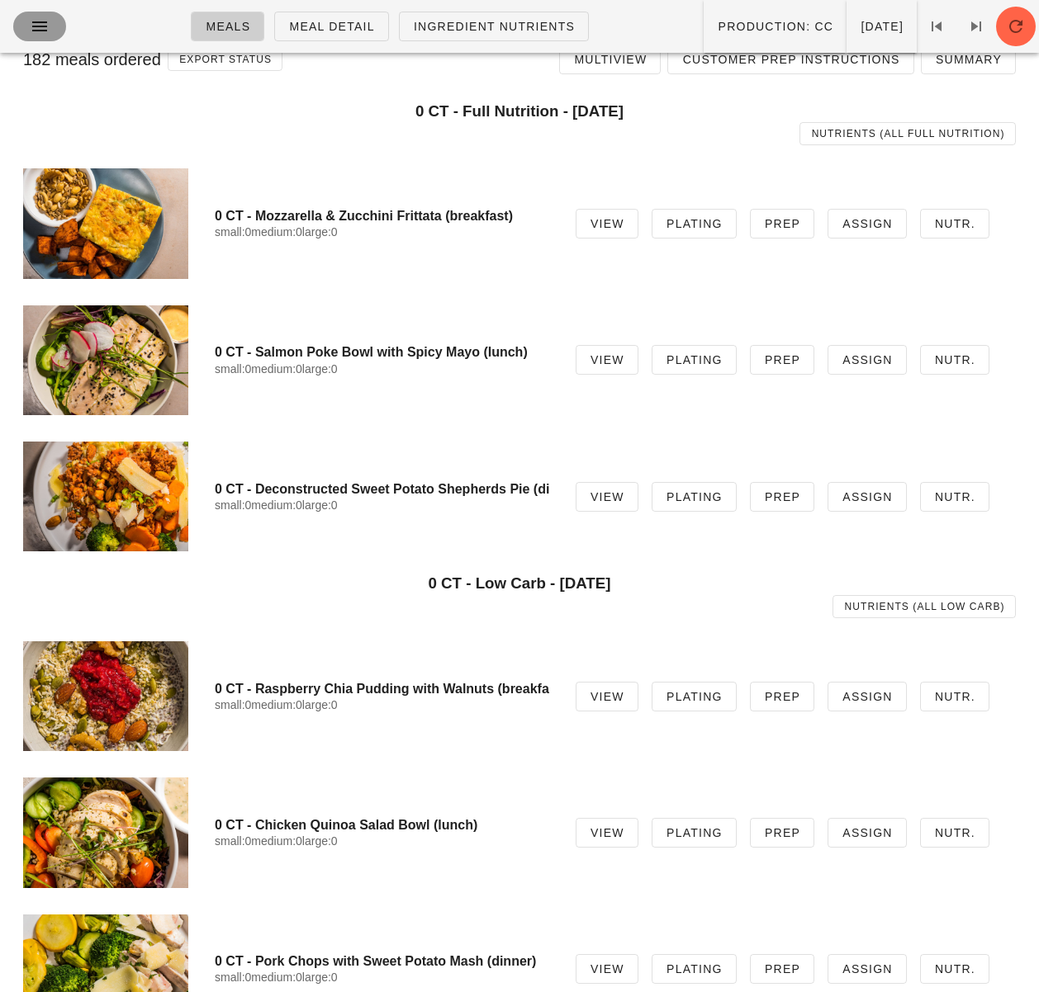
drag, startPoint x: 40, startPoint y: 21, endPoint x: 49, endPoint y: 37, distance: 18.8
click at [40, 21] on icon "button" at bounding box center [40, 27] width 20 height 20
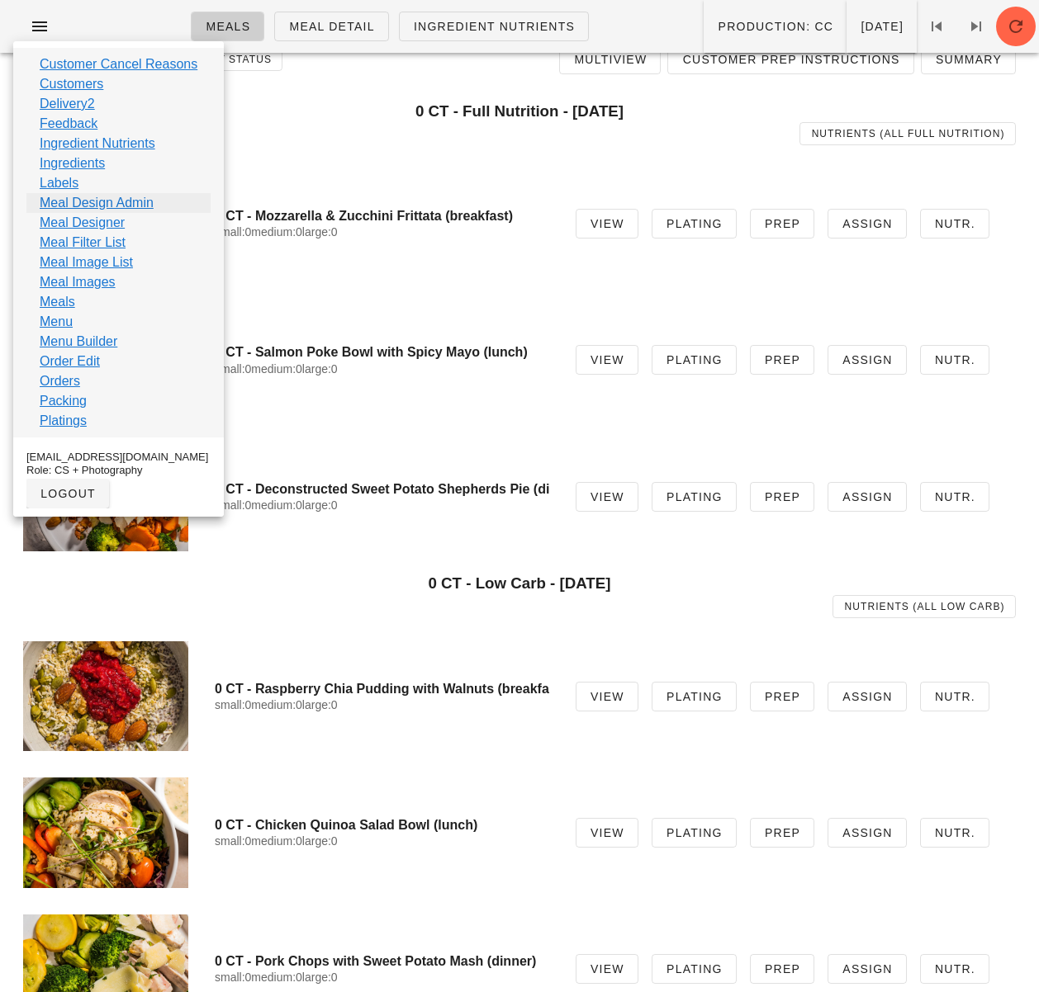
click at [104, 204] on link "Meal Design Admin" at bounding box center [97, 203] width 114 height 20
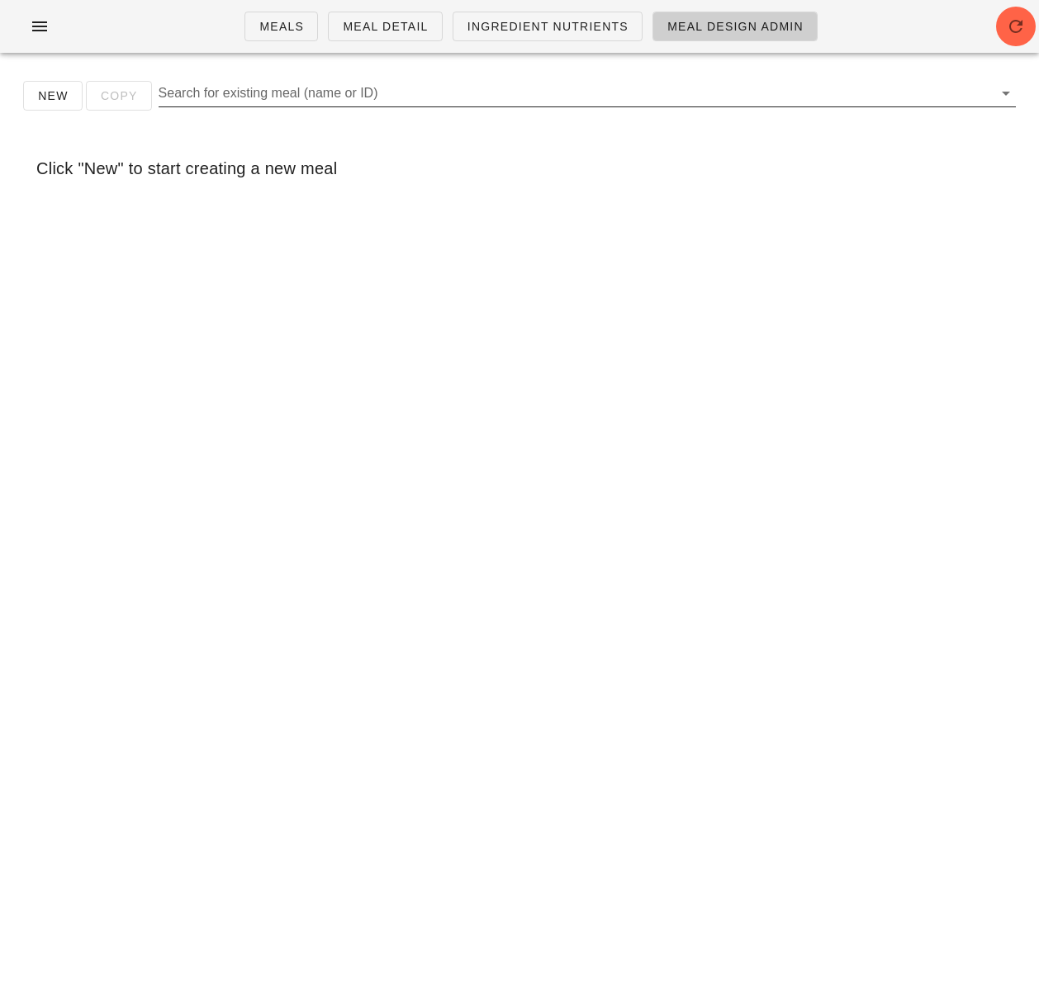
click at [275, 102] on input "Search for existing meal (name or ID)" at bounding box center [574, 93] width 831 height 26
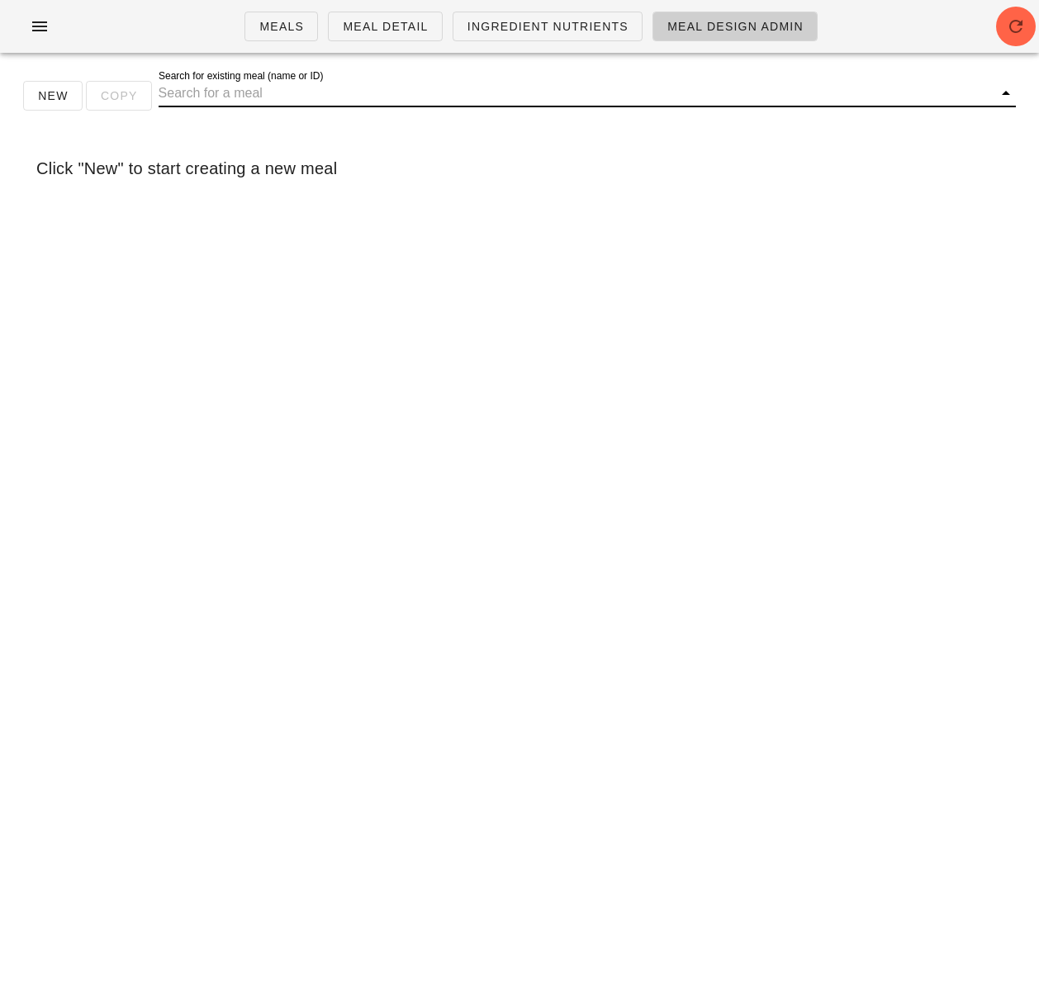
paste input "Baked Vegan Rigatoni"
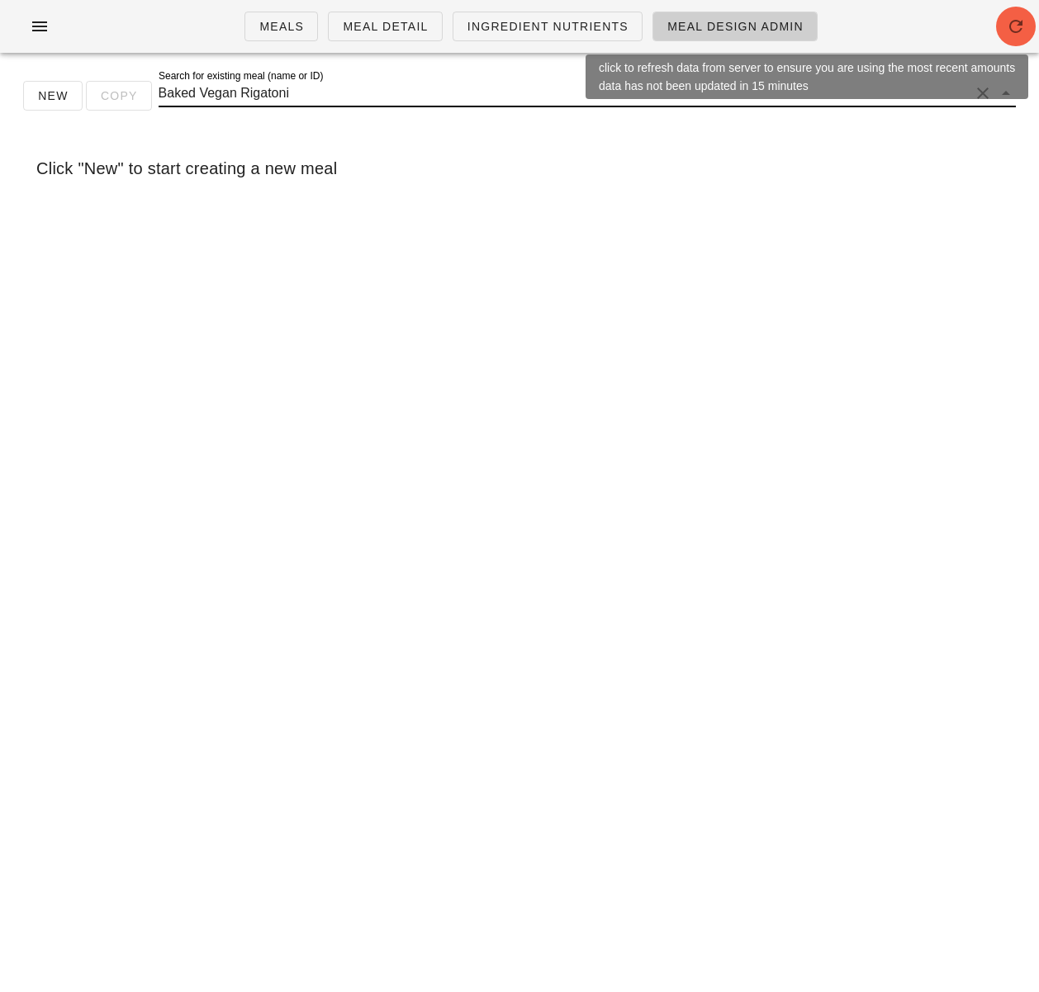
type input "Baked Vegan Rigatoni"
click at [1011, 29] on icon "button" at bounding box center [1016, 27] width 20 height 20
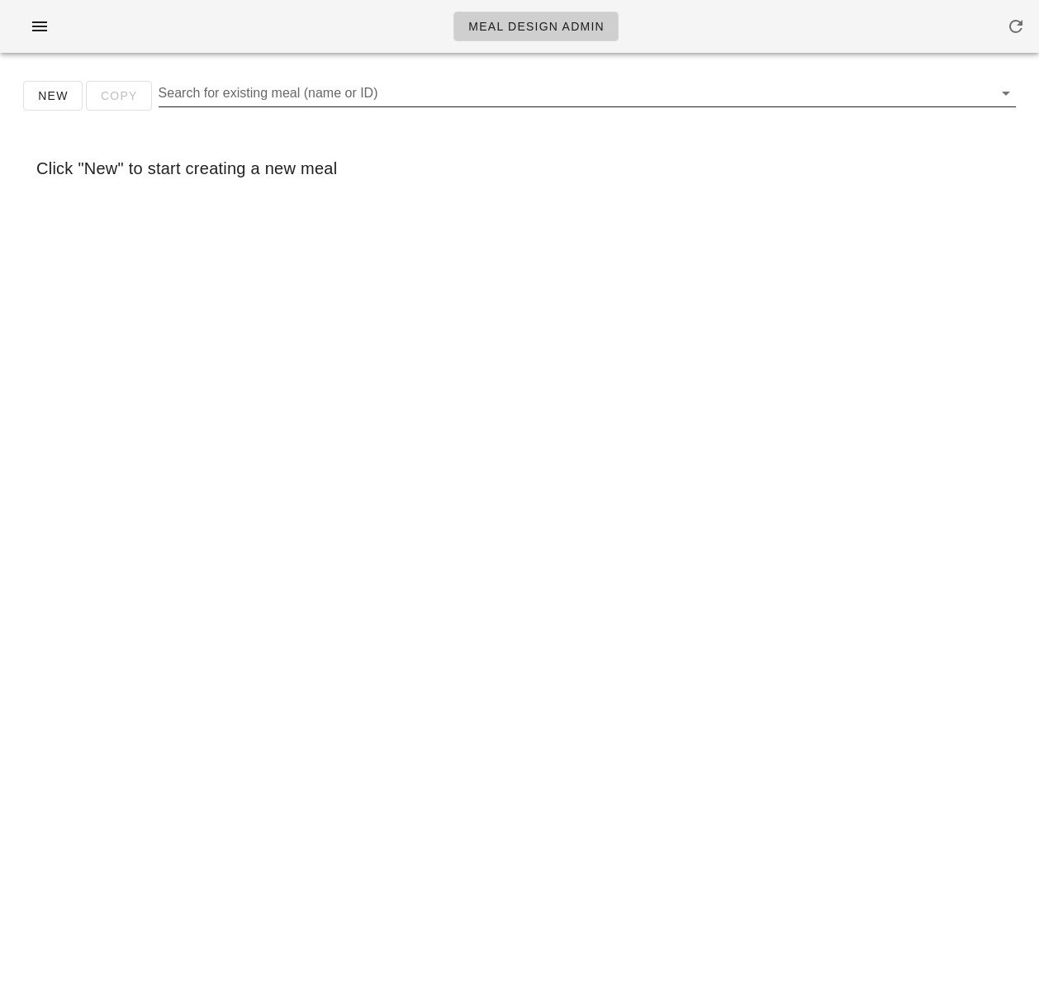
click at [445, 101] on input "Search for existing meal (name or ID)" at bounding box center [574, 93] width 831 height 26
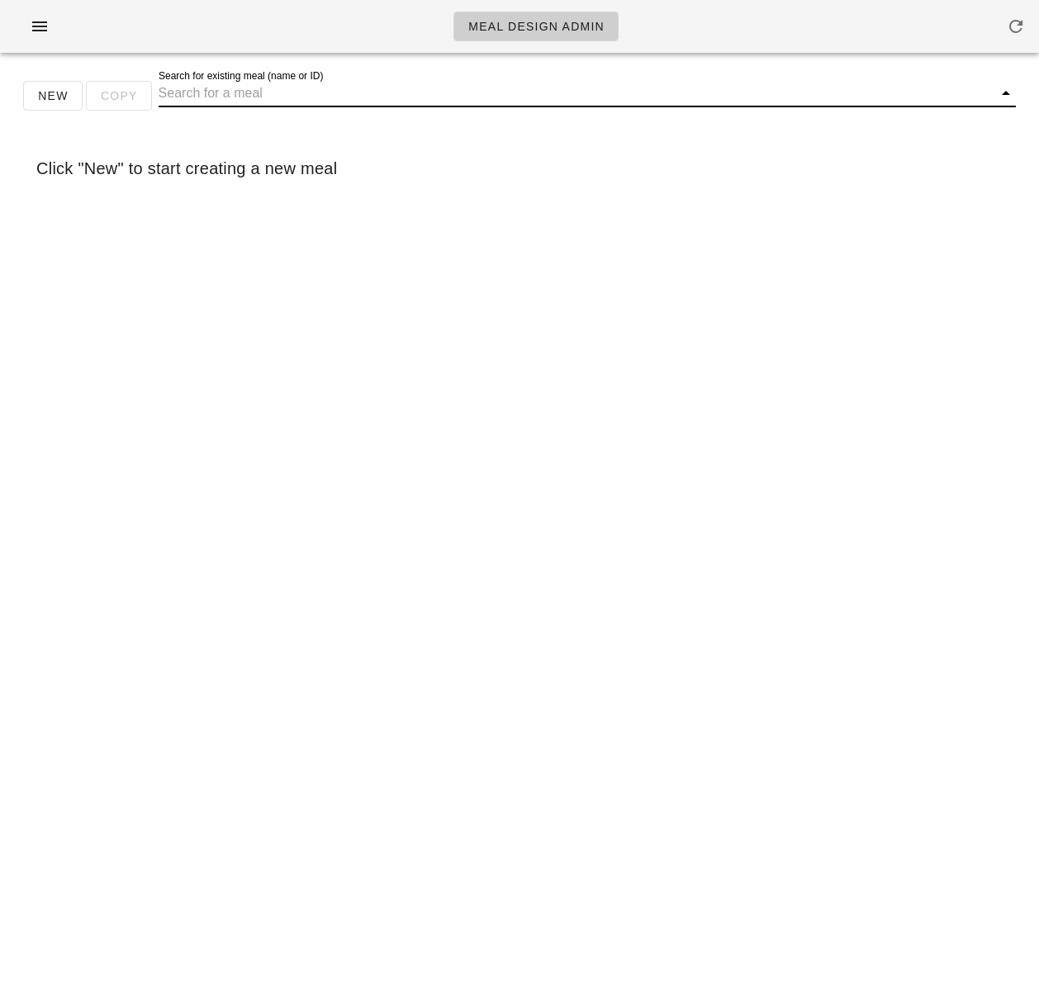
paste input "Baked Vegan Rigatoni"
type input "Baked Vegan Rigatoni"
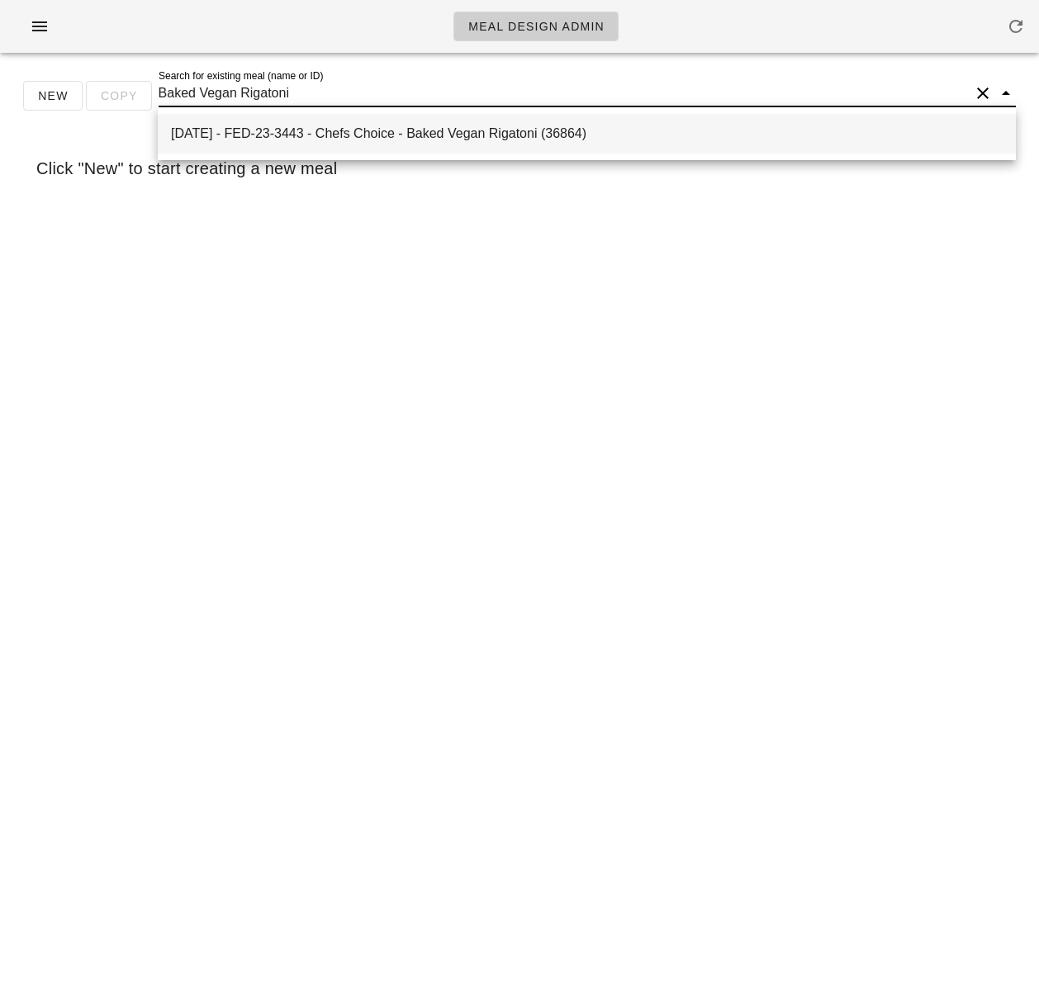
click at [446, 131] on div "2025-09-07 - FED-23-3443 - Chefs Choice - Baked Vegan Rigatoni (36864)" at bounding box center [586, 133] width 831 height 16
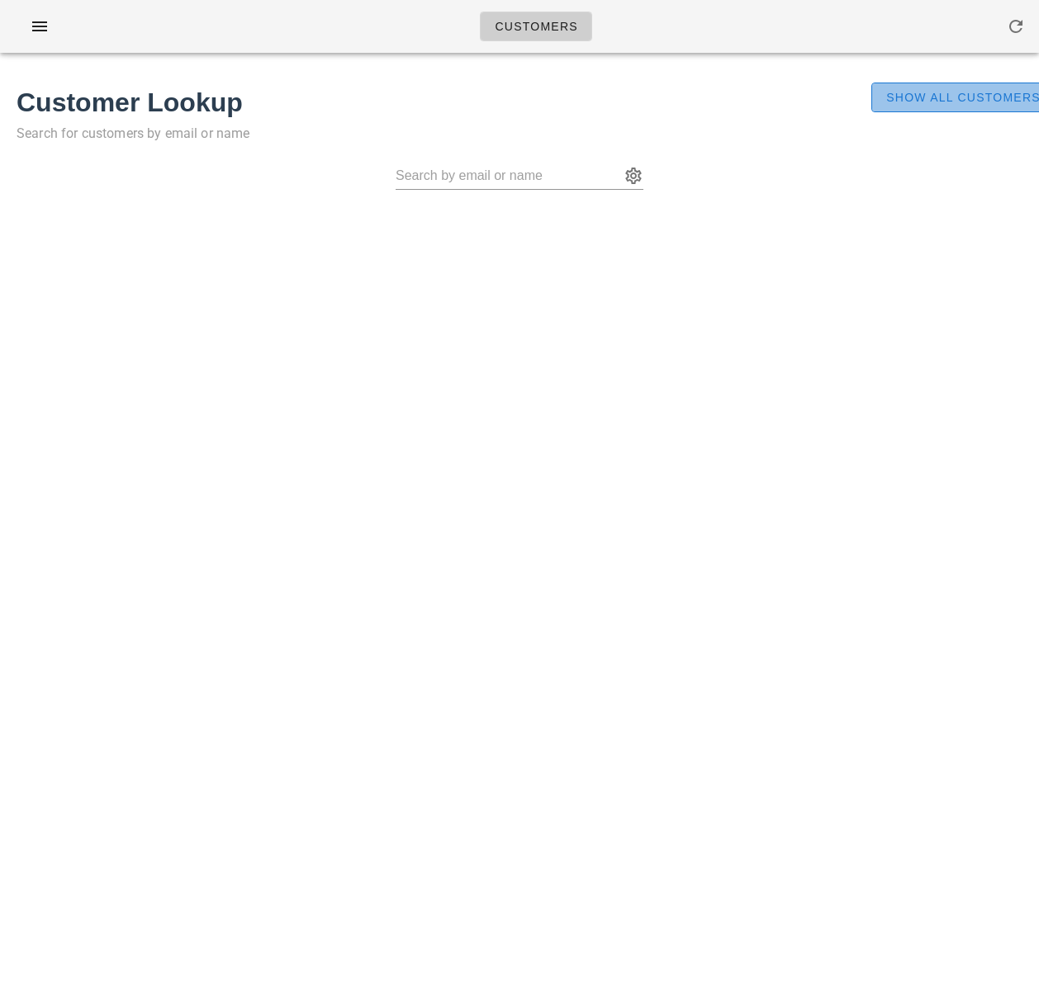
click at [942, 92] on span "Show All Customers" at bounding box center [962, 97] width 155 height 13
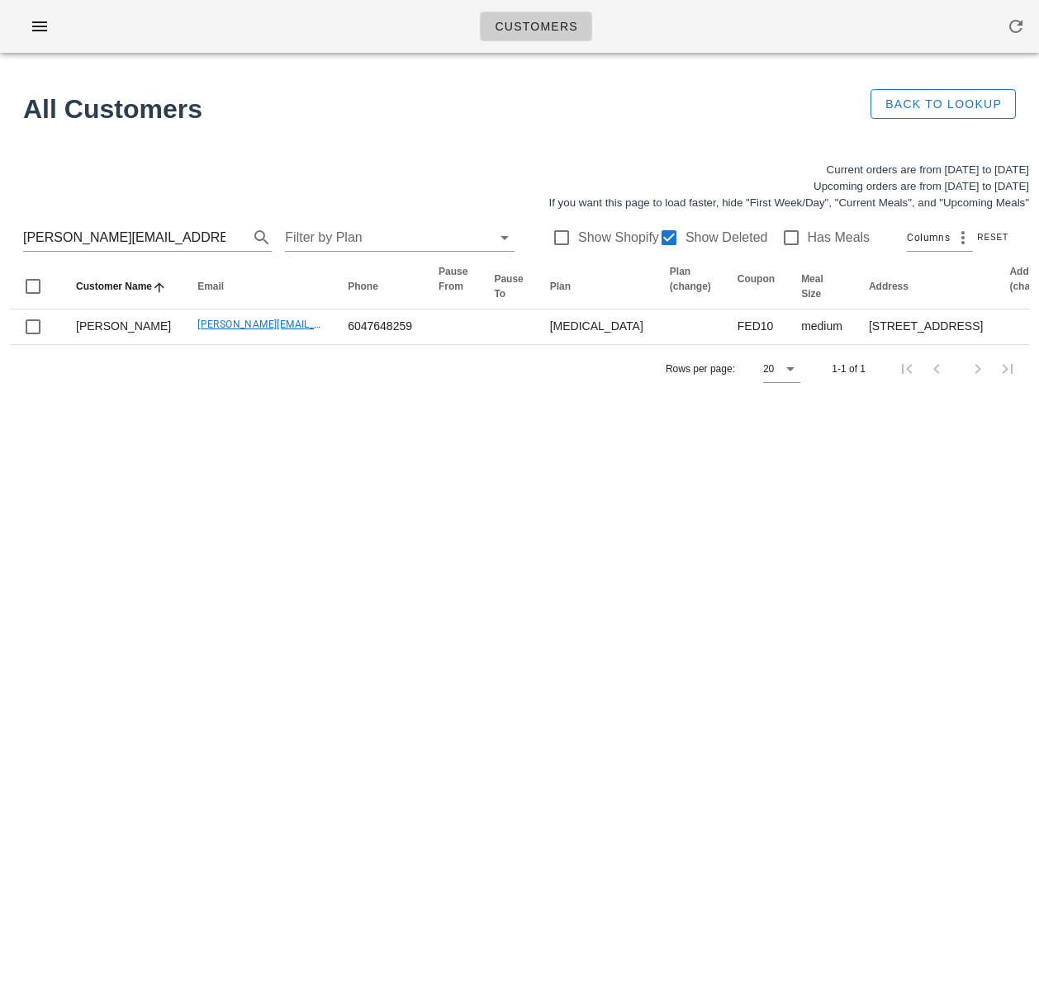
click at [245, 660] on div "Customers Found 1 customer All Customers Back to Lookup Current orders are from…" at bounding box center [519, 496] width 1039 height 992
click at [1007, 26] on icon "button" at bounding box center [1016, 27] width 20 height 20
